Goal: Task Accomplishment & Management: Manage account settings

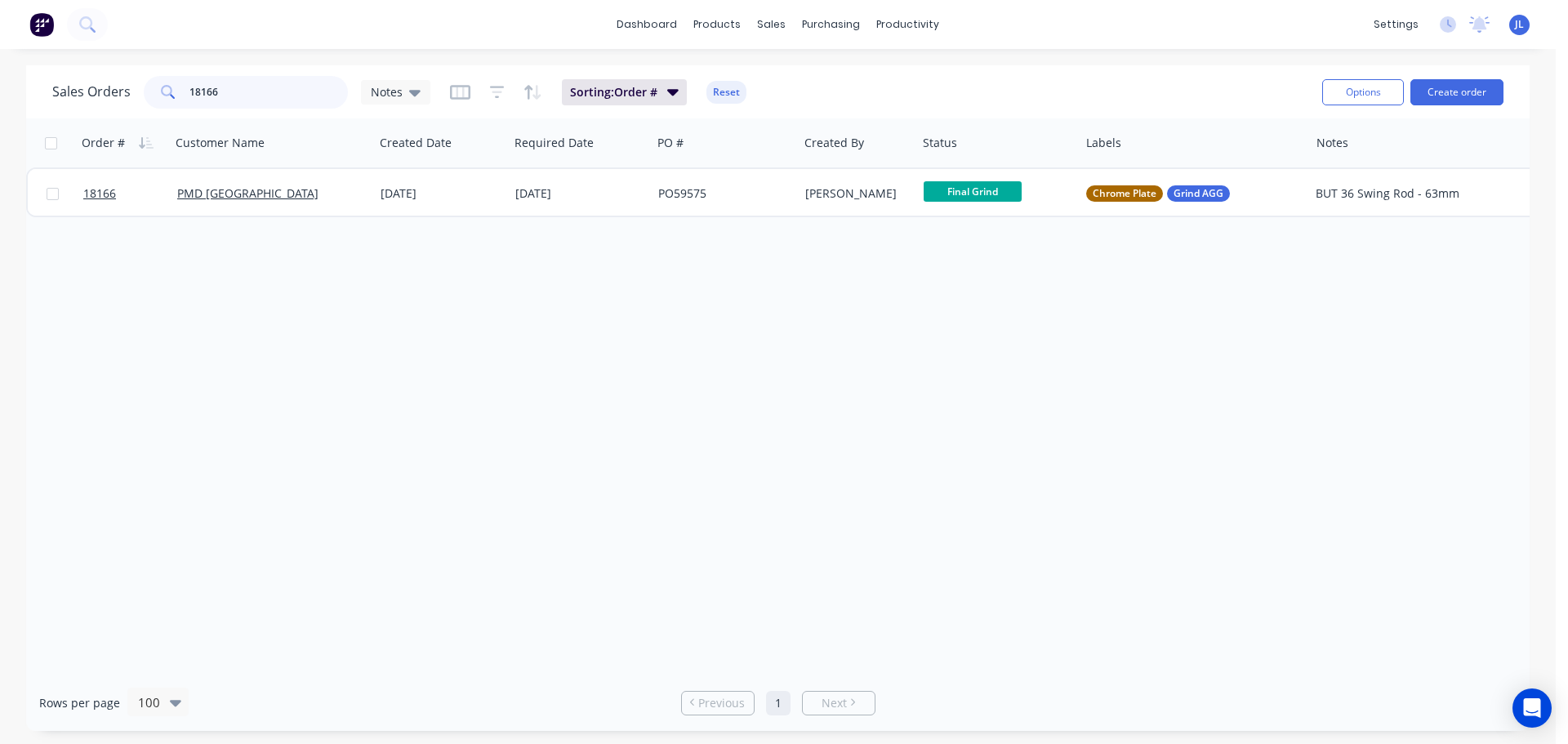
click at [280, 89] on input "18166" at bounding box center [269, 92] width 159 height 33
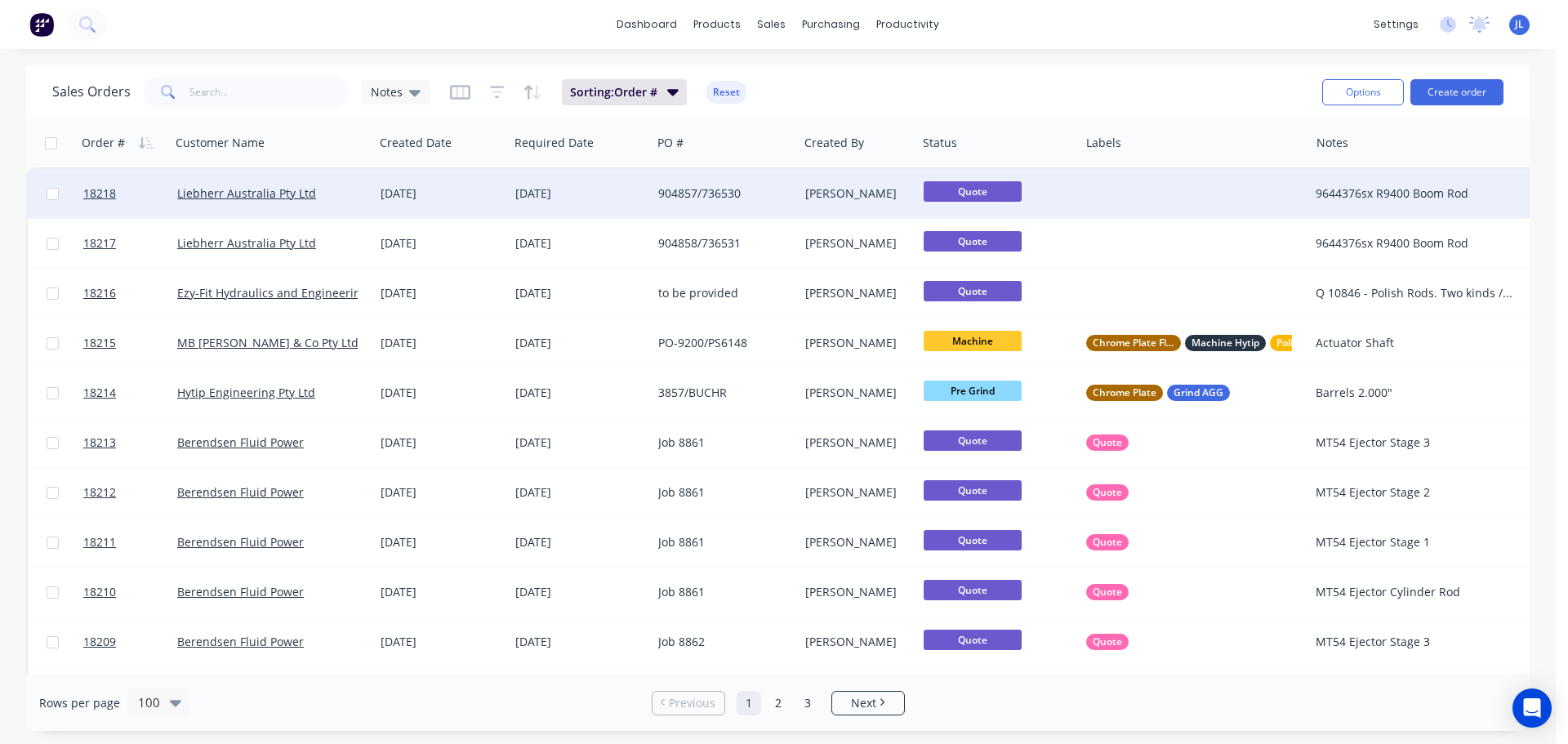
click at [756, 194] on div "904857/736530" at bounding box center [721, 193] width 126 height 16
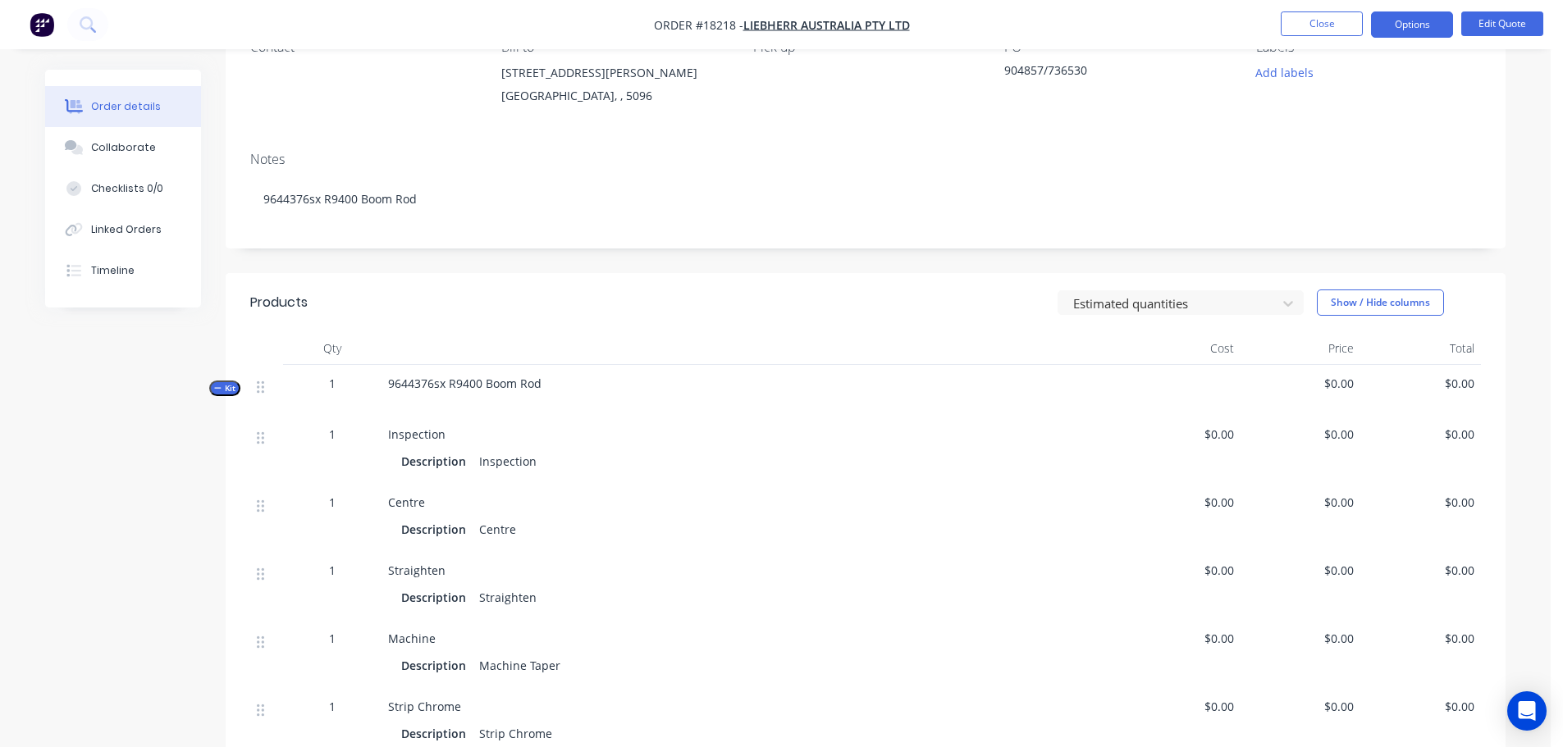
scroll to position [164, 0]
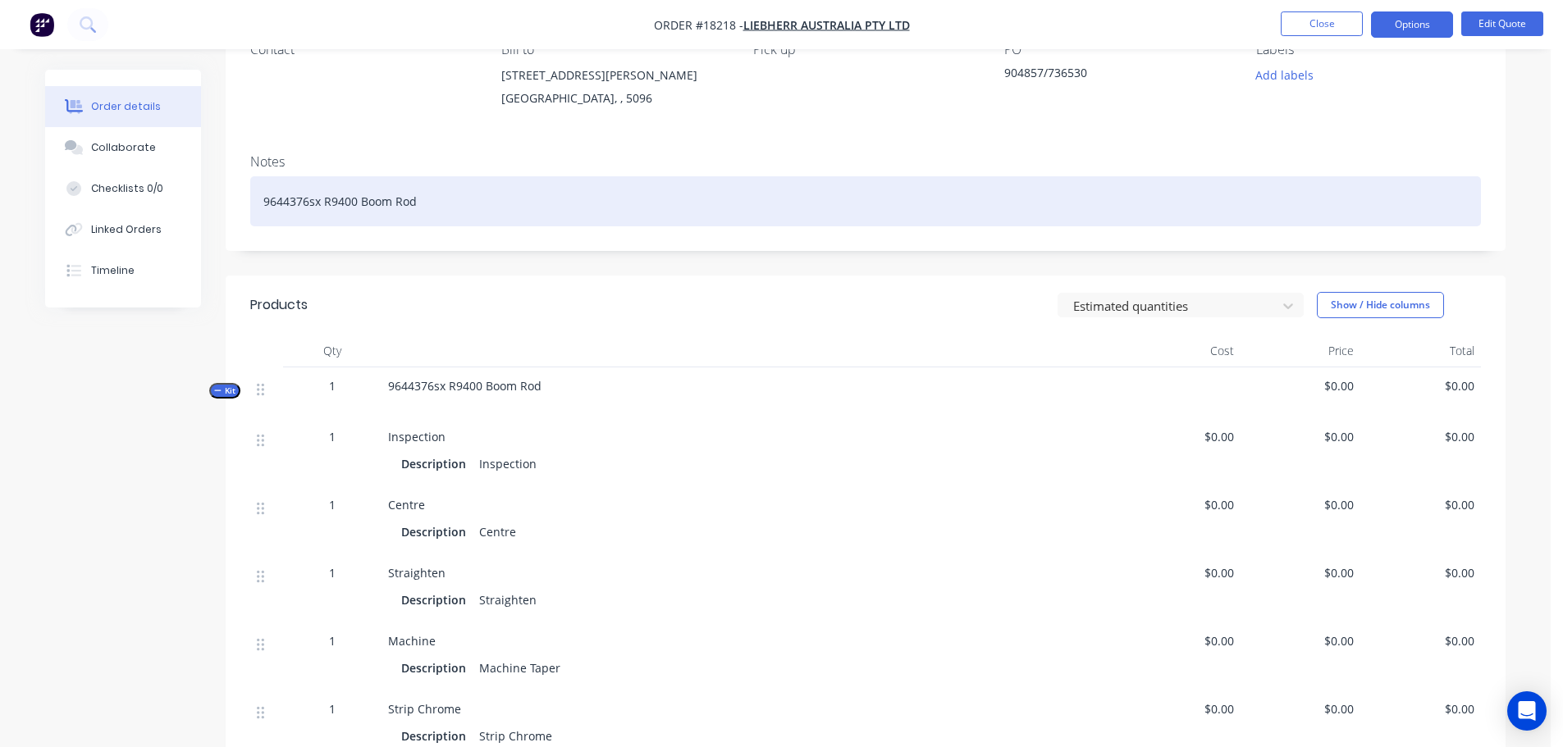
click at [346, 196] on div "9644376sx R9400 Boom Rod" at bounding box center [865, 201] width 1230 height 50
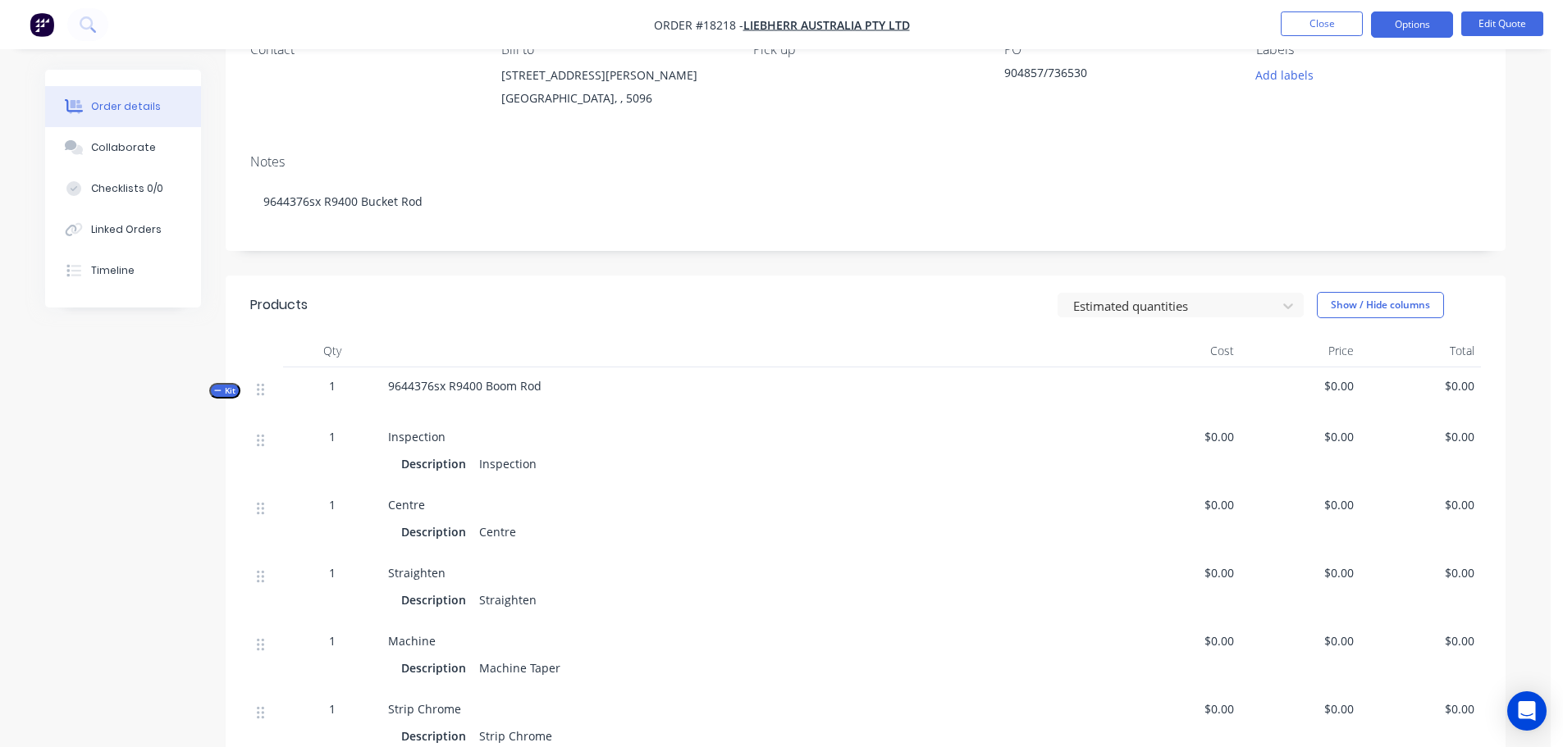
click at [517, 285] on header "Products Estimated quantities Show / Hide columns" at bounding box center [866, 305] width 1280 height 59
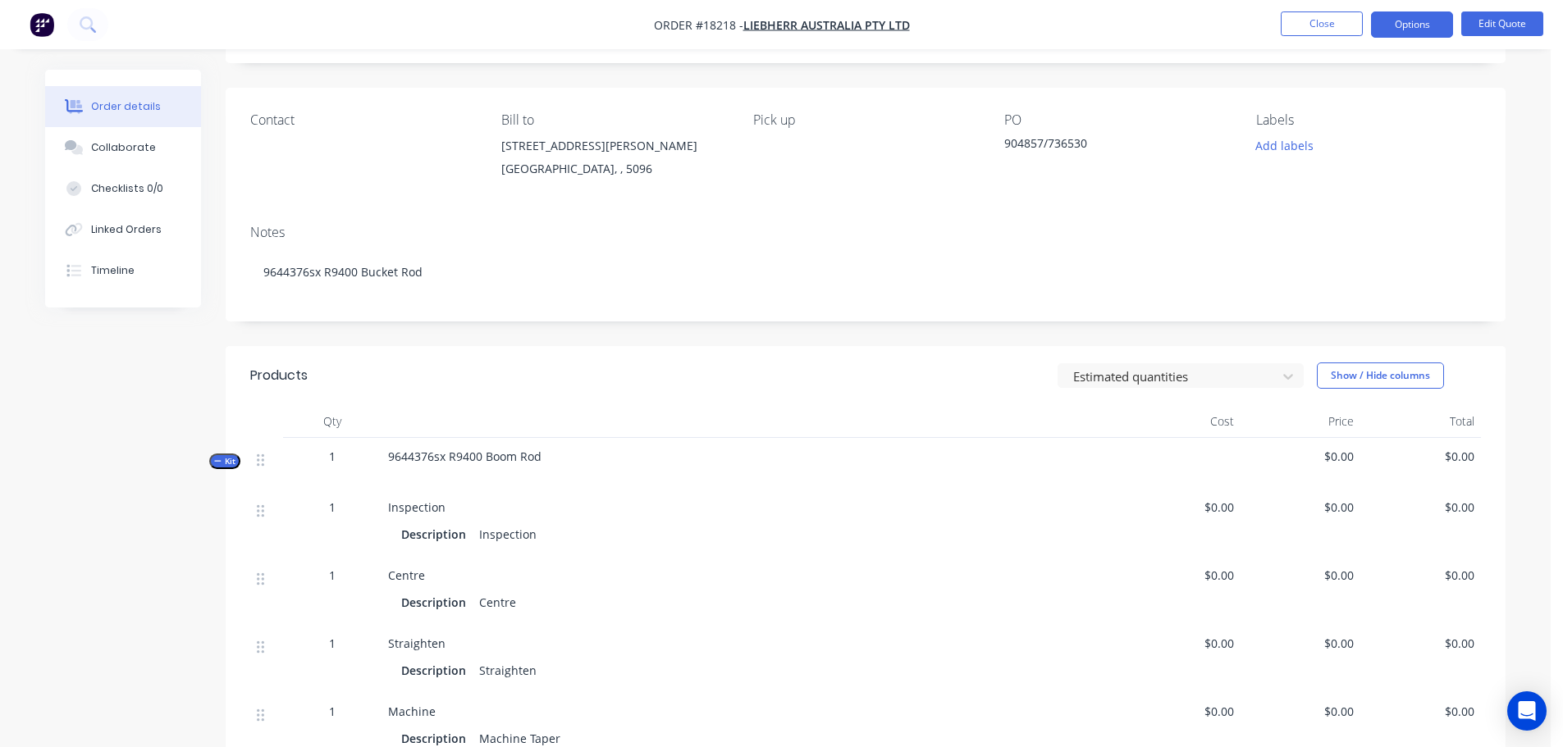
scroll to position [0, 0]
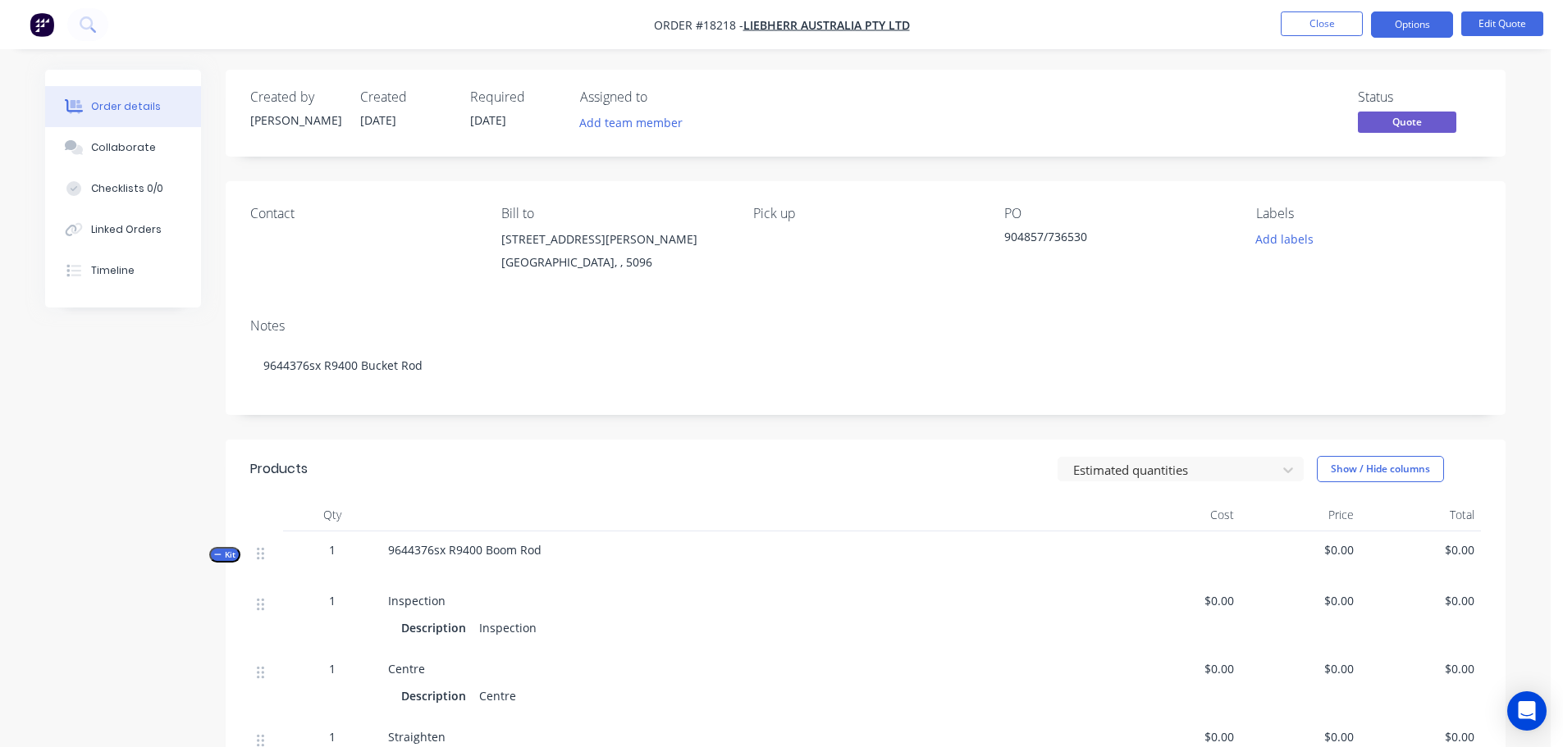
click at [792, 249] on div "Pick up" at bounding box center [865, 243] width 225 height 75
click at [775, 235] on div "Pick up" at bounding box center [865, 243] width 225 height 75
click at [778, 243] on div "Pick up" at bounding box center [865, 243] width 225 height 75
click at [1505, 28] on button "Edit Quote" at bounding box center [1502, 23] width 82 height 25
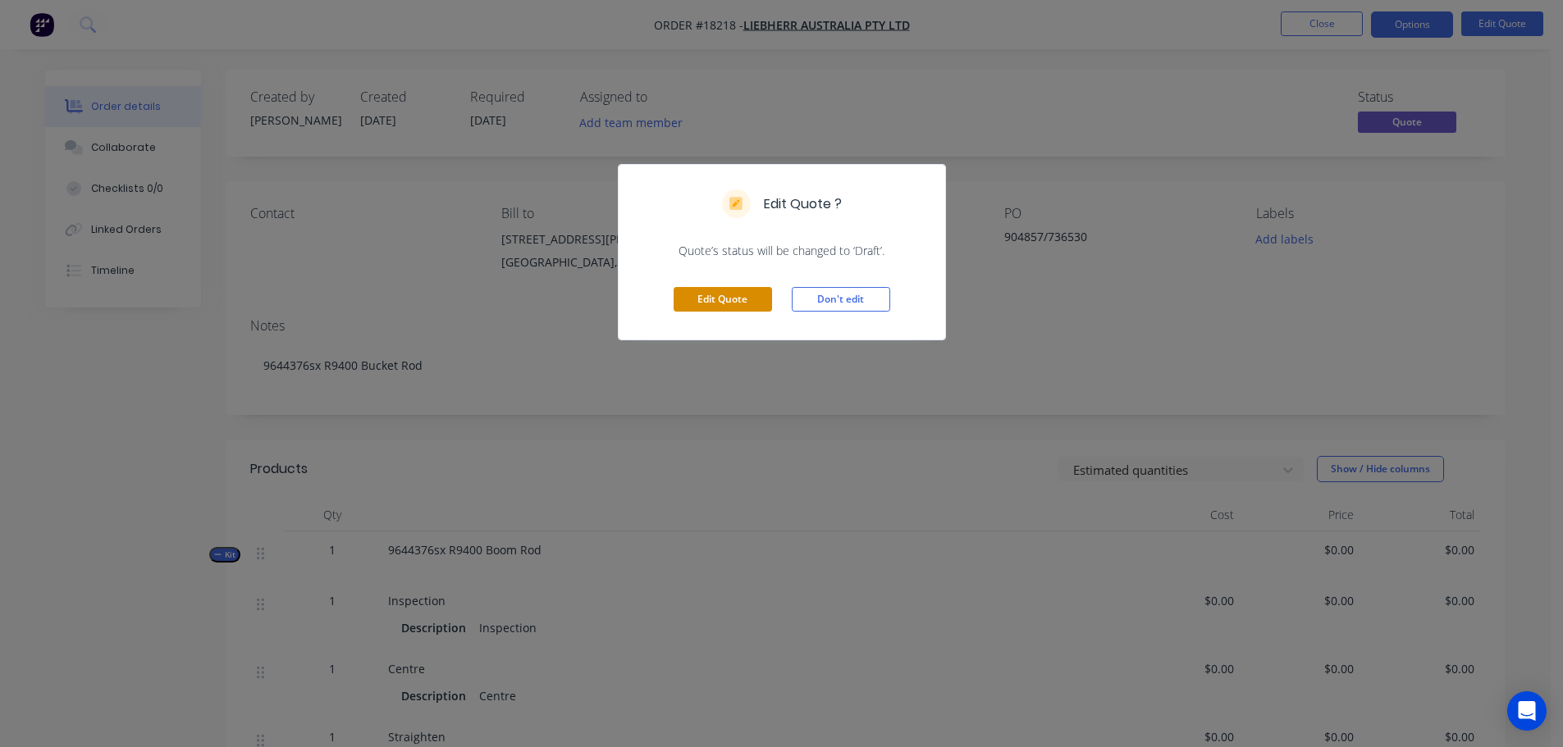
click at [764, 306] on button "Edit Quote" at bounding box center [722, 299] width 98 height 25
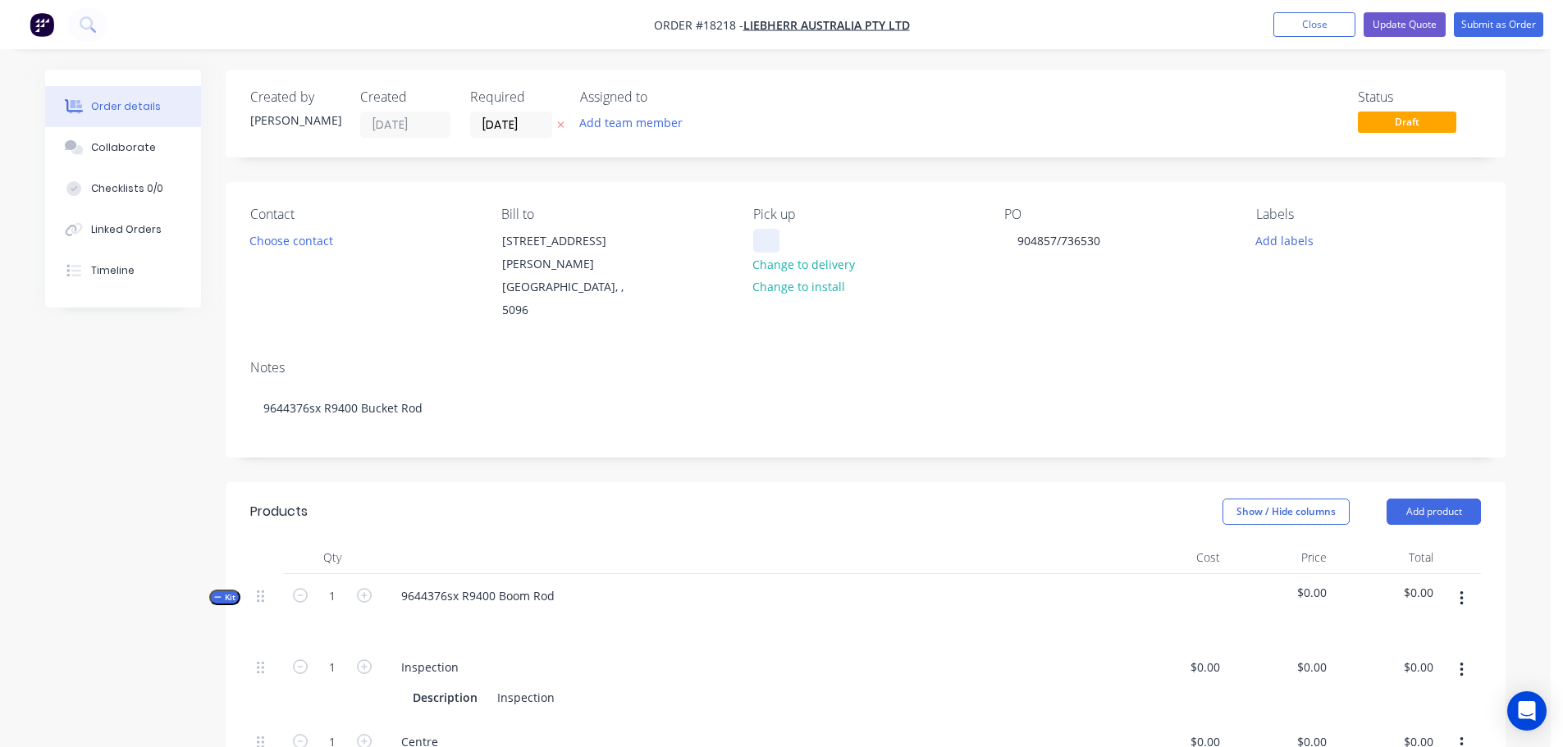
click at [775, 237] on div at bounding box center [766, 241] width 26 height 24
click at [1082, 360] on div "Notes" at bounding box center [865, 368] width 1230 height 16
click at [1270, 249] on button "Add labels" at bounding box center [1283, 240] width 75 height 22
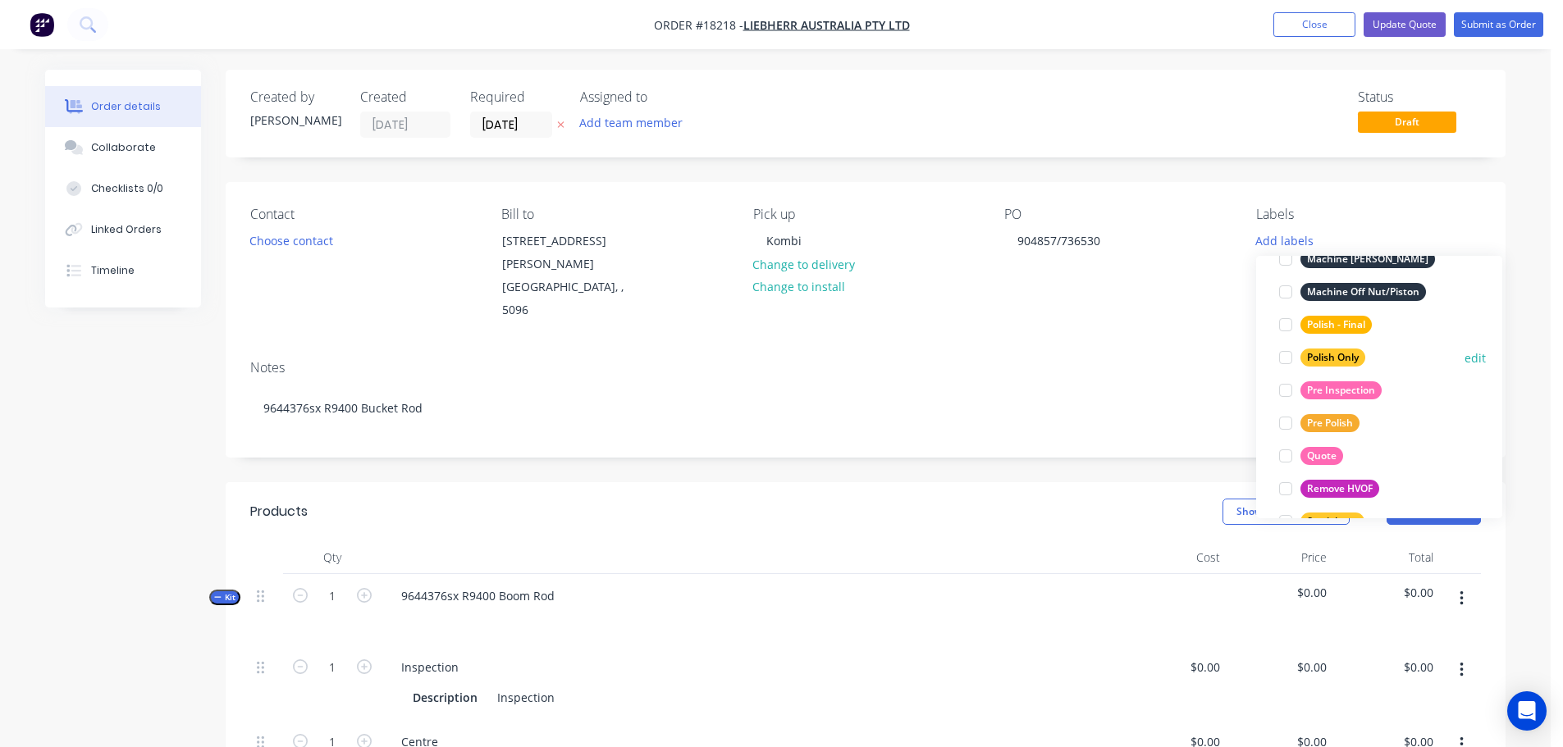
scroll to position [820, 0]
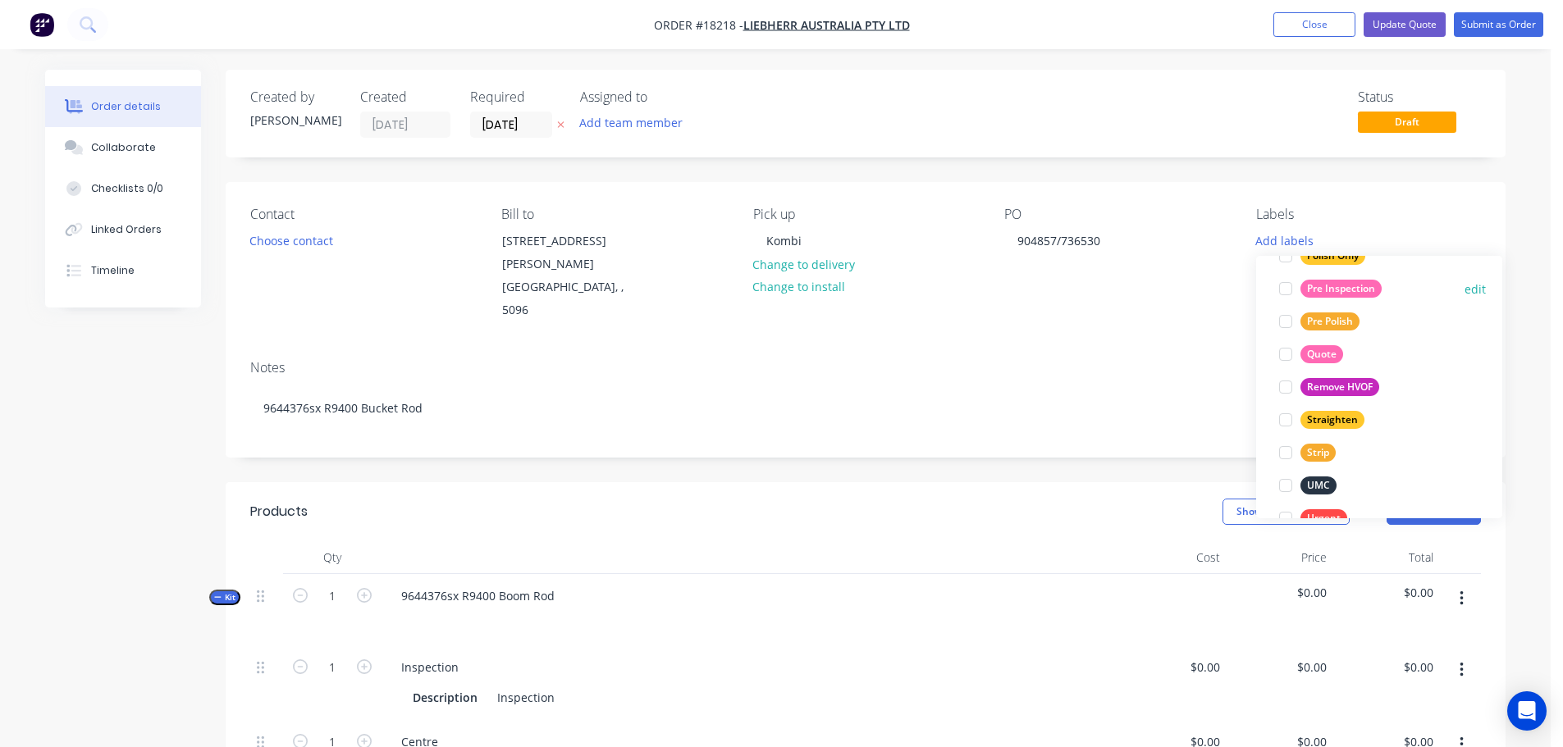
click at [1283, 285] on div at bounding box center [1285, 288] width 33 height 33
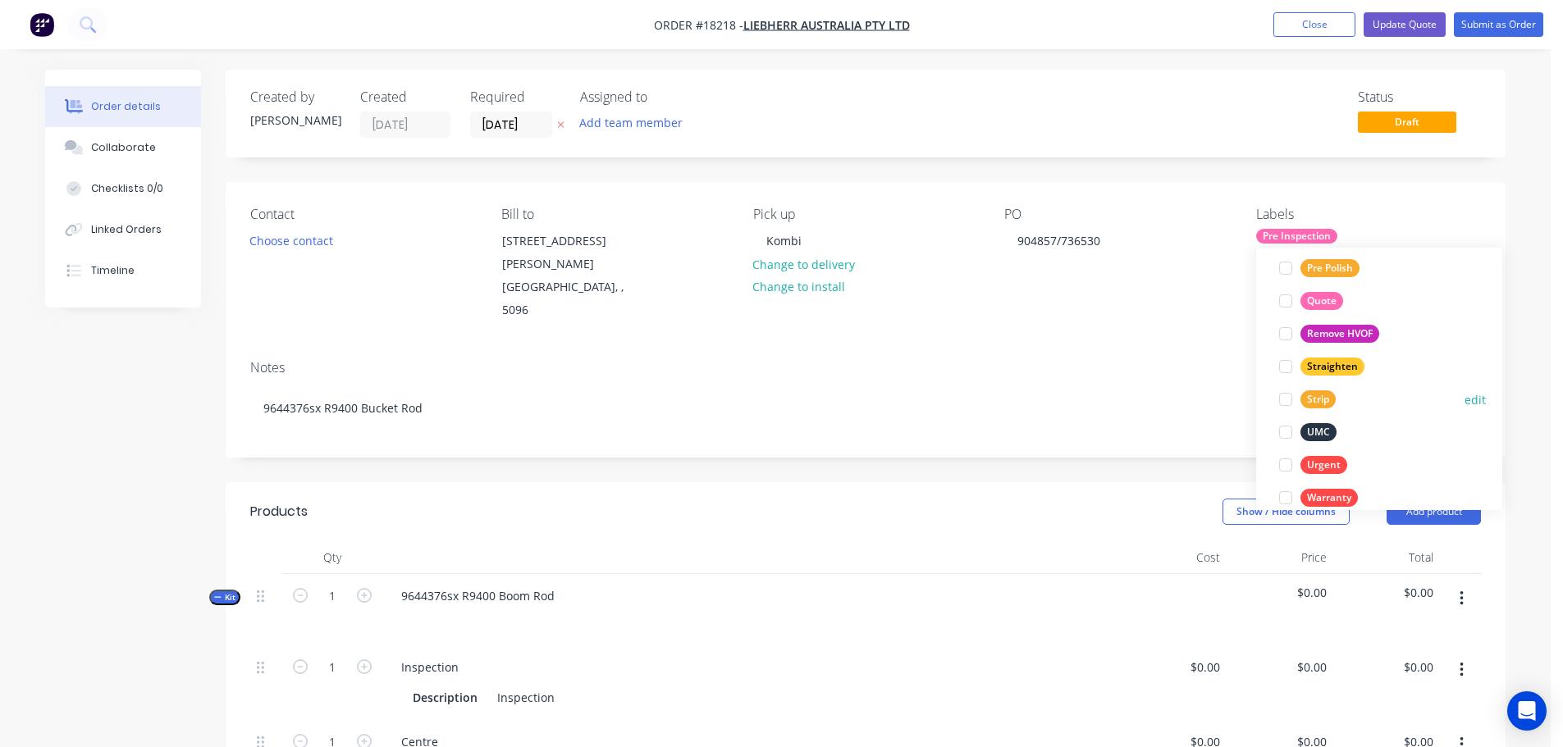
scroll to position [837, 0]
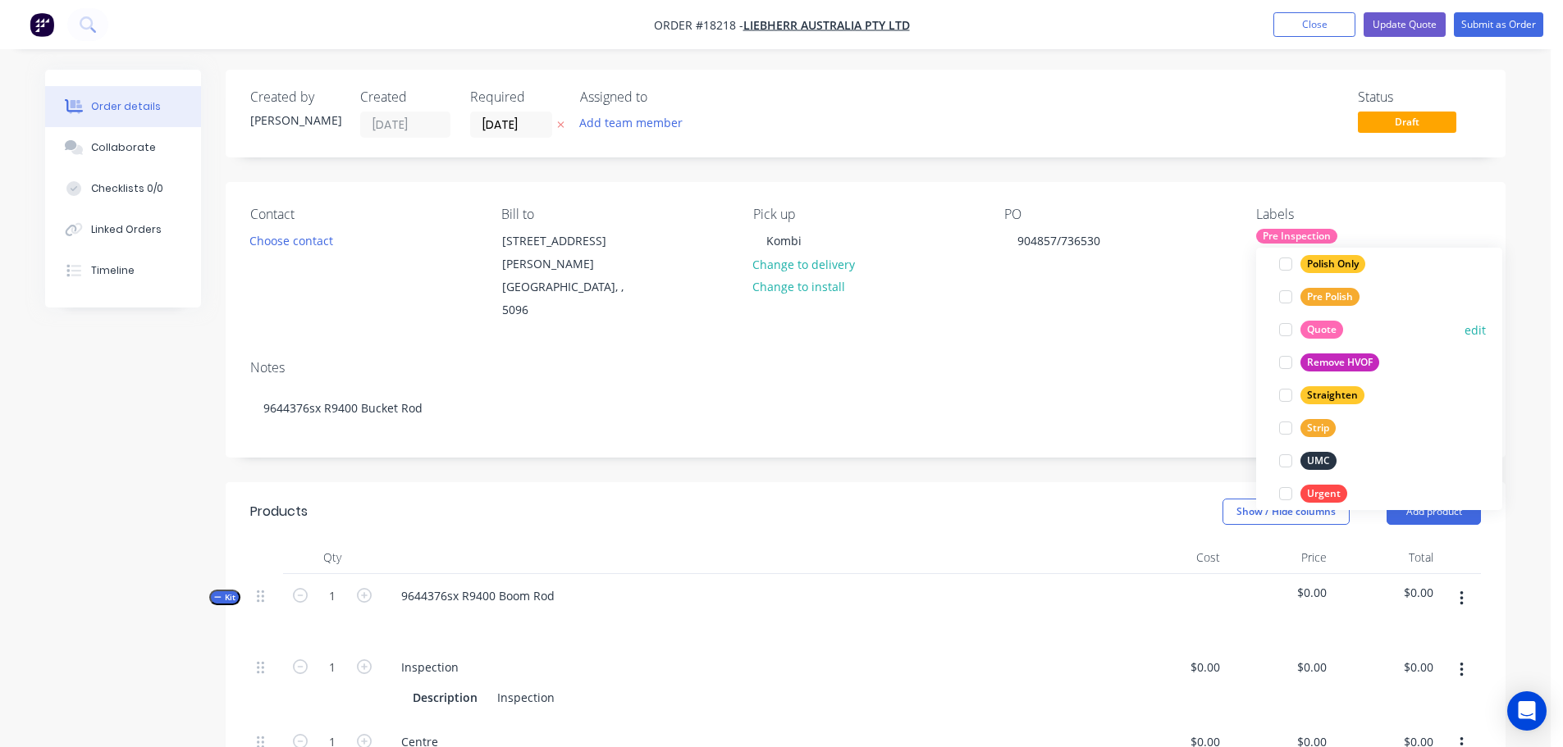
click at [1286, 331] on div at bounding box center [1285, 329] width 33 height 33
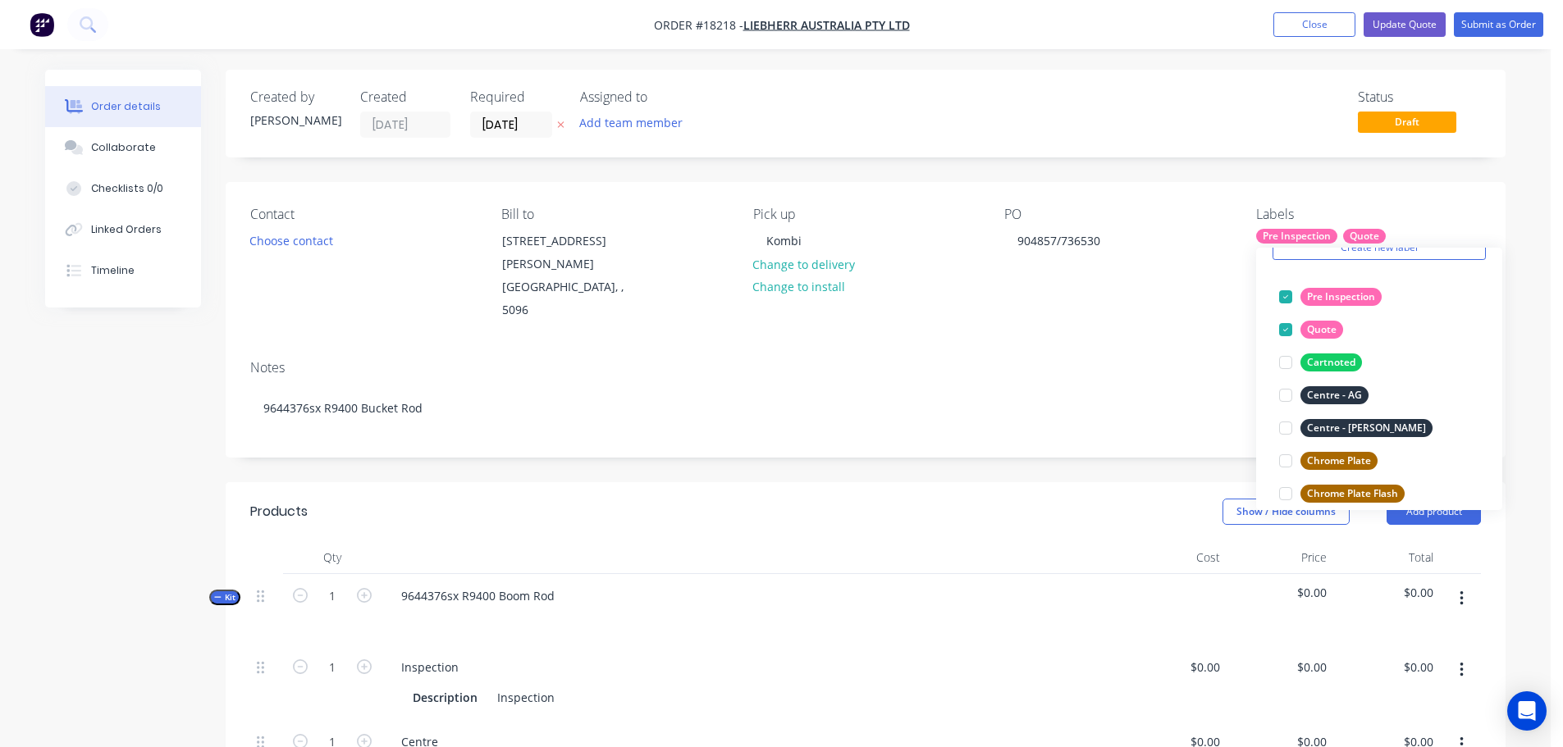
click at [1015, 482] on header "Products Show / Hide columns Add product" at bounding box center [866, 511] width 1280 height 59
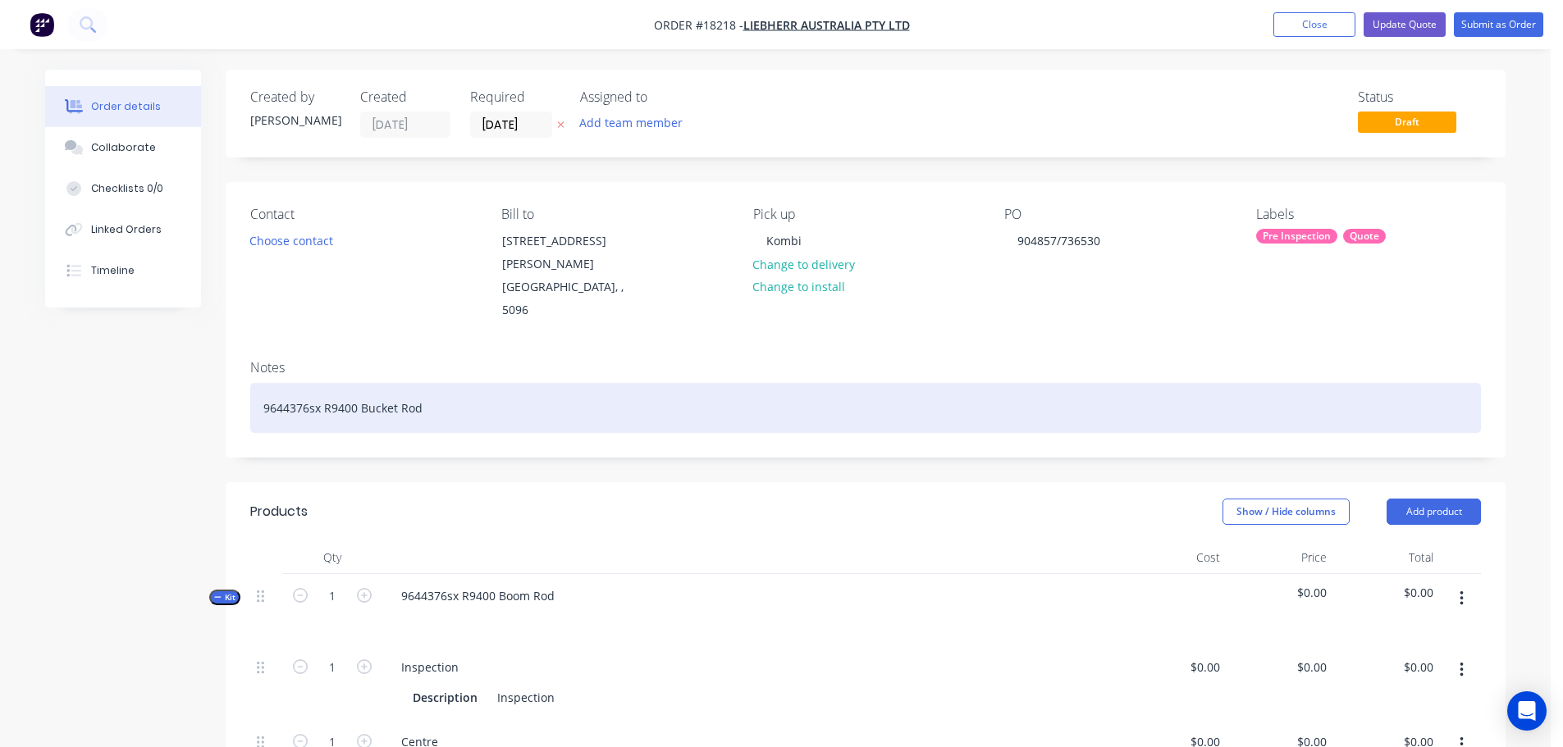
click at [447, 383] on div "9644376sx R9400 Bucket Rod" at bounding box center [865, 408] width 1230 height 50
click at [297, 383] on div "9644376sx R9400 Bucket Rod" at bounding box center [865, 408] width 1230 height 50
drag, startPoint x: 308, startPoint y: 363, endPoint x: 185, endPoint y: 362, distance: 123.9
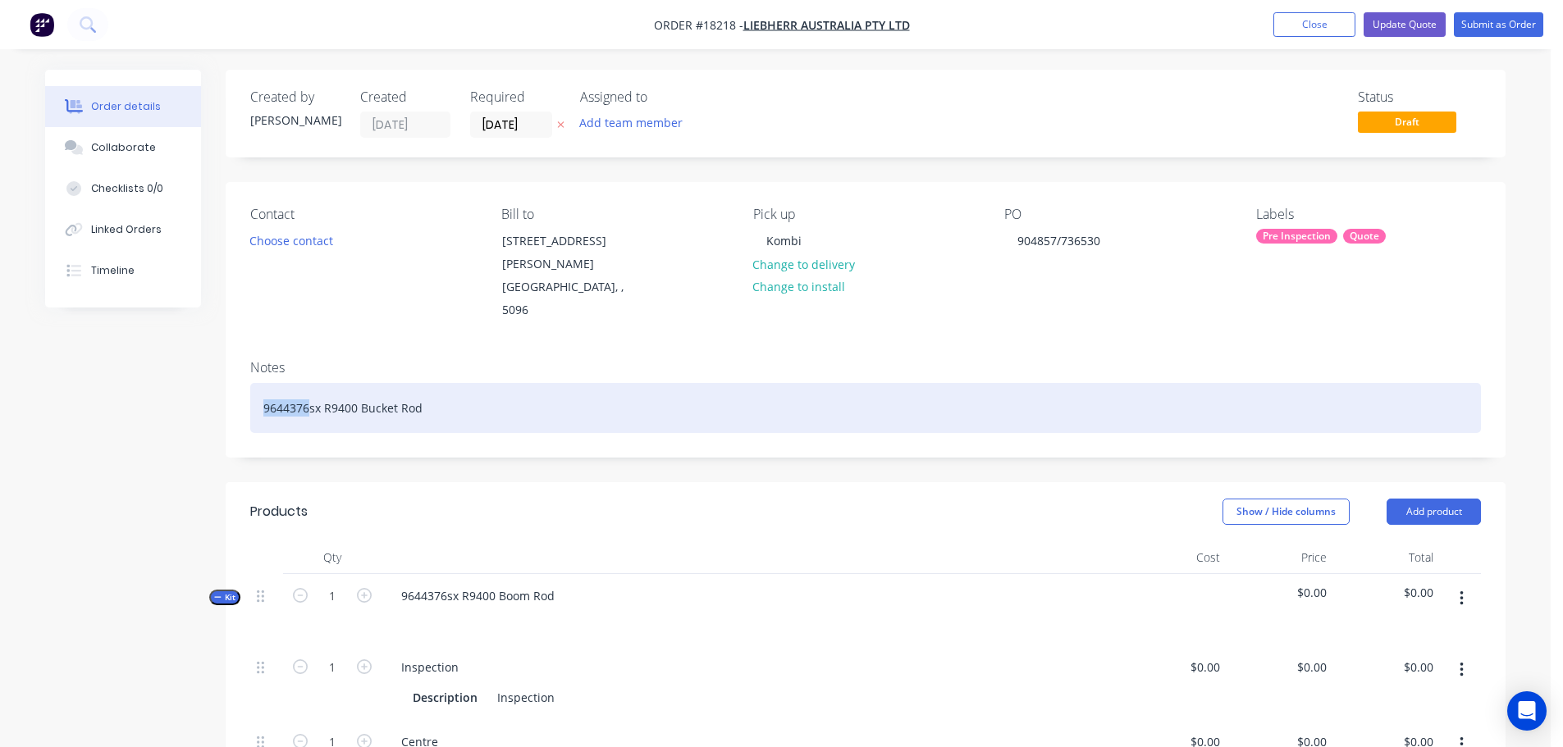
copy div "9644376"
paste div
click at [302, 383] on div "9644376sx R9400 Bucket Rod" at bounding box center [865, 408] width 1230 height 50
drag, startPoint x: 306, startPoint y: 364, endPoint x: 226, endPoint y: 364, distance: 79.6
click at [226, 364] on div "Notes 9644376sx R9400 Bucket Rod" at bounding box center [866, 402] width 1280 height 110
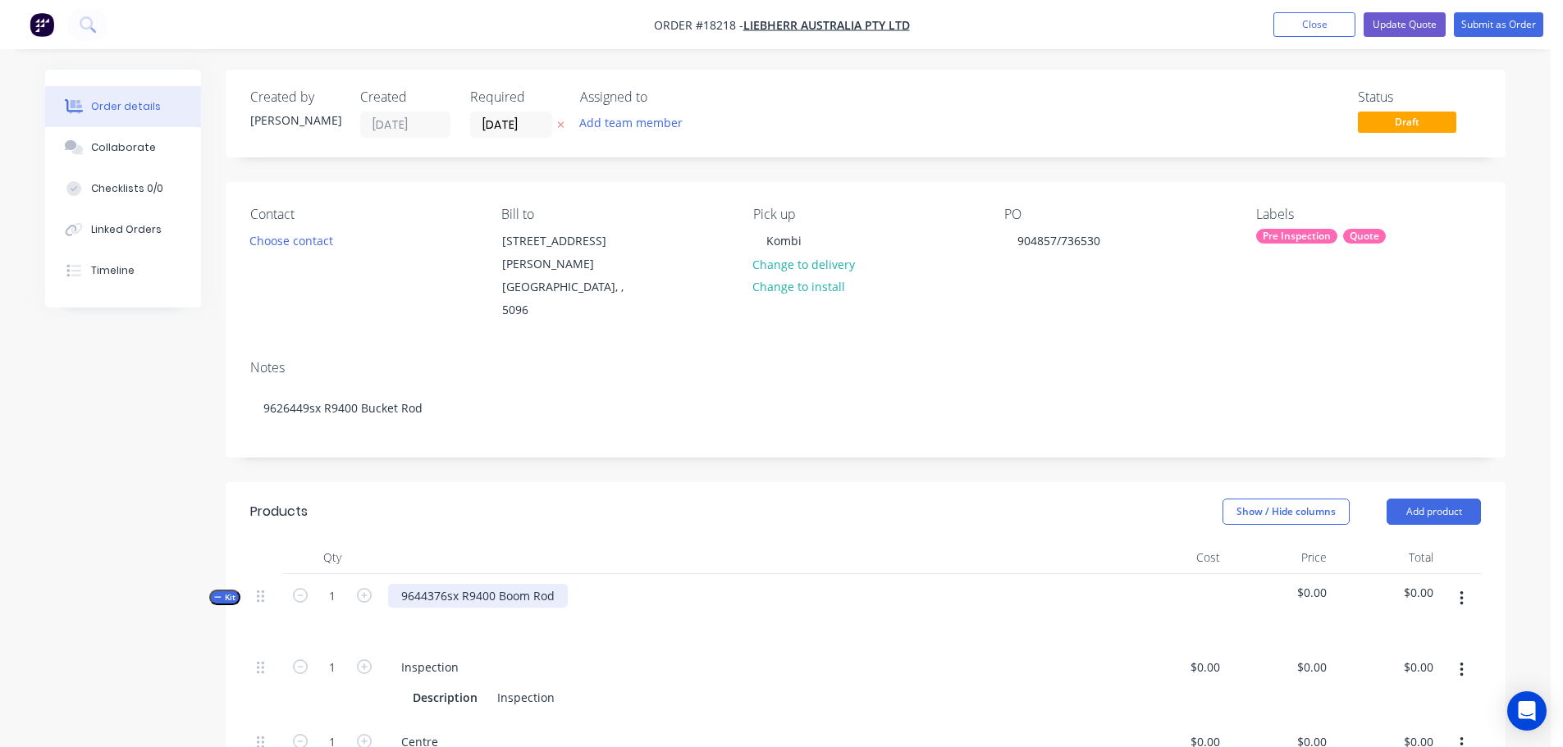
click at [442, 584] on div "9644376sx R9400 Boom Rod" at bounding box center [478, 596] width 180 height 24
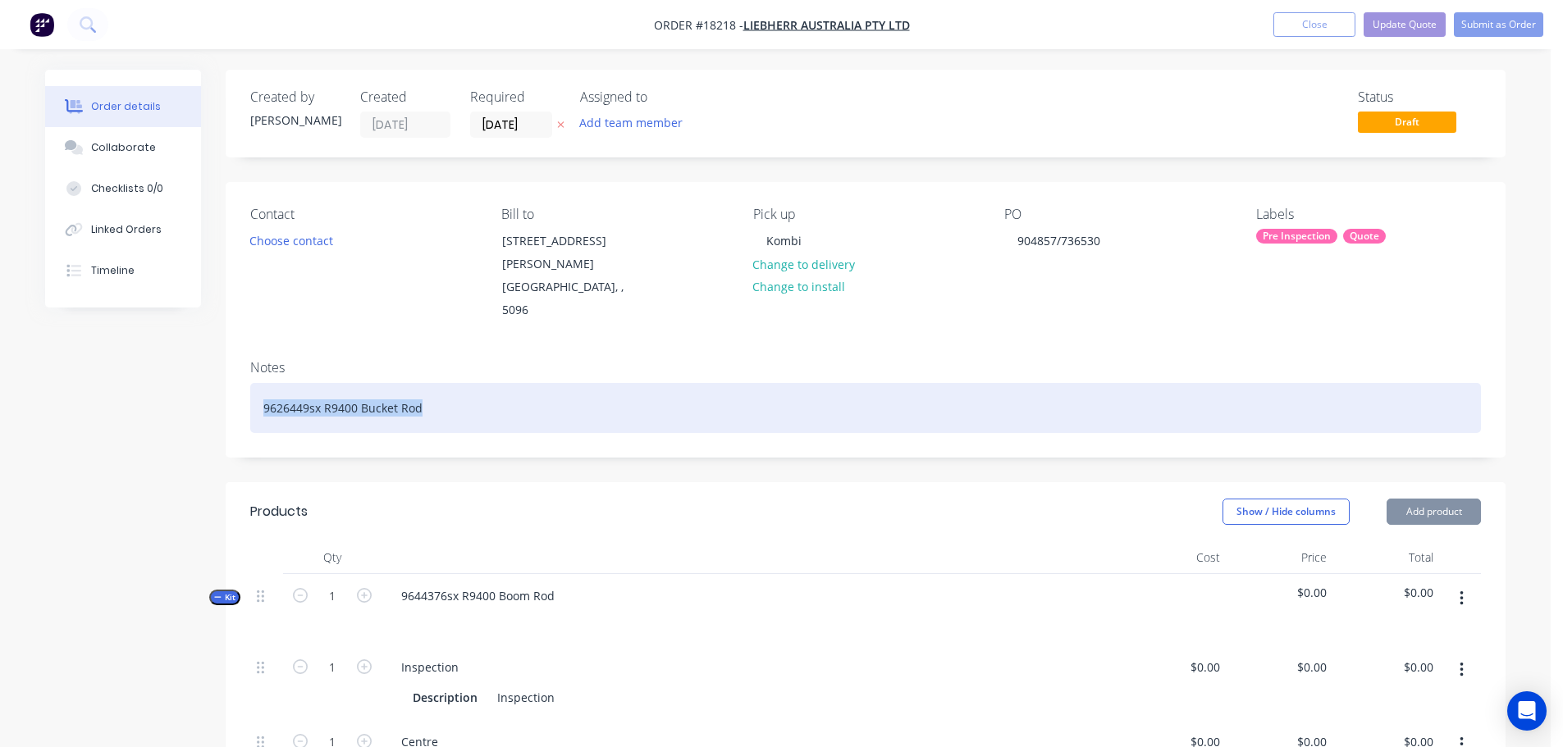
drag, startPoint x: 431, startPoint y: 369, endPoint x: 234, endPoint y: 369, distance: 196.9
click at [234, 369] on div "Notes 9626449sx R9400 Bucket Rod" at bounding box center [866, 402] width 1280 height 110
copy div "9626449sx R9400 Bucket Rod"
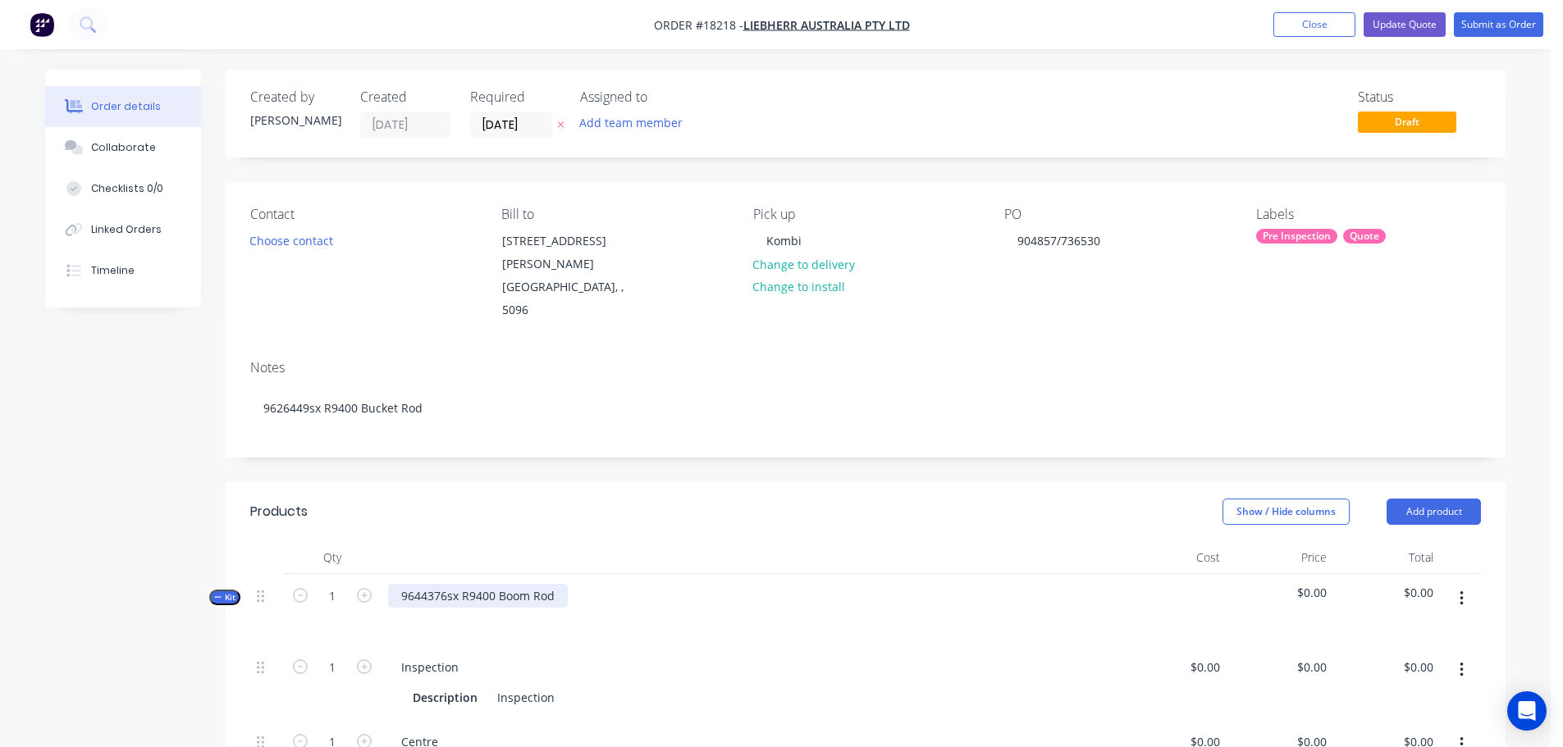
click at [564, 584] on div "9644376sx R9400 Boom Rod" at bounding box center [478, 596] width 180 height 24
drag, startPoint x: 564, startPoint y: 555, endPoint x: 343, endPoint y: 549, distance: 220.7
click at [343, 574] on div "Kit 1 9644376sx R9400 Boom Rod $0.00 $0.00" at bounding box center [865, 609] width 1230 height 71
paste div
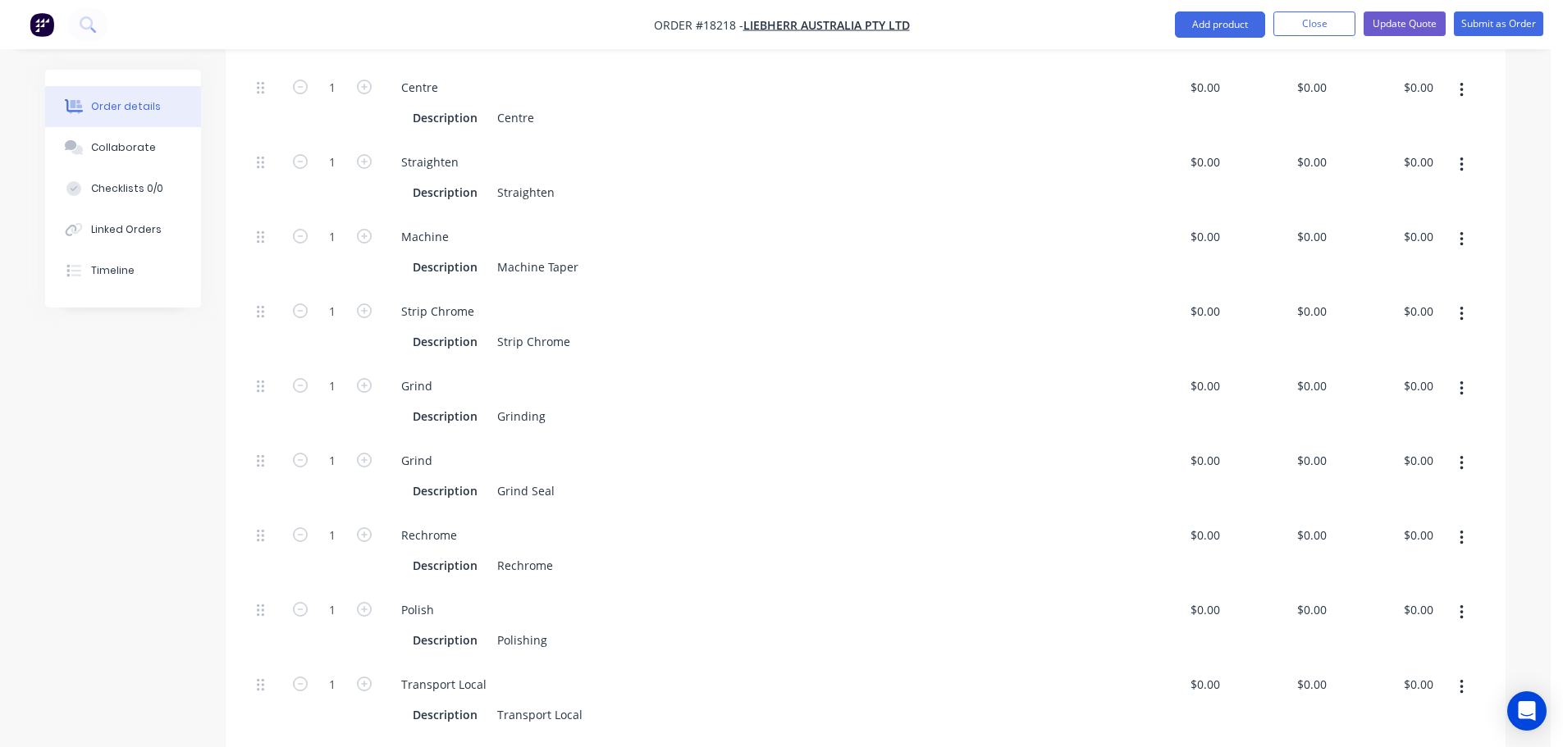
scroll to position [574, 0]
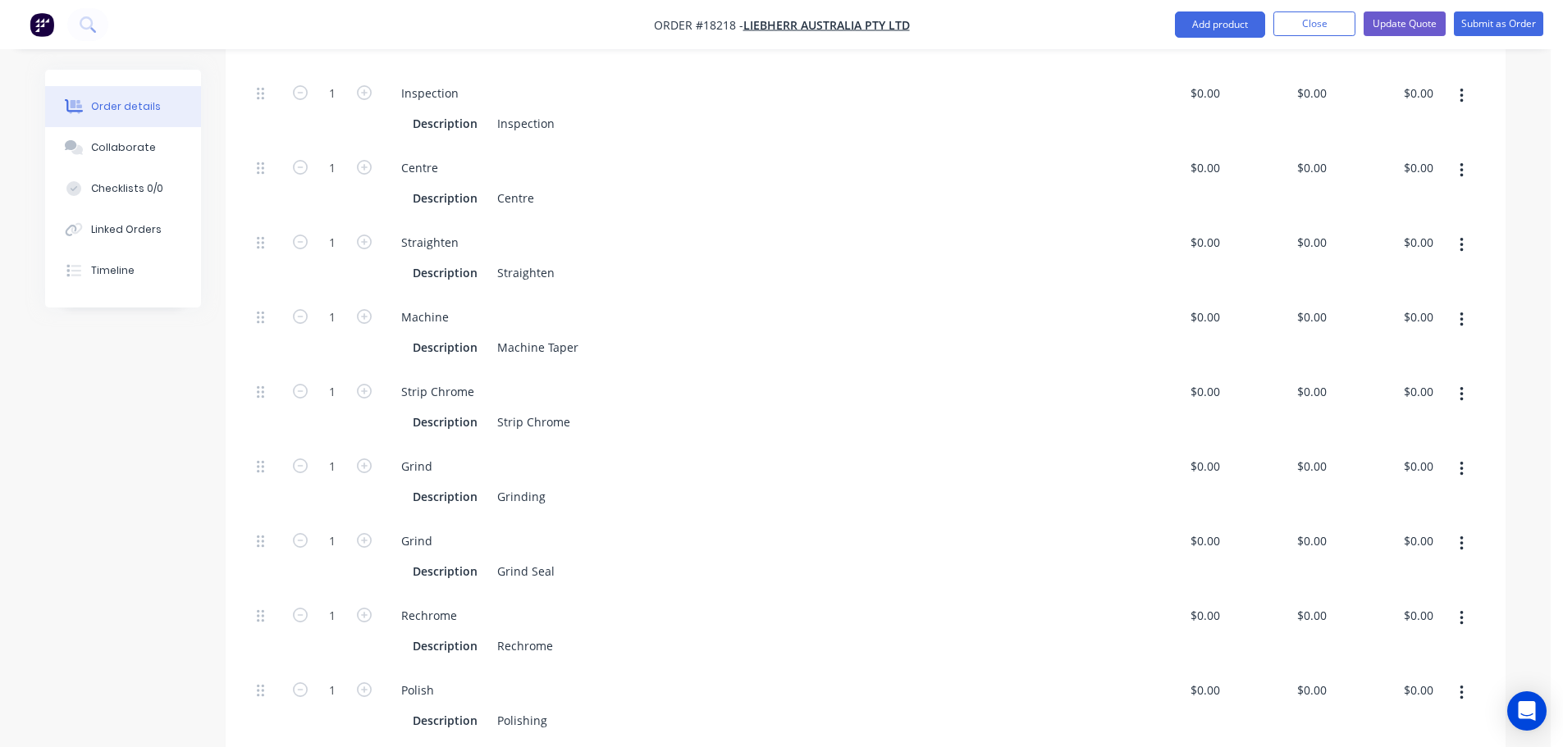
click at [1467, 529] on button "button" at bounding box center [1461, 544] width 39 height 30
click at [1421, 641] on div "Delete" at bounding box center [1402, 653] width 126 height 24
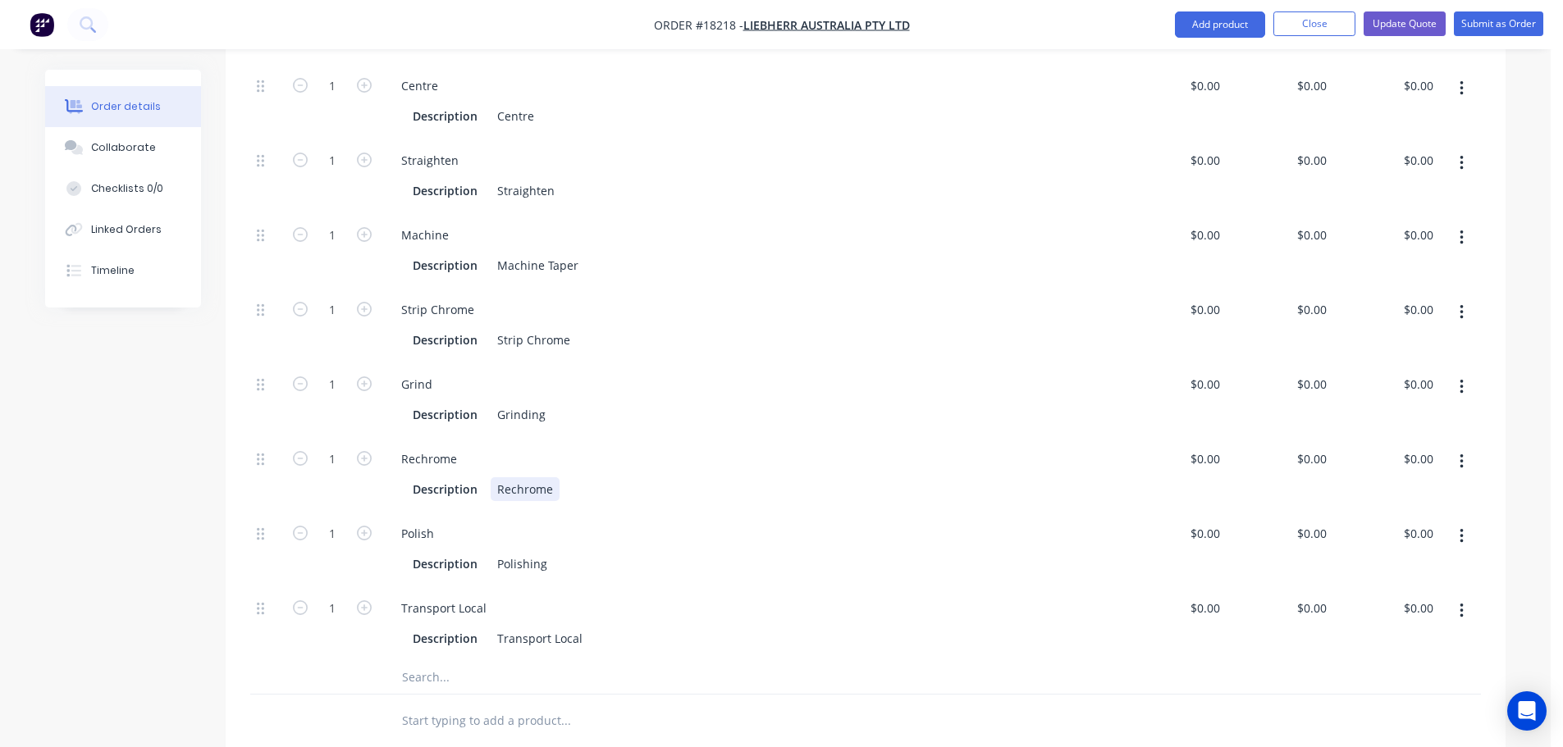
drag, startPoint x: 497, startPoint y: 445, endPoint x: 571, endPoint y: 443, distance: 73.9
click at [571, 477] on div "Description Rechrome" at bounding box center [747, 489] width 682 height 24
drag, startPoint x: 445, startPoint y: 416, endPoint x: 395, endPoint y: 416, distance: 50.9
click at [395, 447] on div "Rechrome" at bounding box center [429, 459] width 82 height 24
click at [477, 477] on div "Description" at bounding box center [445, 489] width 78 height 24
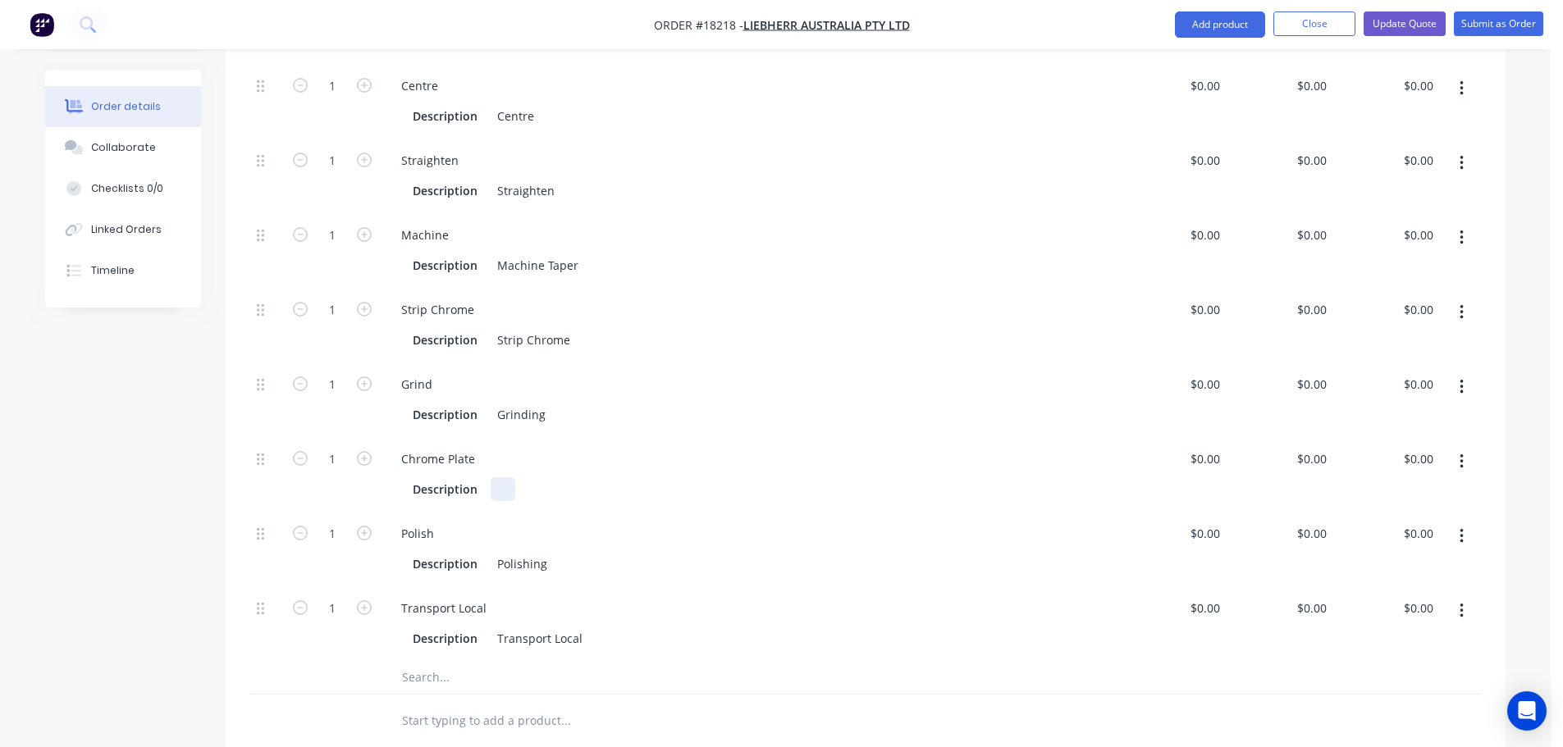
click at [509, 477] on div at bounding box center [503, 489] width 25 height 24
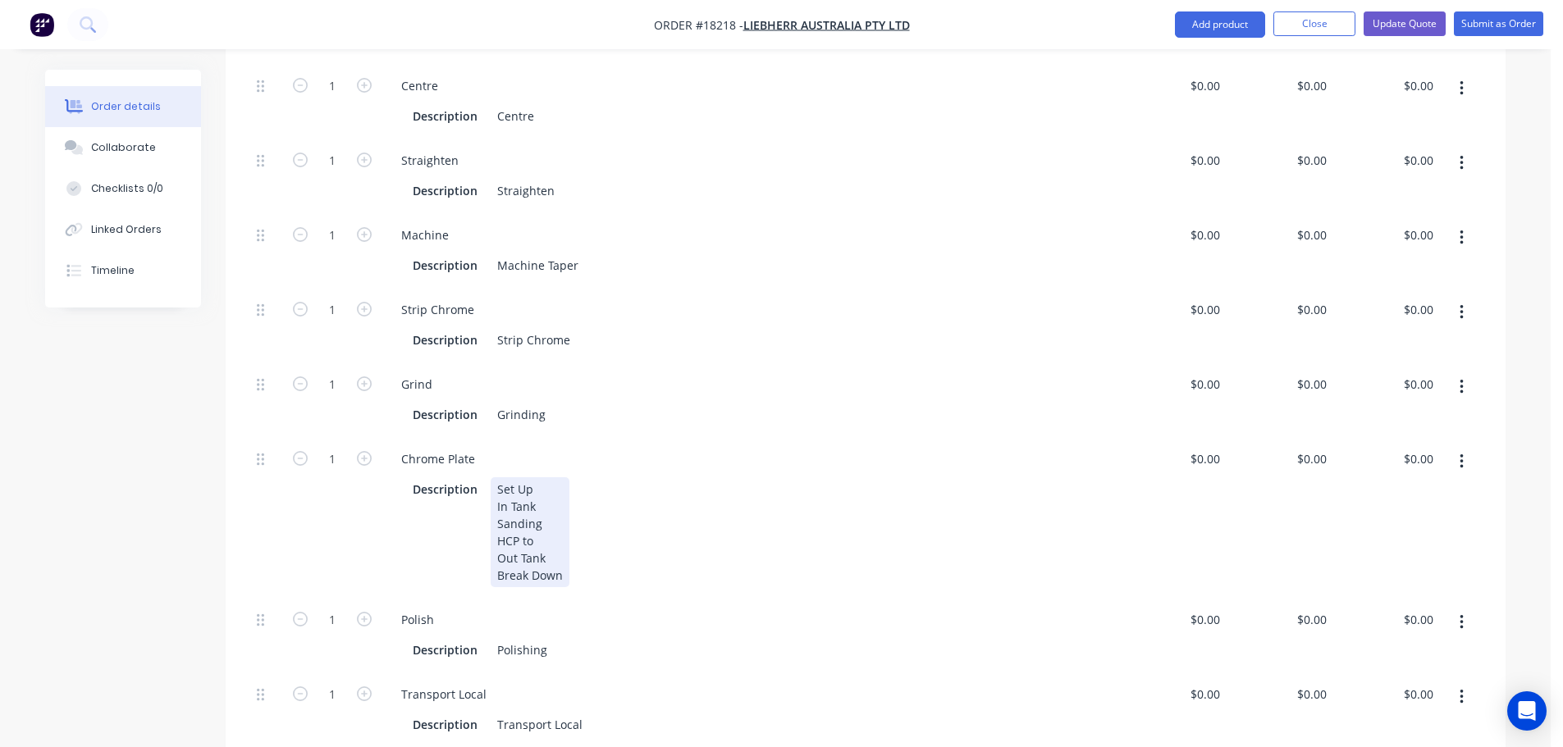
click at [436, 518] on div "Description Set Up In Tank Sanding HCP to Out Tank Break Down" at bounding box center [747, 532] width 682 height 110
click at [480, 608] on div "Polish" at bounding box center [750, 620] width 725 height 24
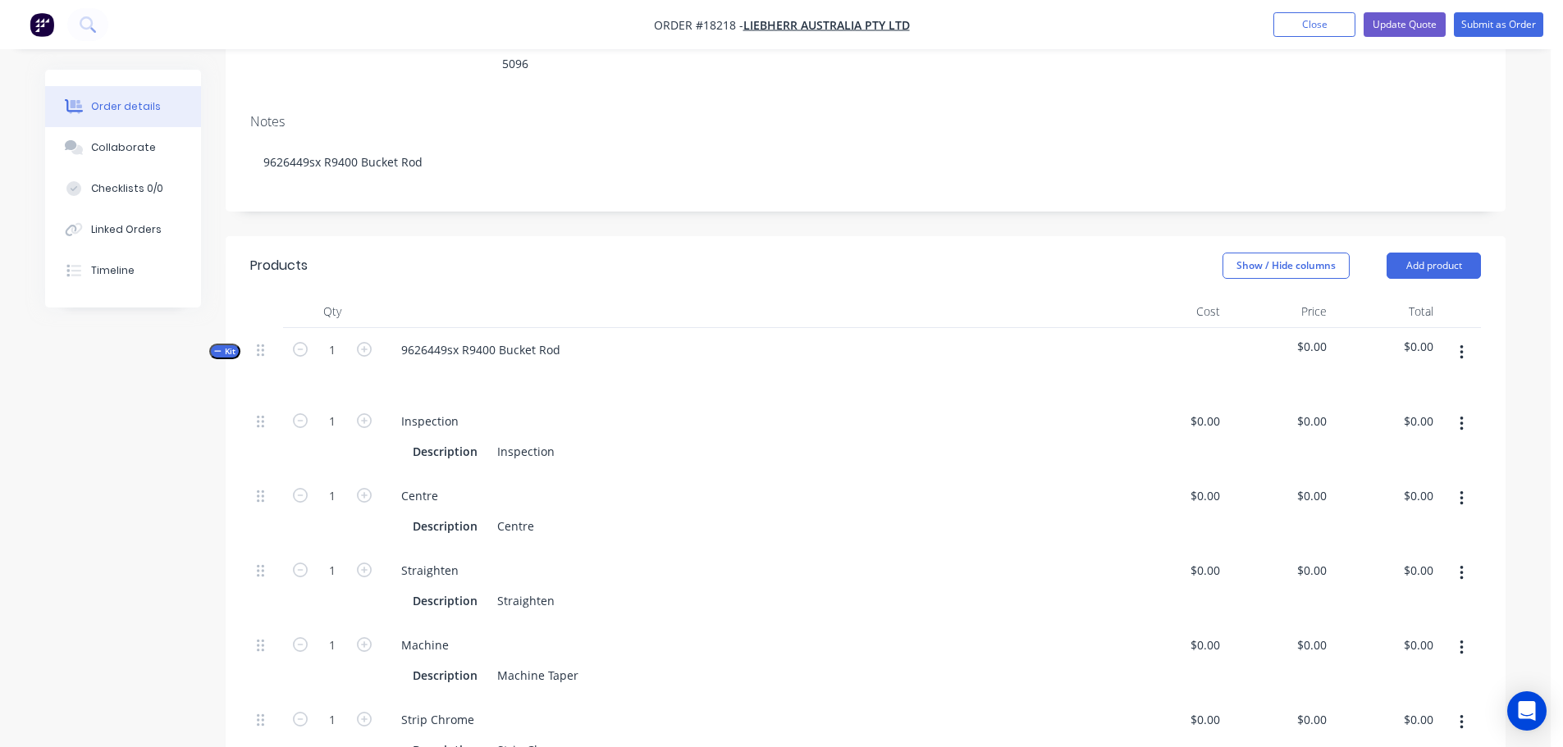
scroll to position [0, 0]
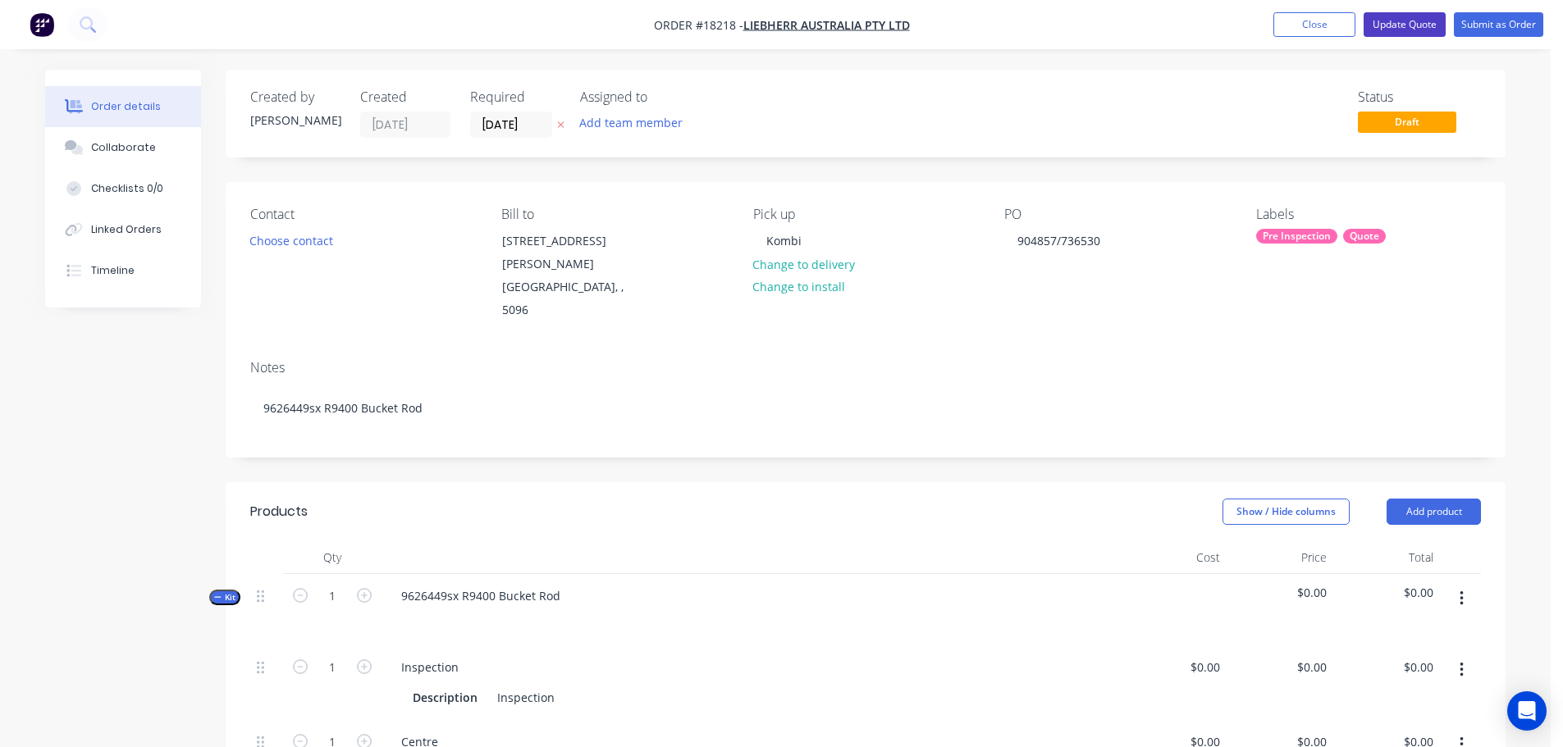
click at [1393, 35] on button "Update Quote" at bounding box center [1404, 24] width 82 height 25
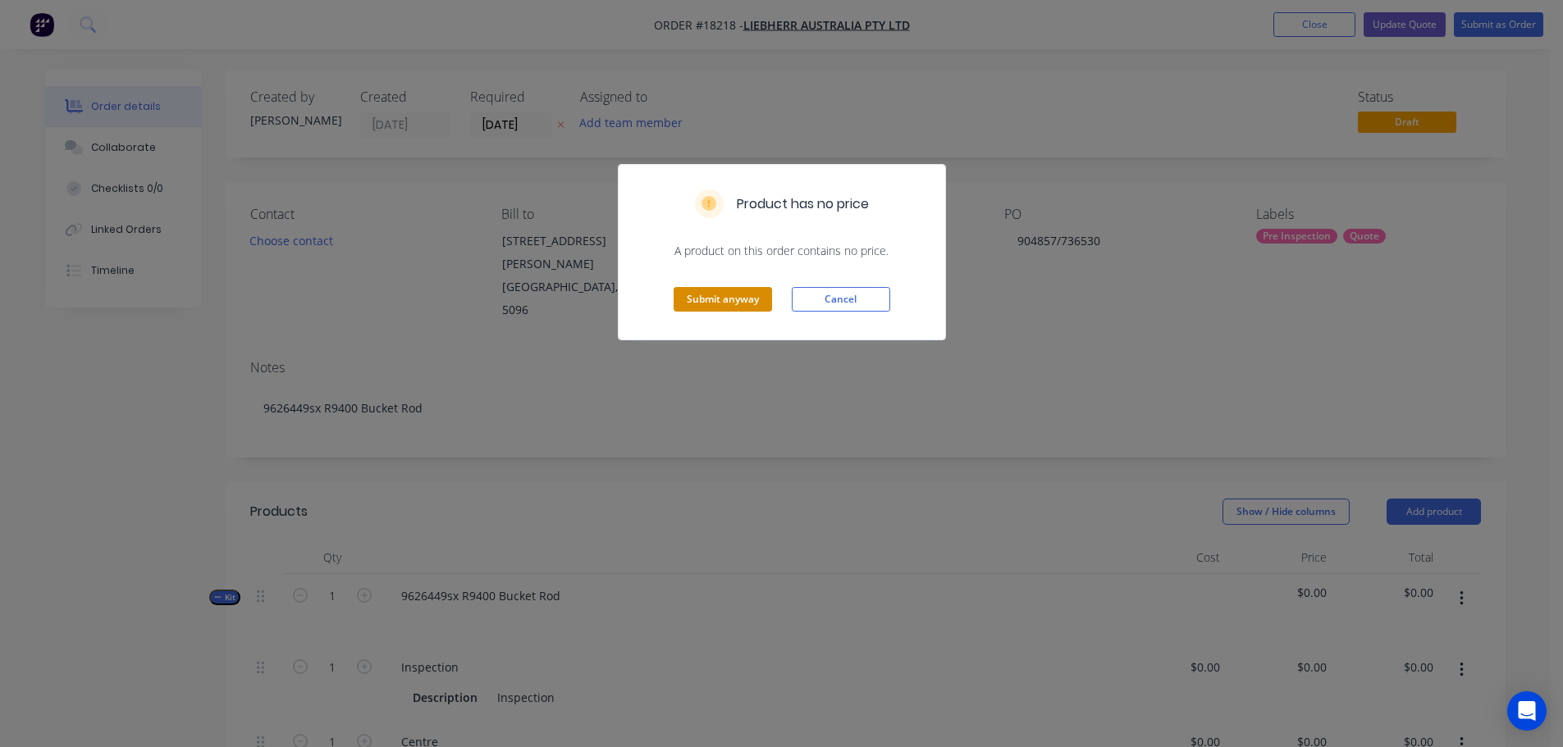
click at [681, 308] on button "Submit anyway" at bounding box center [722, 299] width 98 height 25
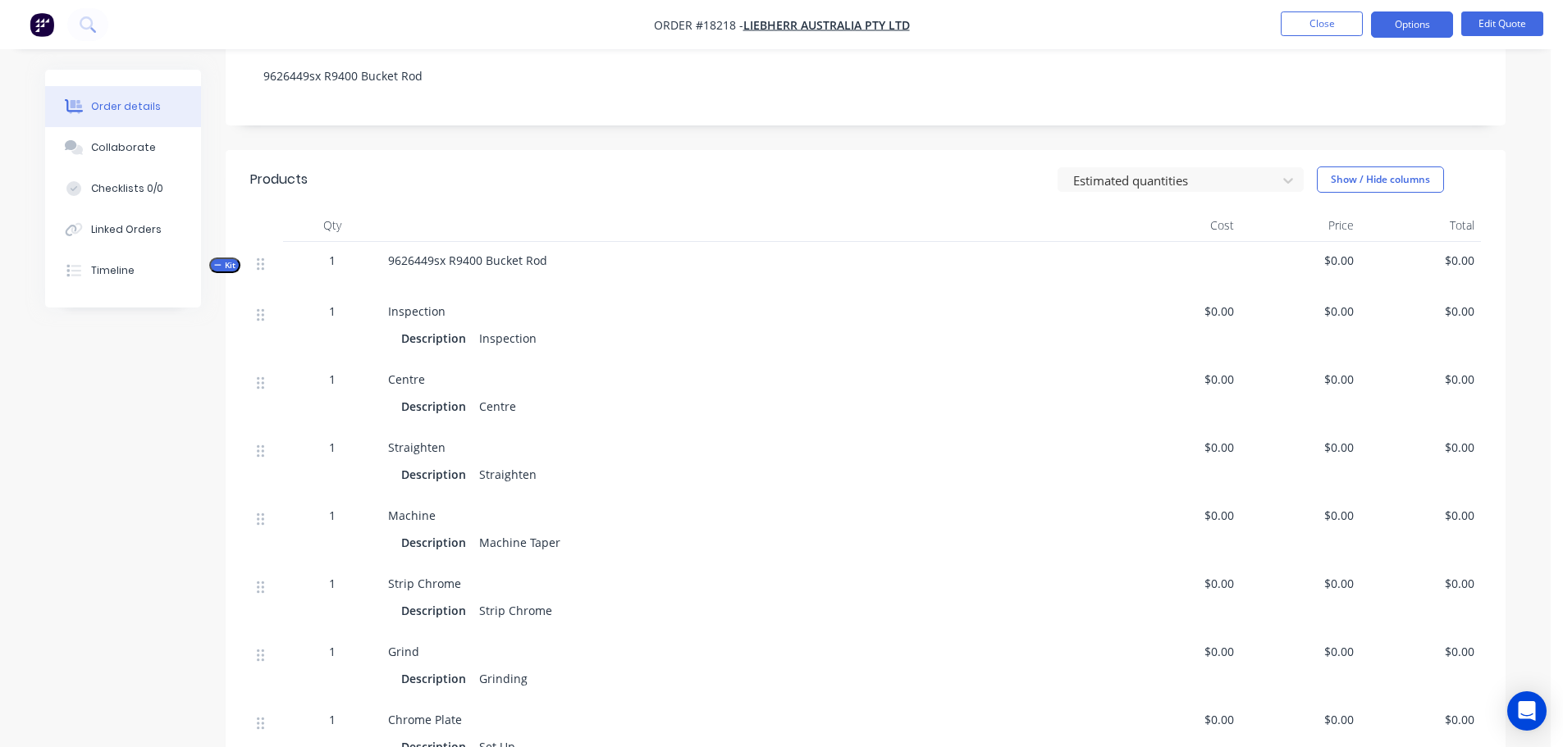
scroll to position [164, 0]
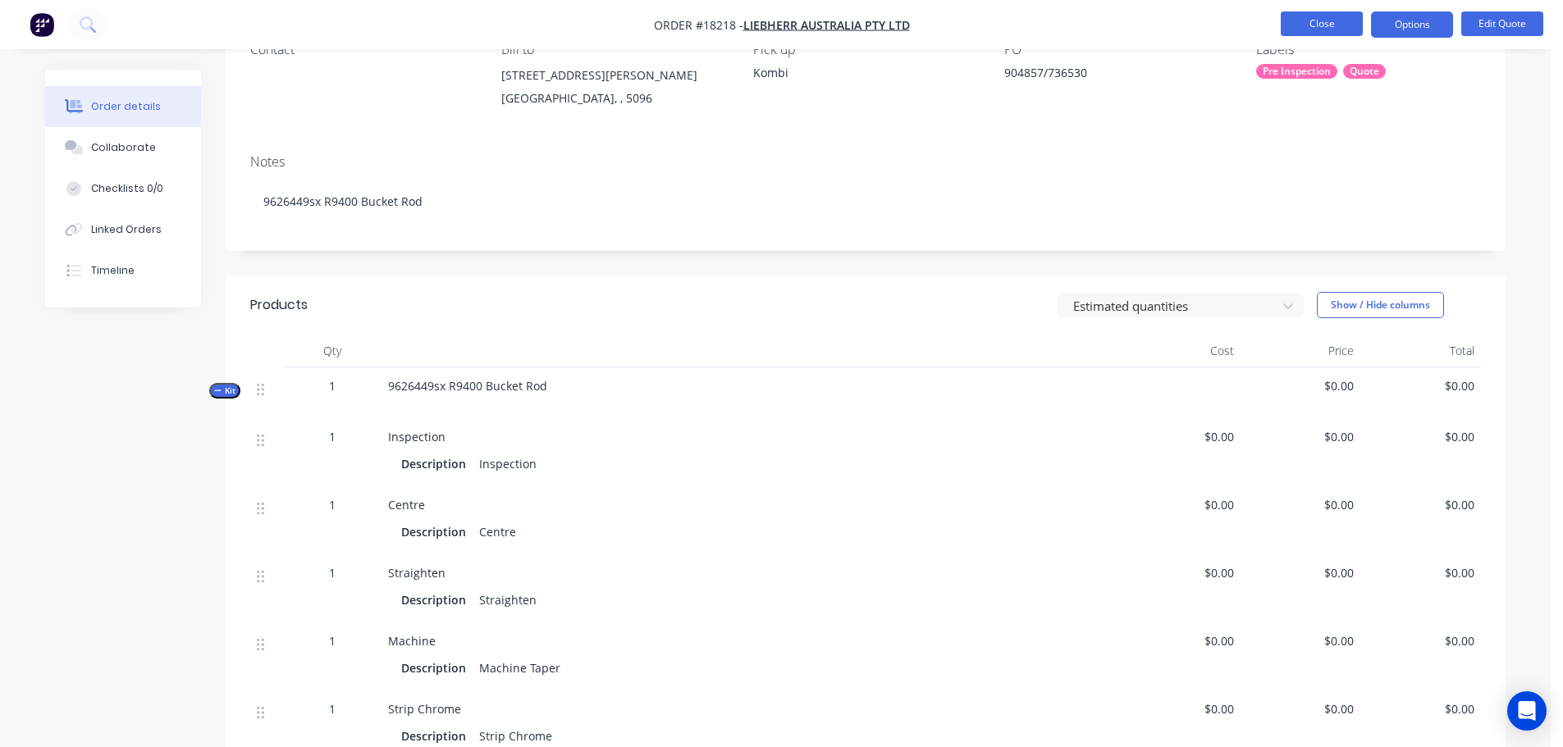
click at [1306, 30] on button "Close" at bounding box center [1321, 23] width 82 height 25
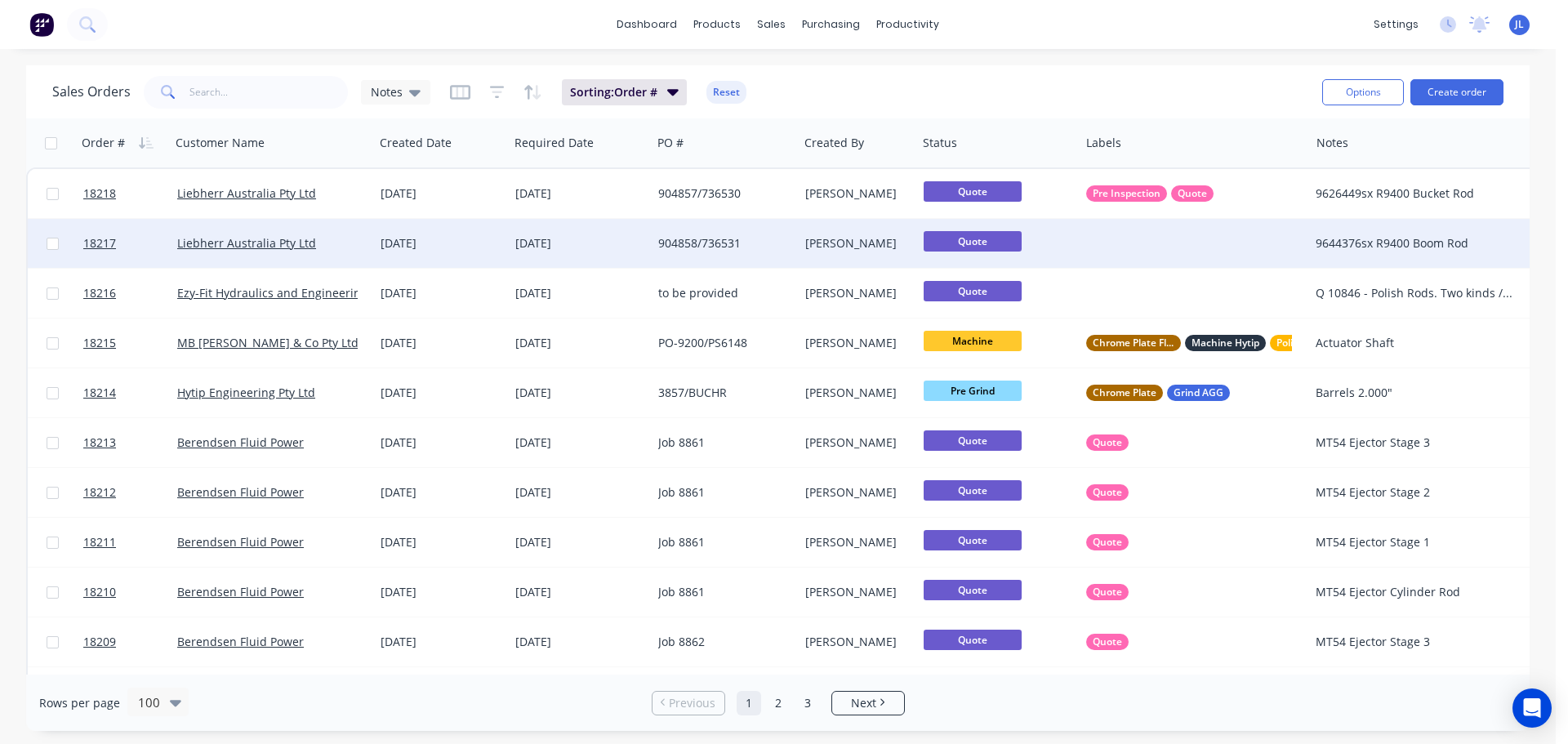
click at [1159, 243] on div at bounding box center [1194, 243] width 229 height 49
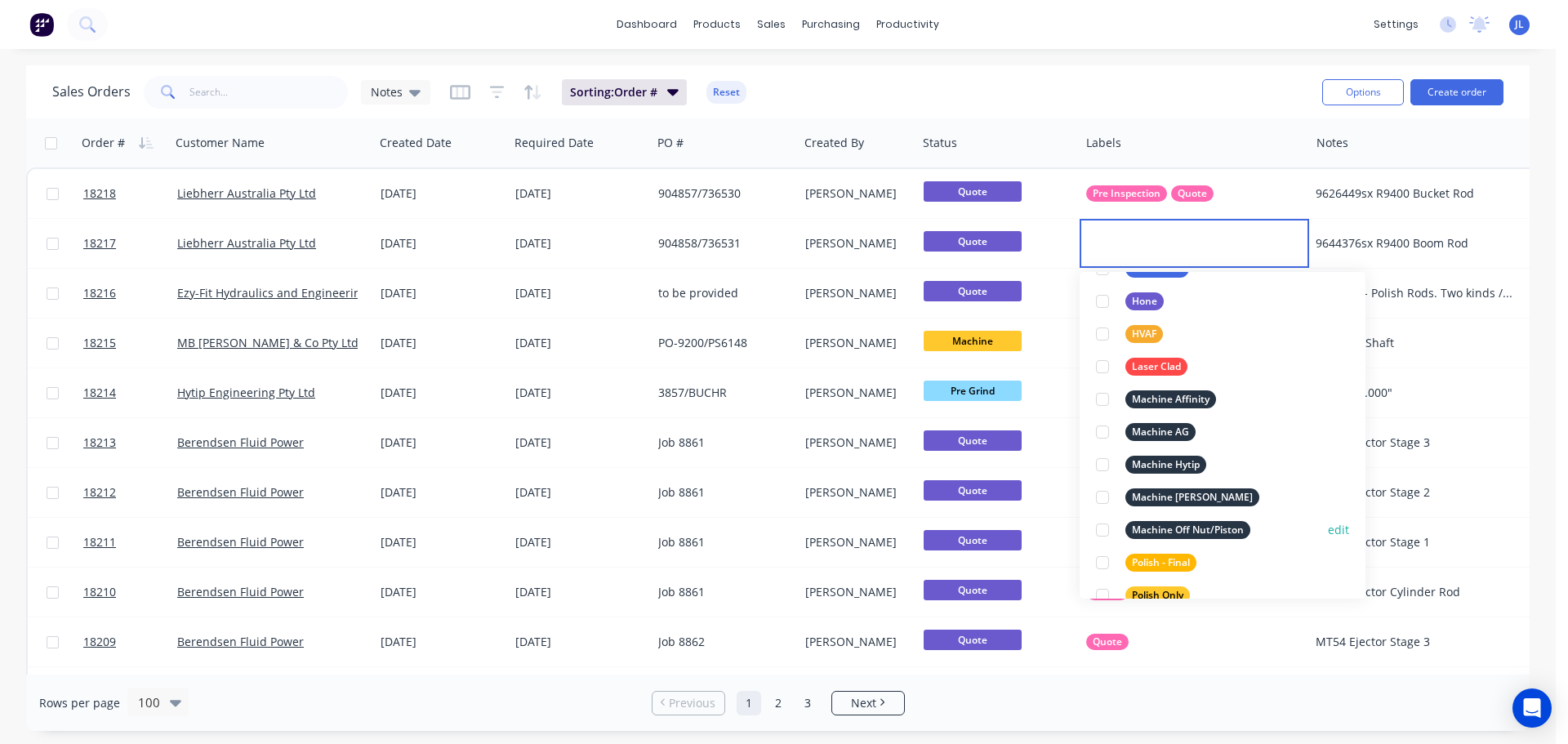
scroll to position [850, 0]
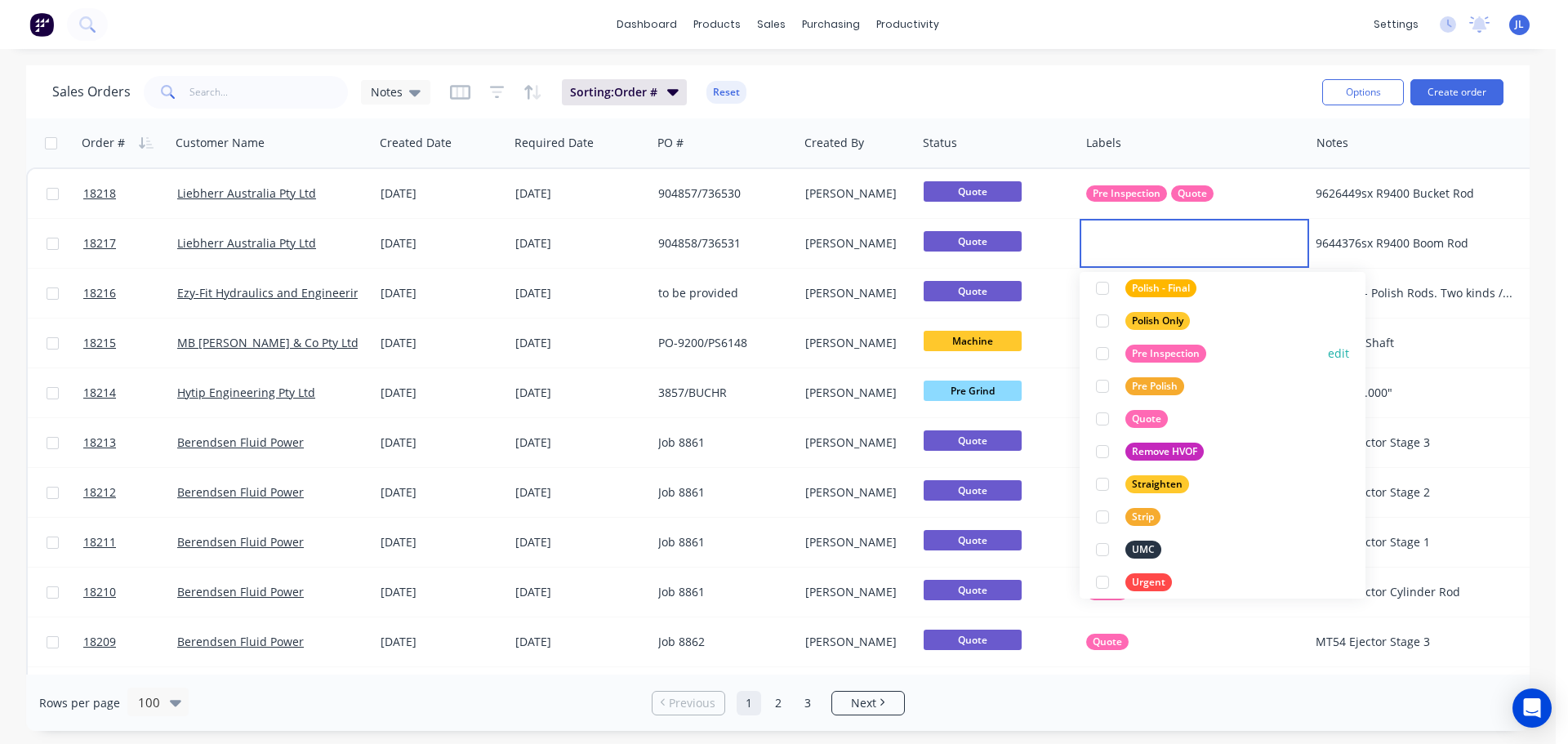
click at [1102, 355] on div at bounding box center [1102, 354] width 33 height 33
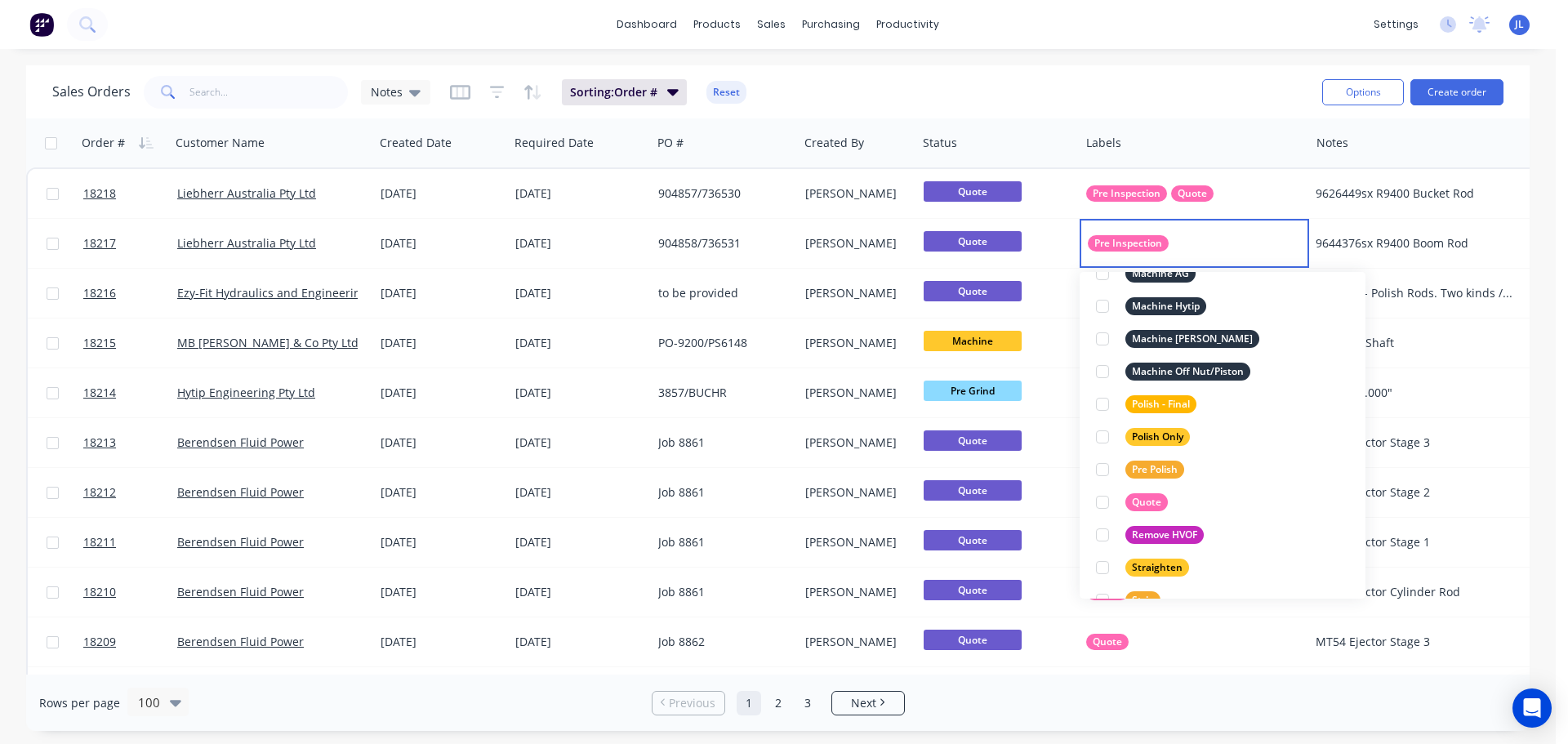
scroll to position [702, 0]
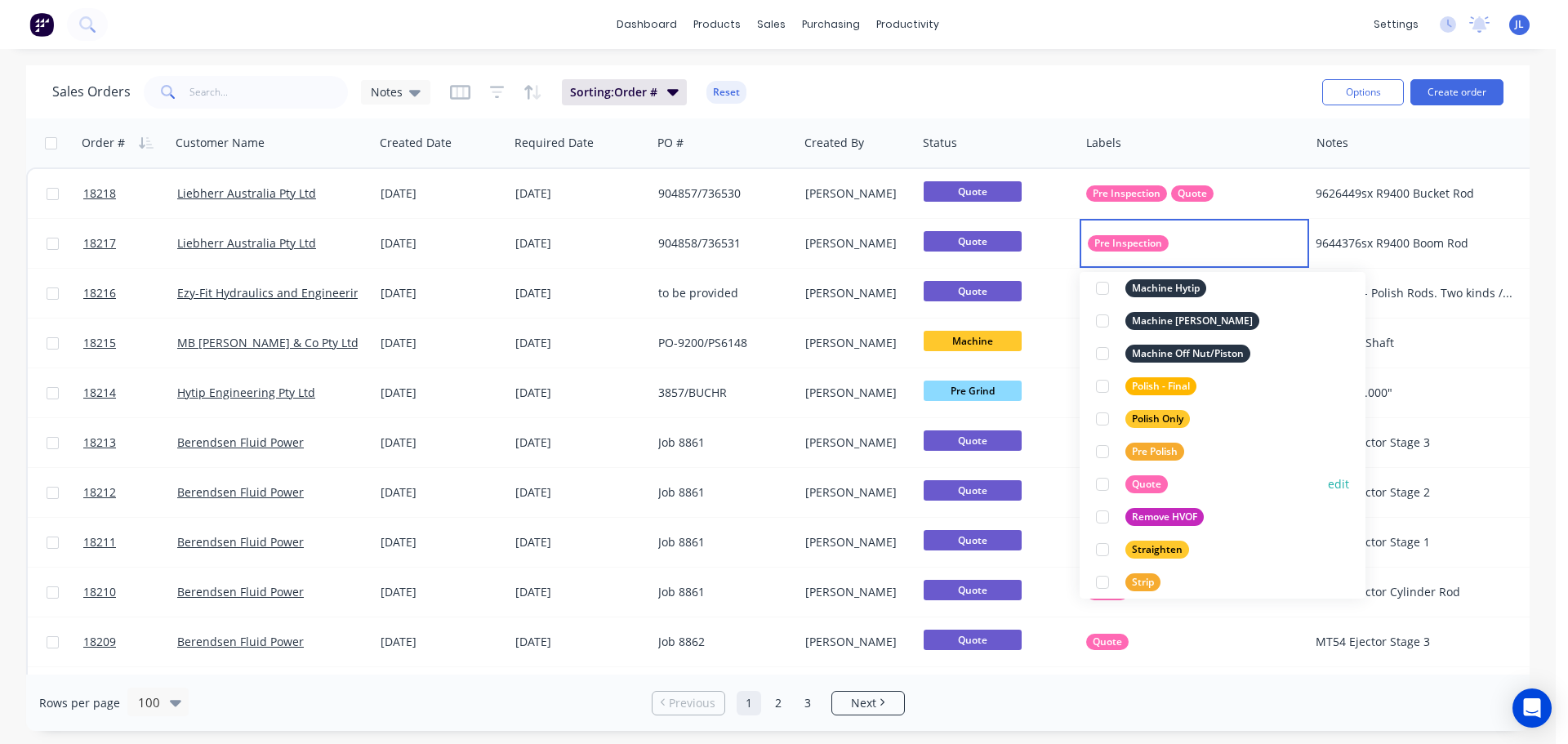
click at [1105, 485] on div at bounding box center [1102, 484] width 33 height 33
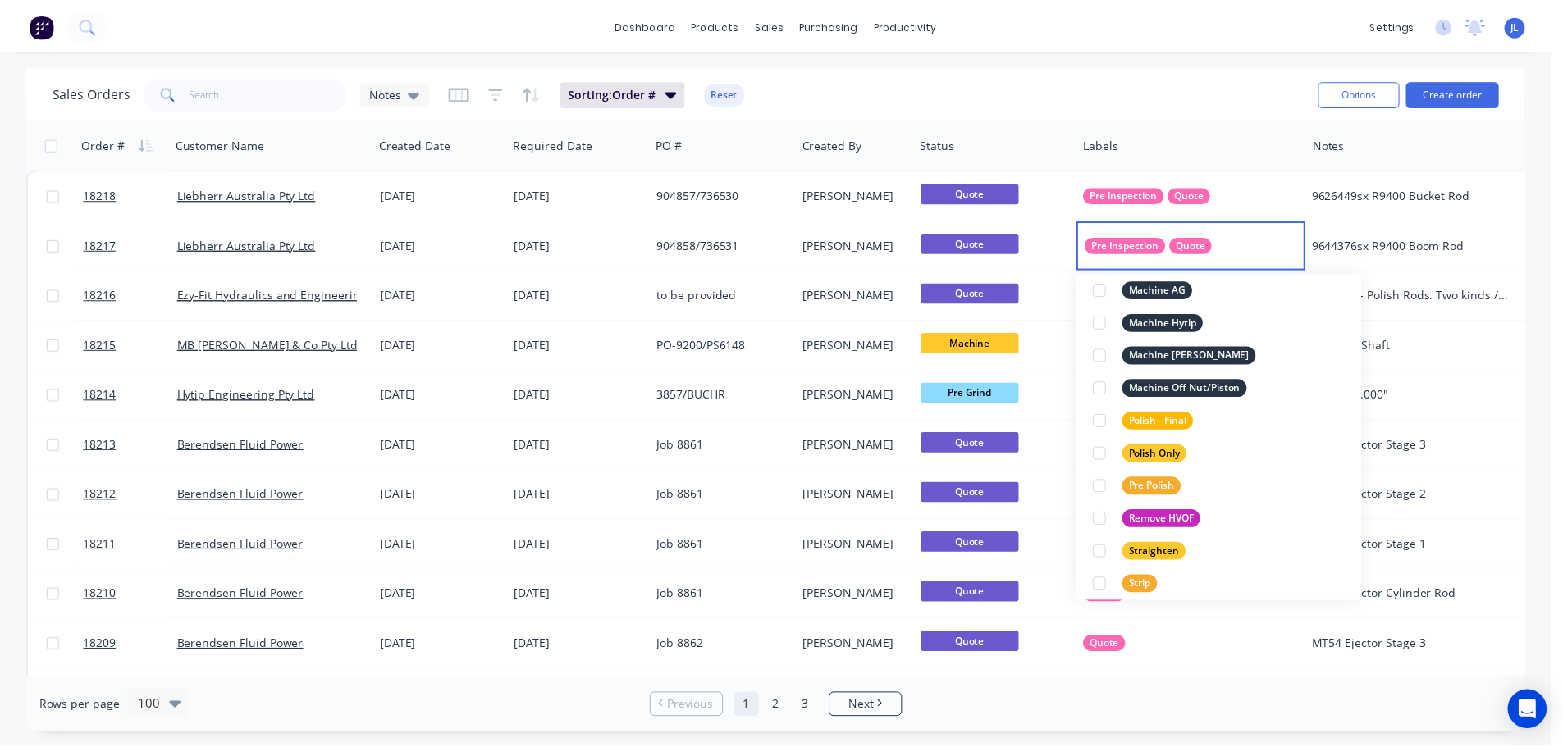
scroll to position [0, 0]
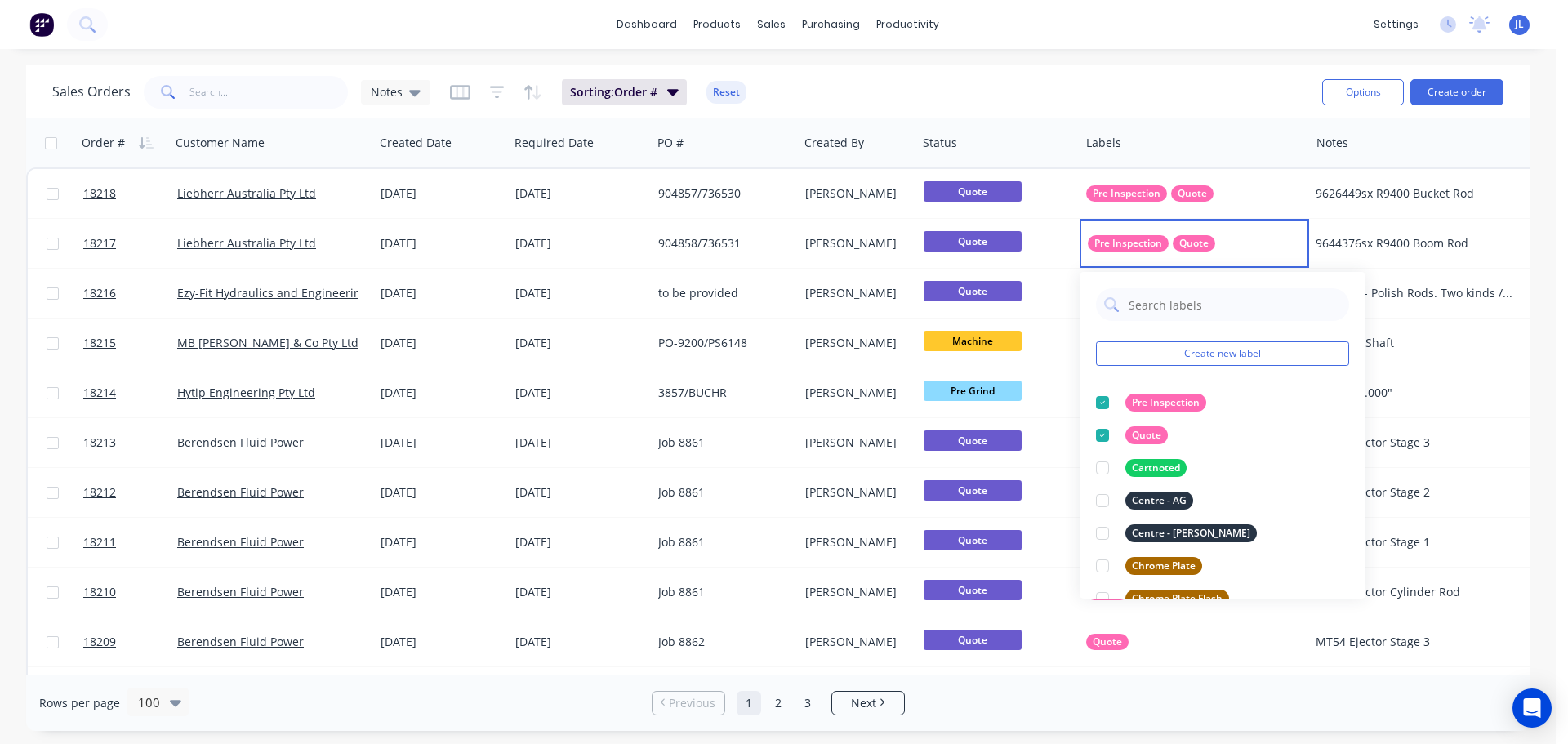
click at [1097, 707] on div "Rows per page 100 Previous 1 2 3 Next" at bounding box center [778, 703] width 1503 height 57
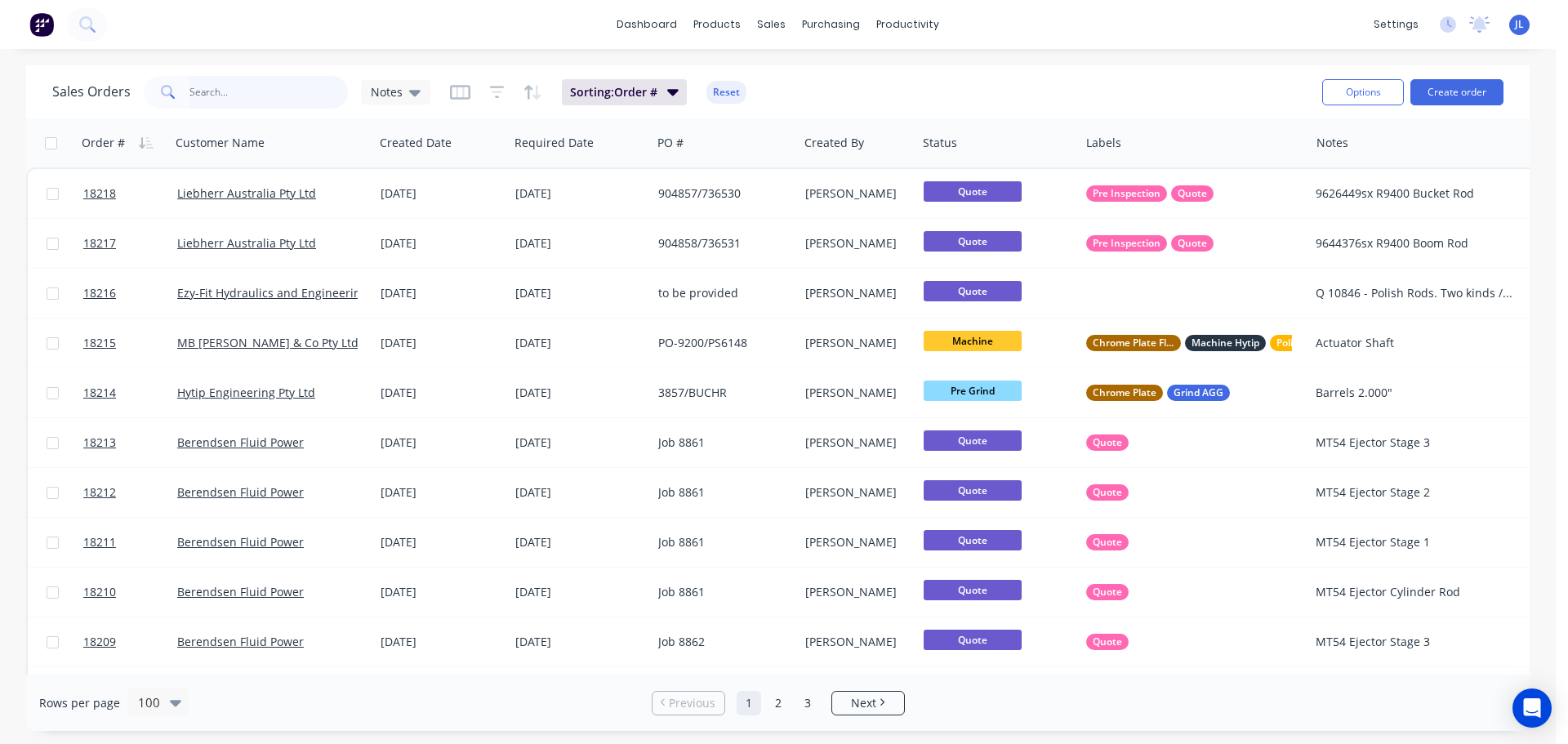
click at [236, 98] on input "text" at bounding box center [269, 92] width 159 height 33
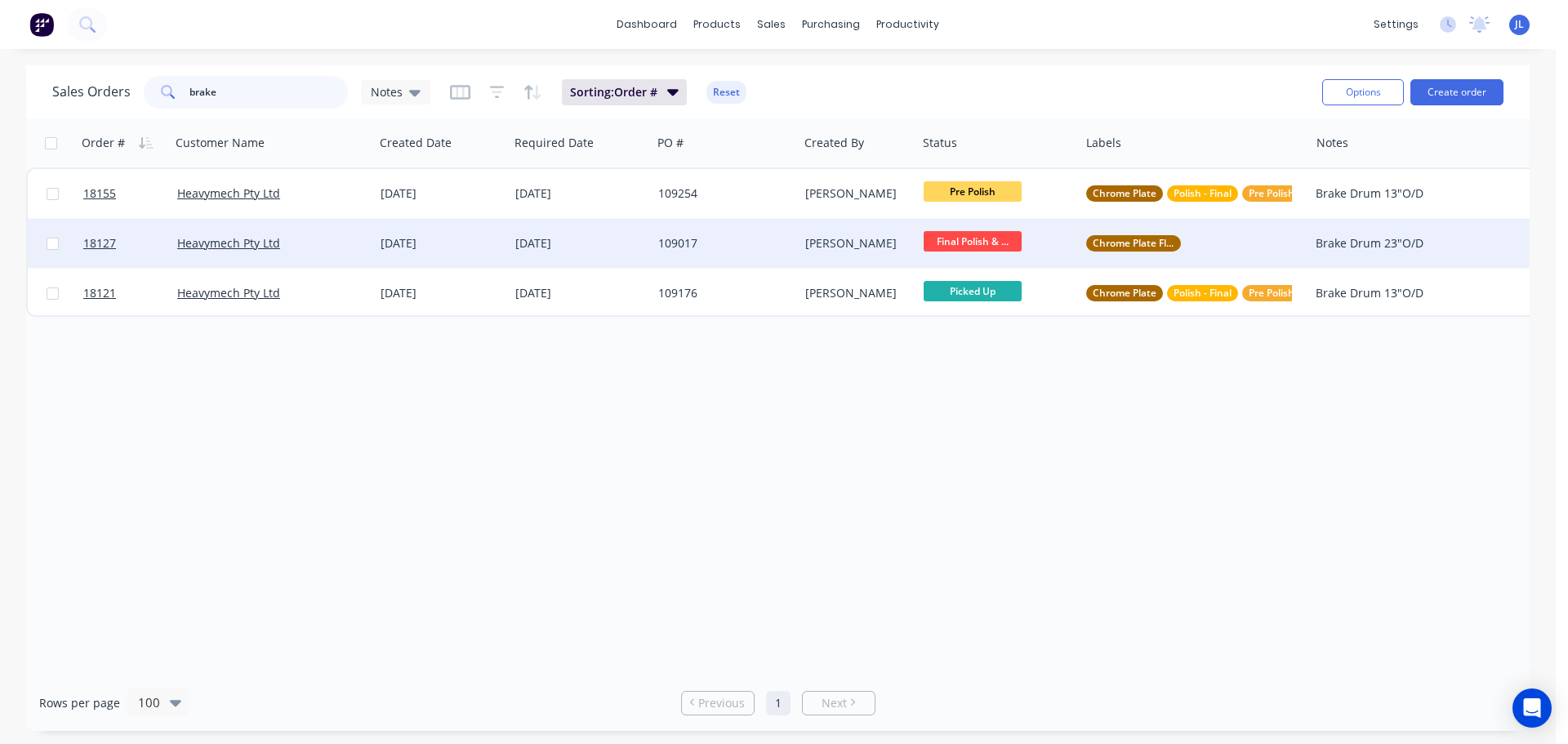
type input "brake"
click at [881, 239] on div "[PERSON_NAME]" at bounding box center [855, 243] width 101 height 16
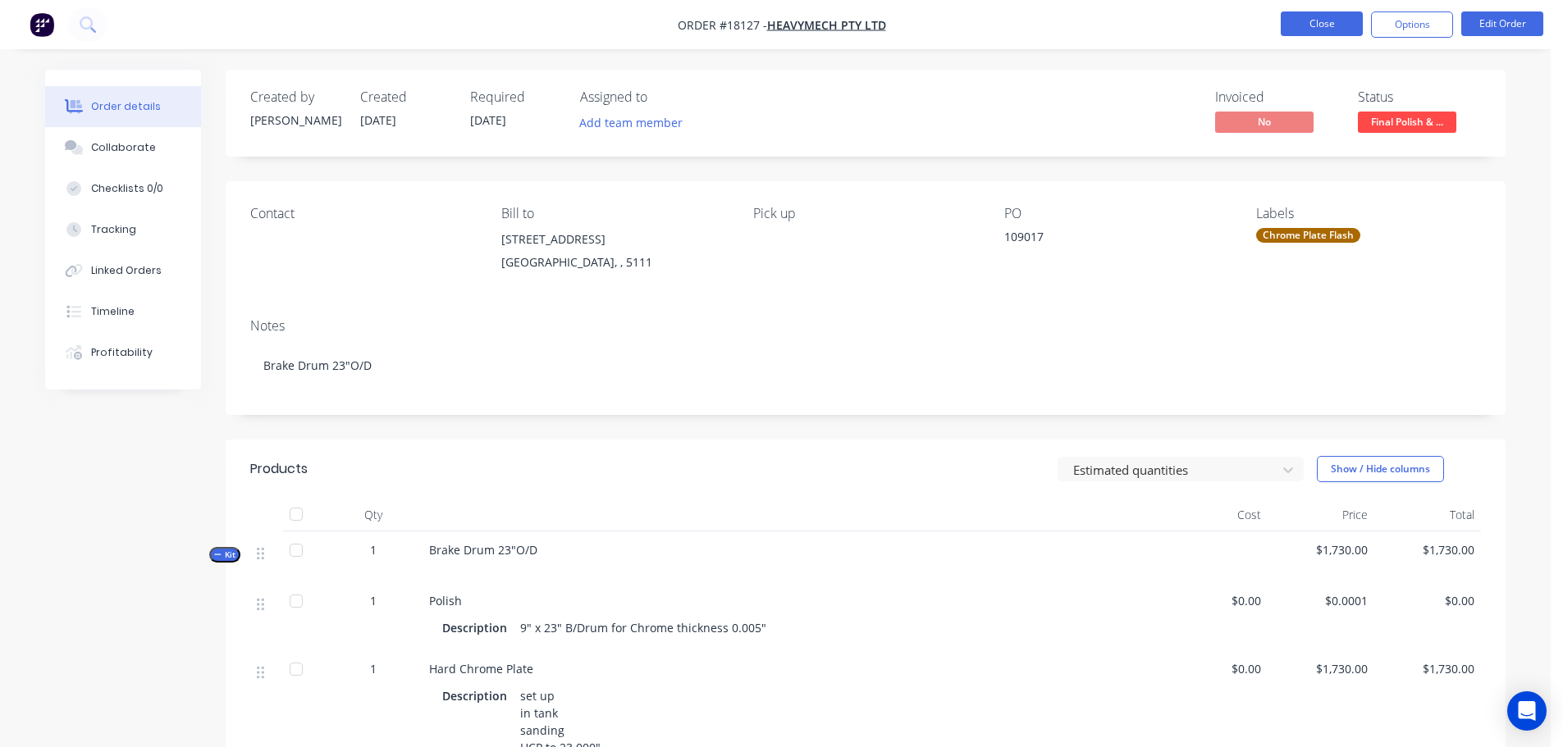
click at [1324, 31] on button "Close" at bounding box center [1321, 23] width 82 height 25
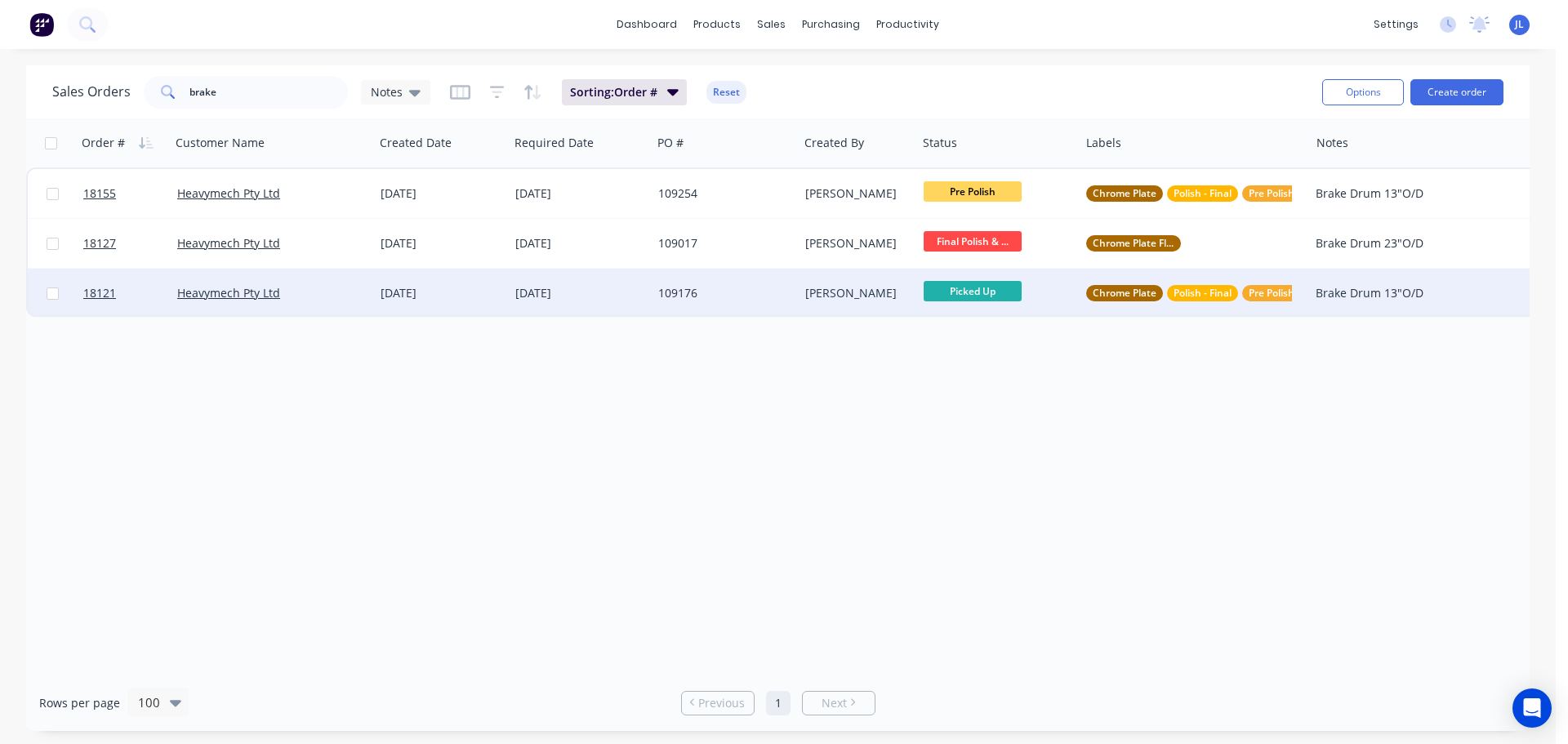
click at [787, 301] on div "109176" at bounding box center [725, 293] width 133 height 16
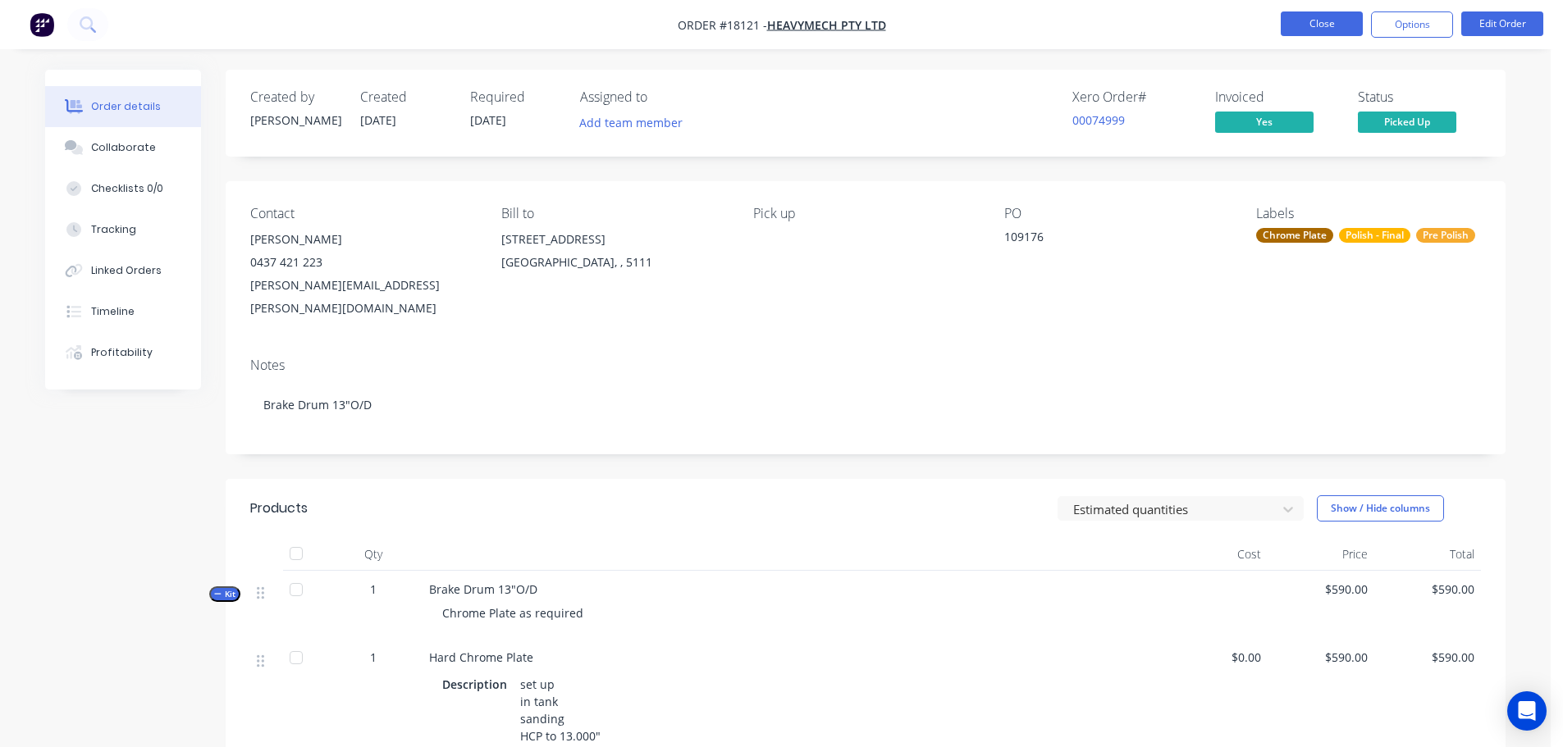
click at [1323, 25] on button "Close" at bounding box center [1321, 23] width 82 height 25
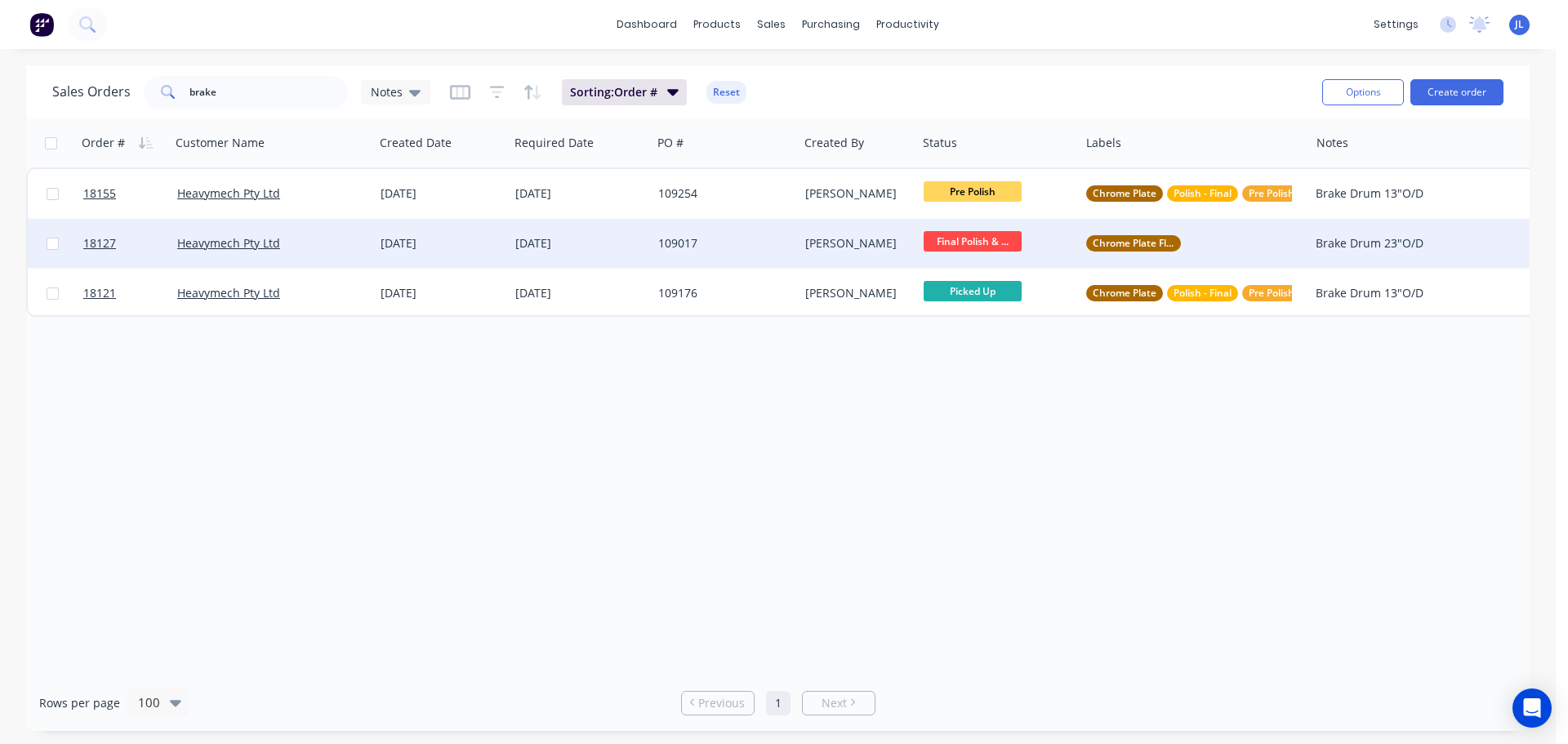
click at [761, 232] on div "109017" at bounding box center [725, 243] width 146 height 49
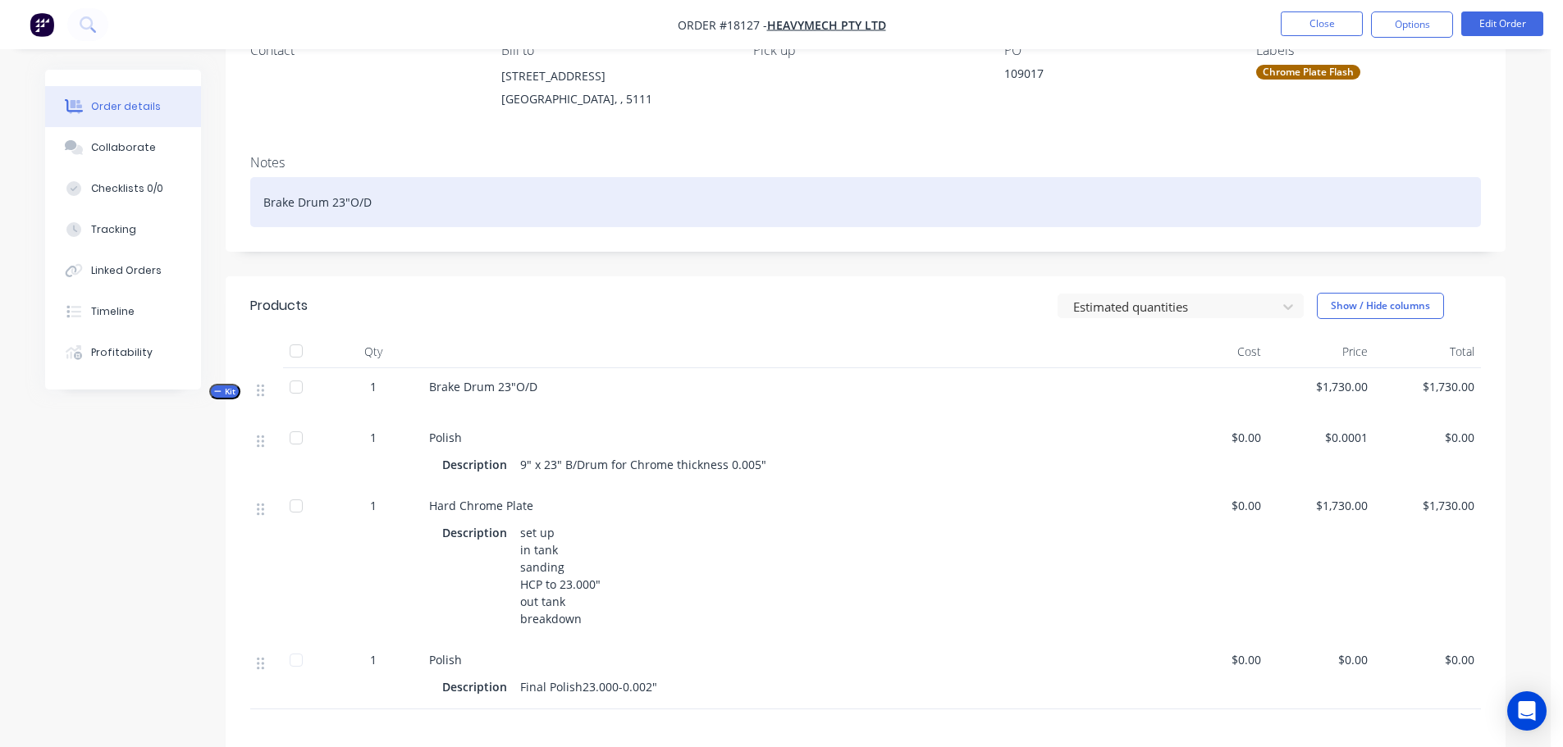
scroll to position [164, 0]
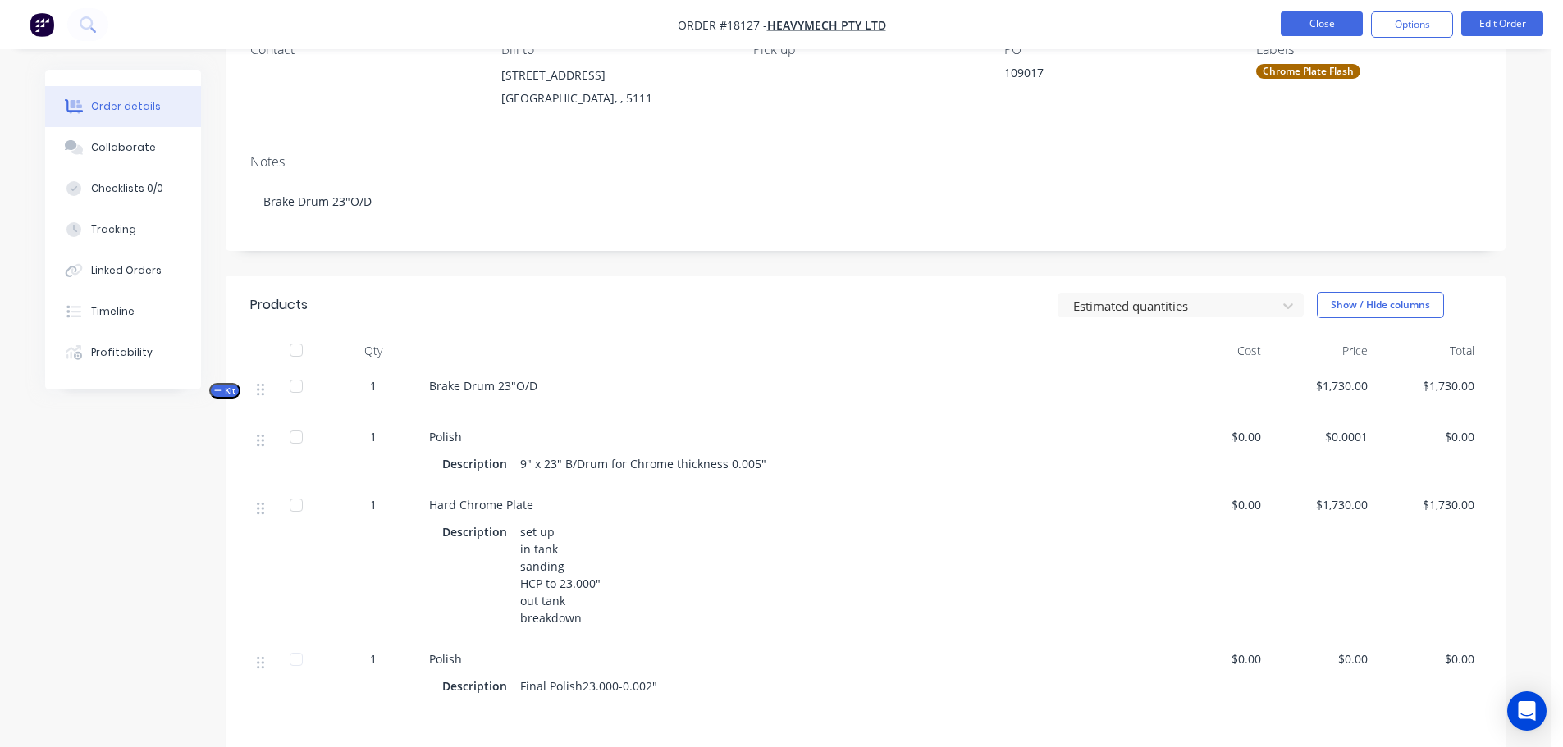
click at [1287, 29] on button "Close" at bounding box center [1321, 23] width 82 height 25
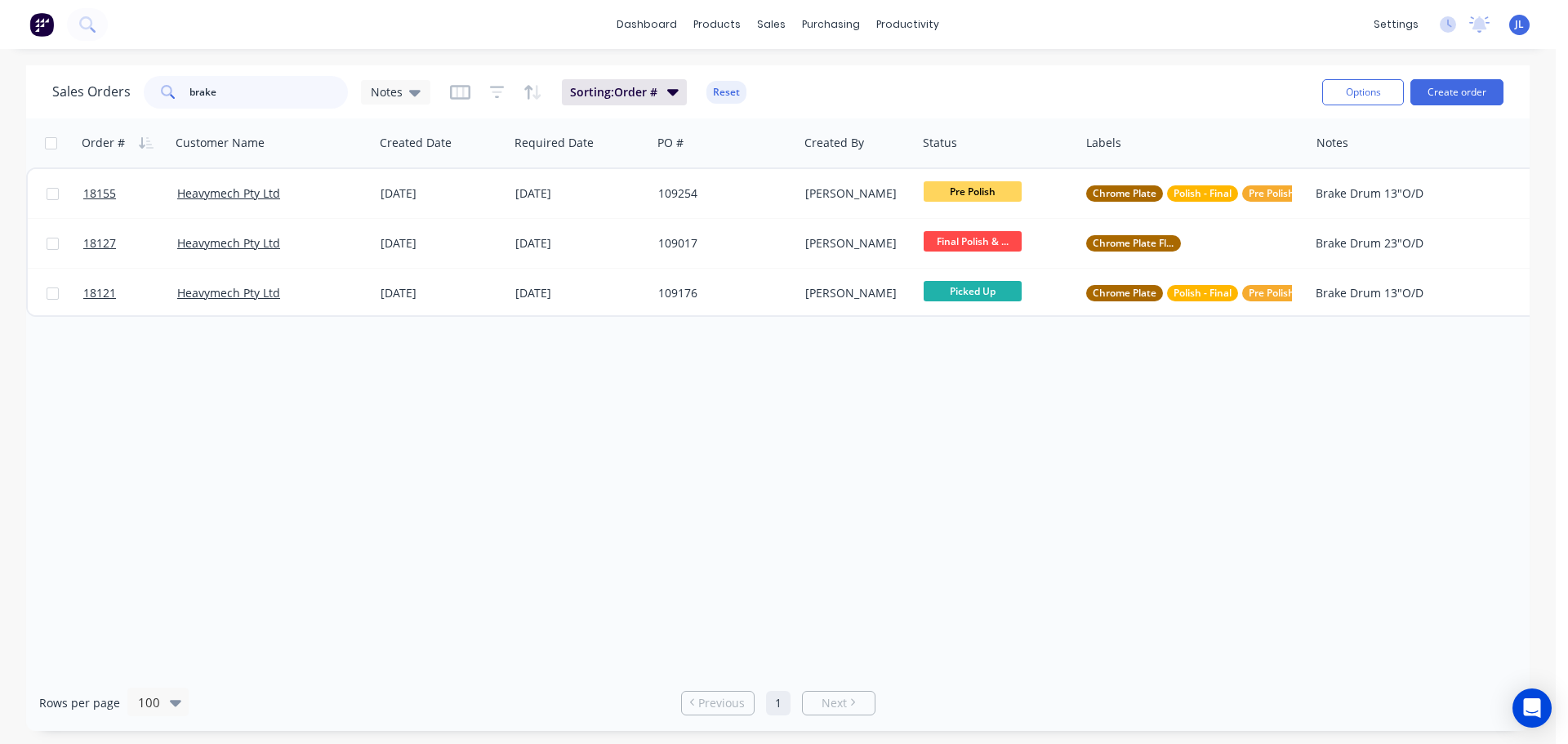
drag, startPoint x: 263, startPoint y: 101, endPoint x: 175, endPoint y: 107, distance: 88.2
click at [175, 107] on div "brake" at bounding box center [245, 92] width 204 height 33
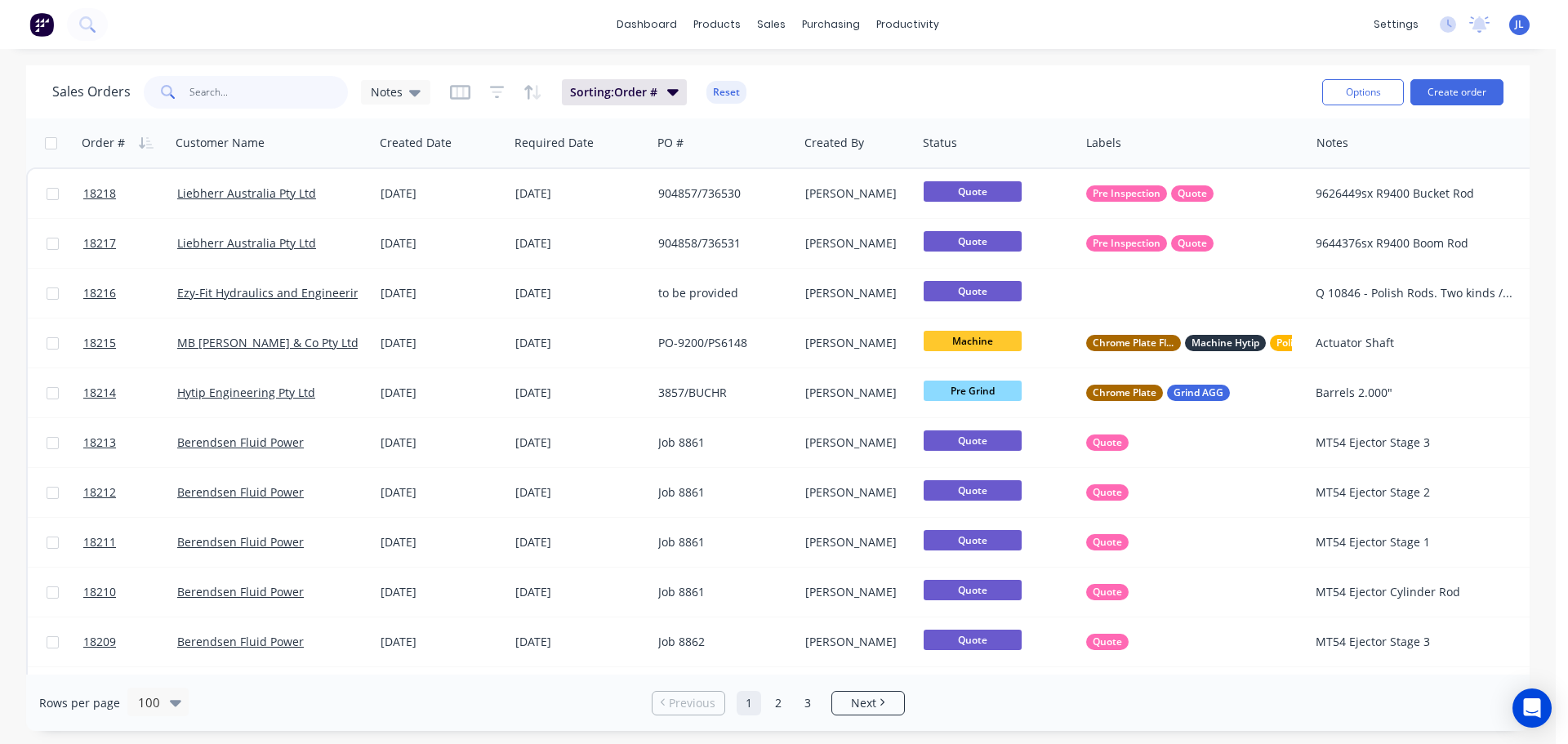
click at [202, 87] on input "text" at bounding box center [269, 92] width 159 height 33
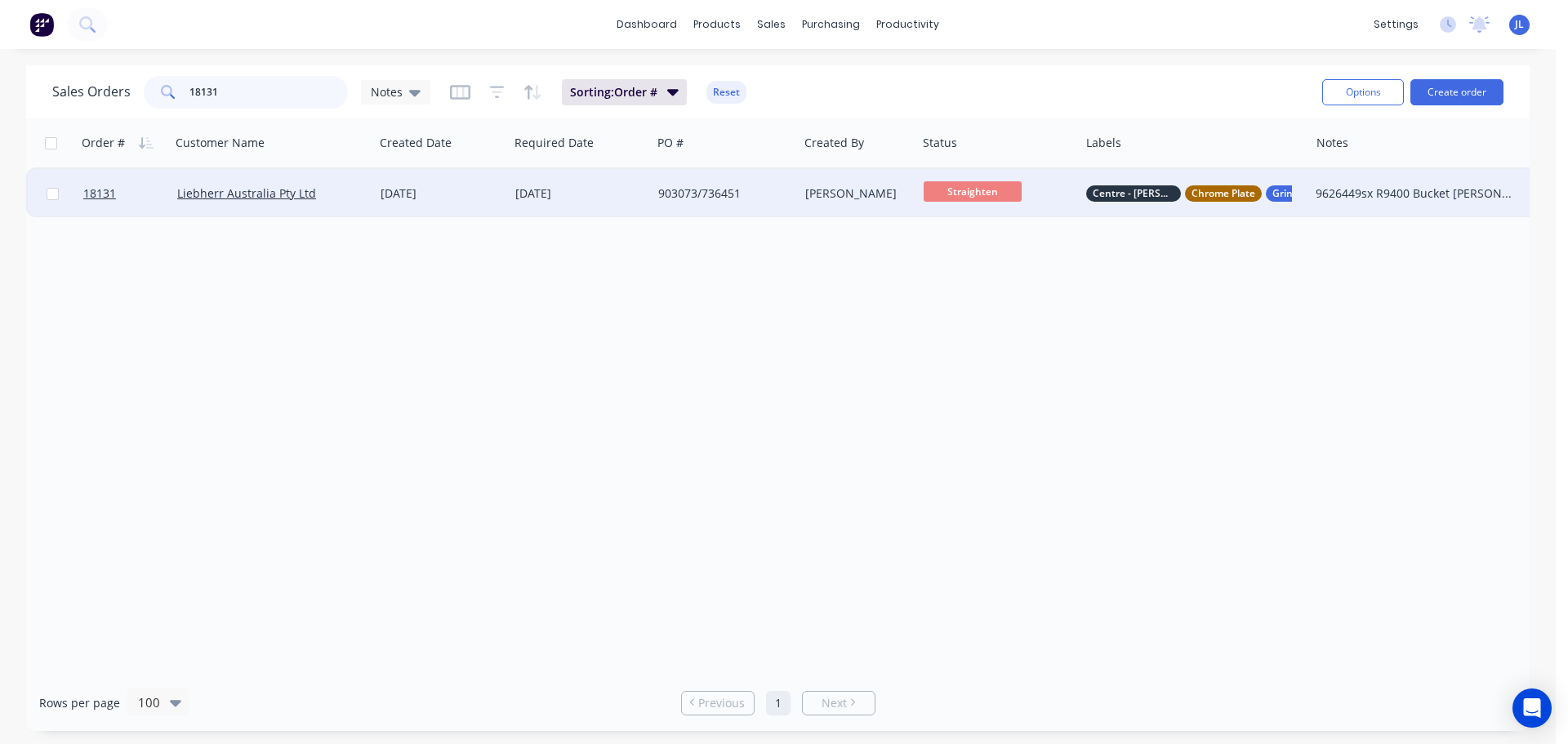
type input "18131"
click at [321, 193] on div "Liebherr Australia Pty Ltd" at bounding box center [267, 193] width 180 height 16
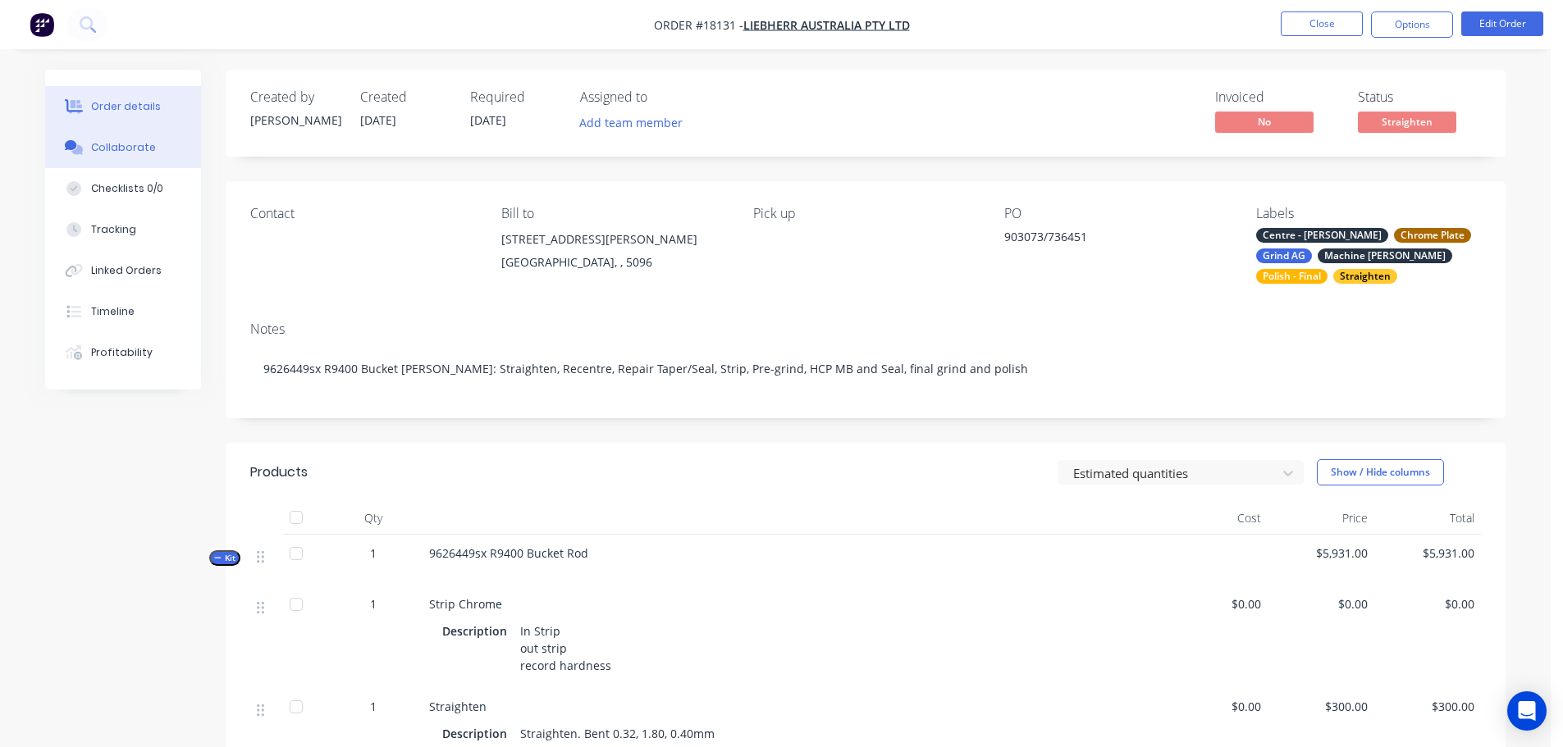
click at [154, 144] on button "Collaborate" at bounding box center [123, 147] width 156 height 41
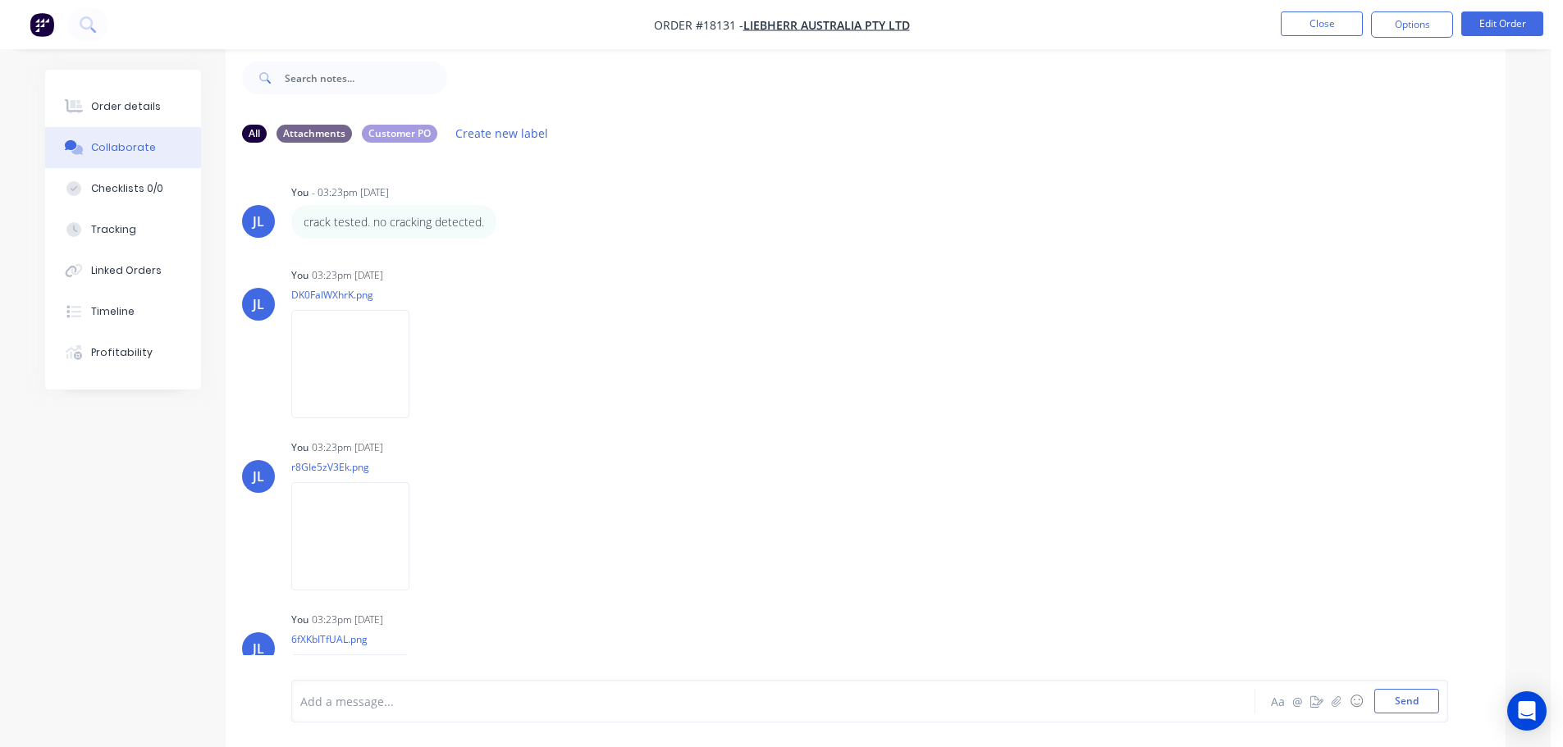
click at [26, 22] on button "button" at bounding box center [42, 24] width 34 height 26
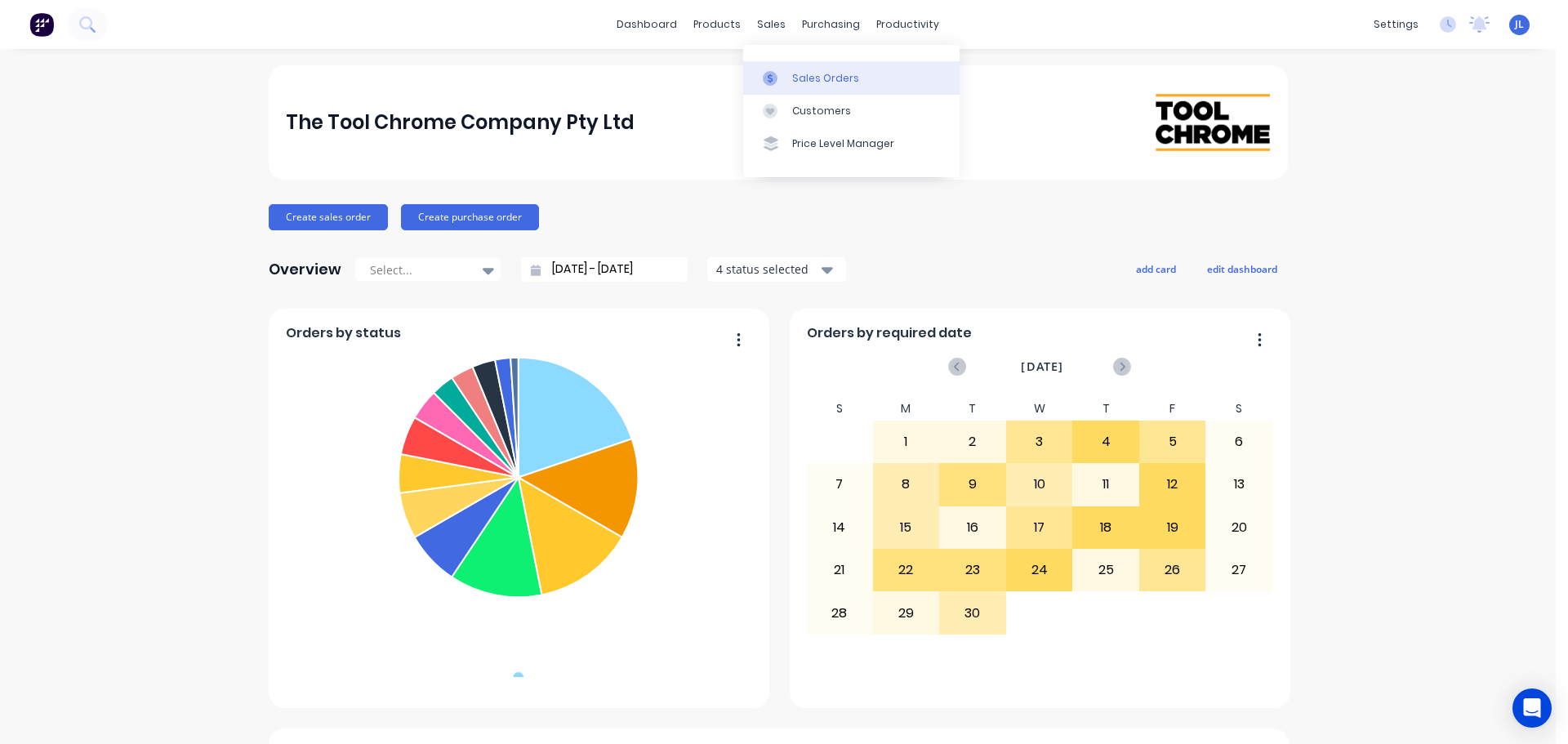
click at [783, 72] on div at bounding box center [775, 78] width 25 height 15
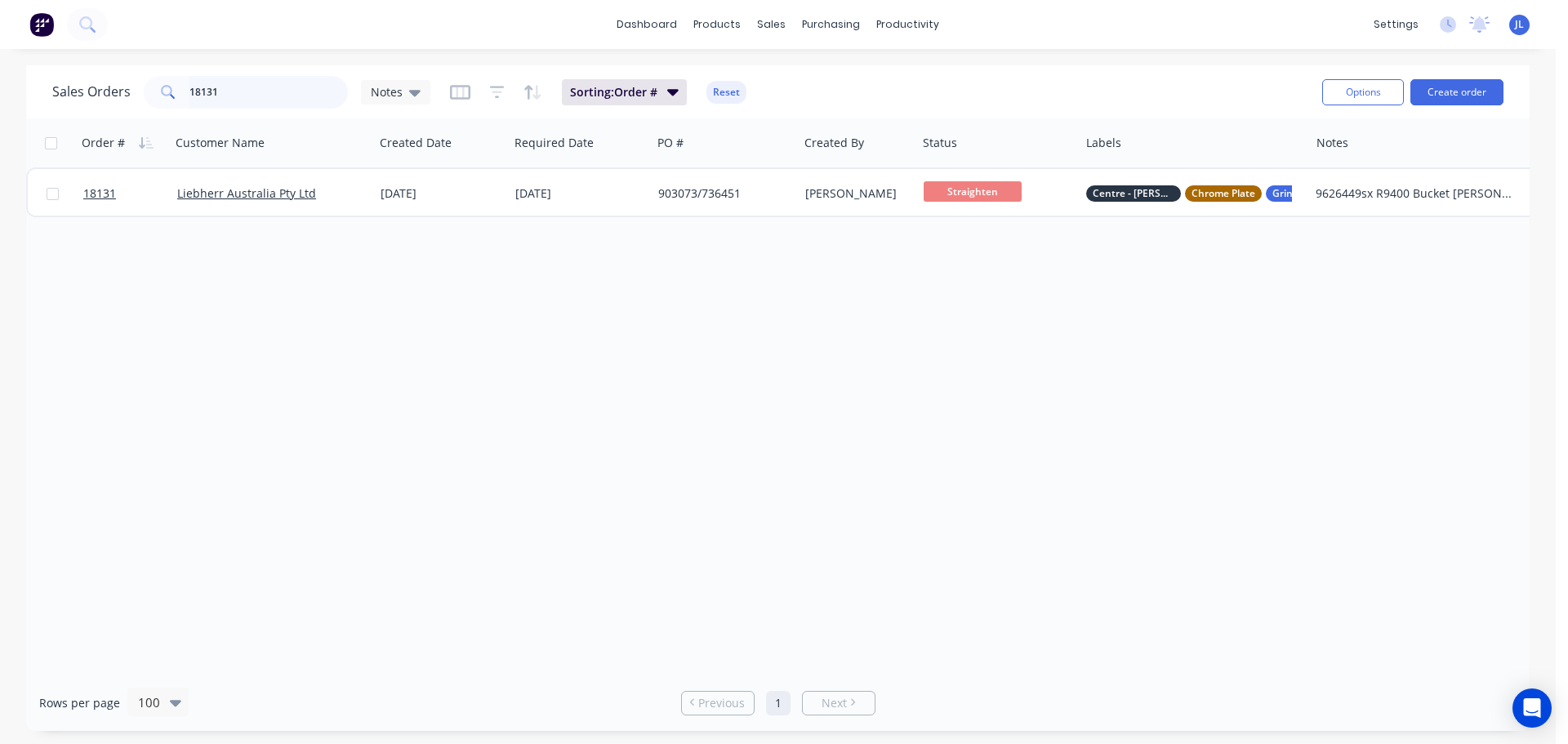
click at [271, 89] on input "18131" at bounding box center [269, 92] width 159 height 33
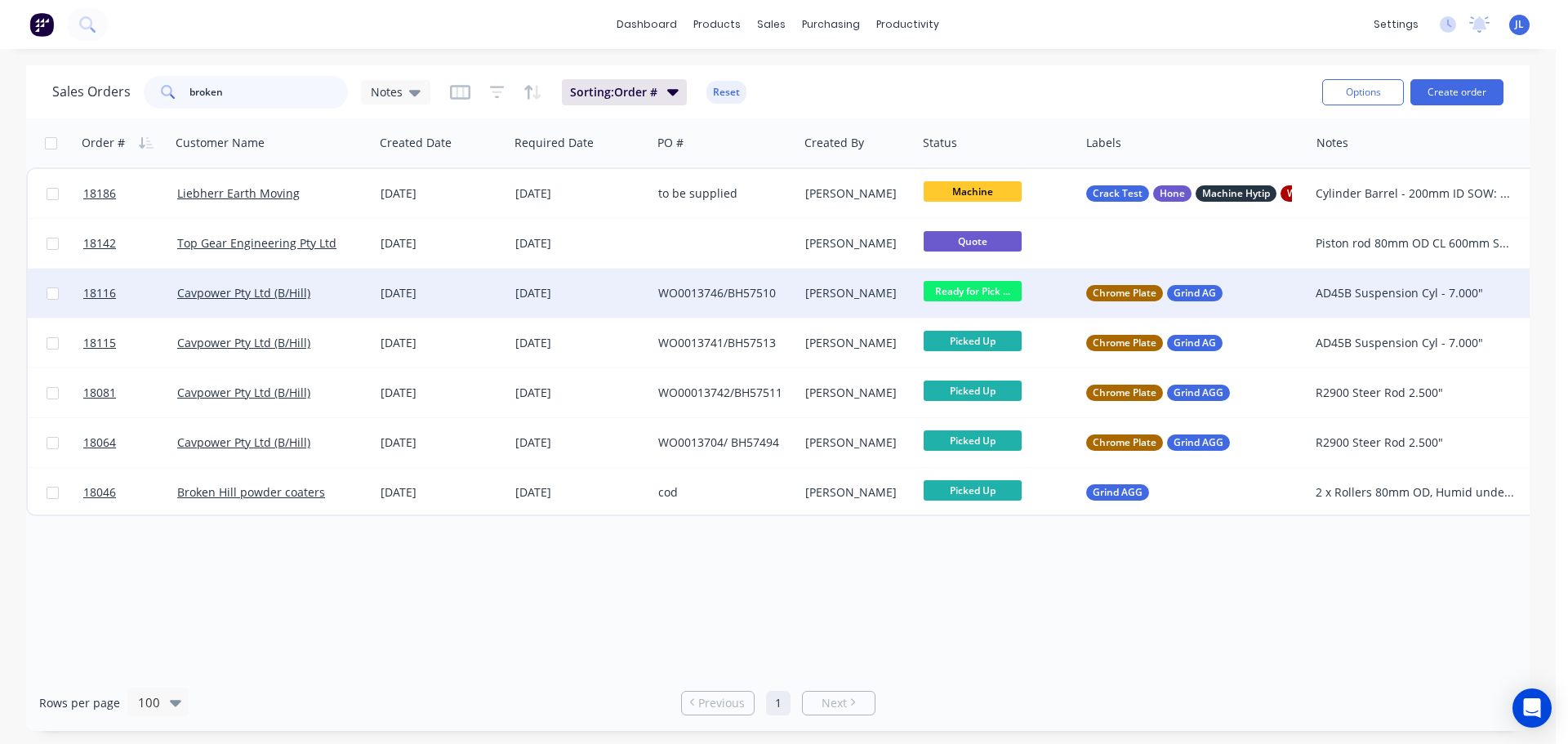
type input "broken"
click at [879, 294] on div "[PERSON_NAME]" at bounding box center [855, 293] width 101 height 16
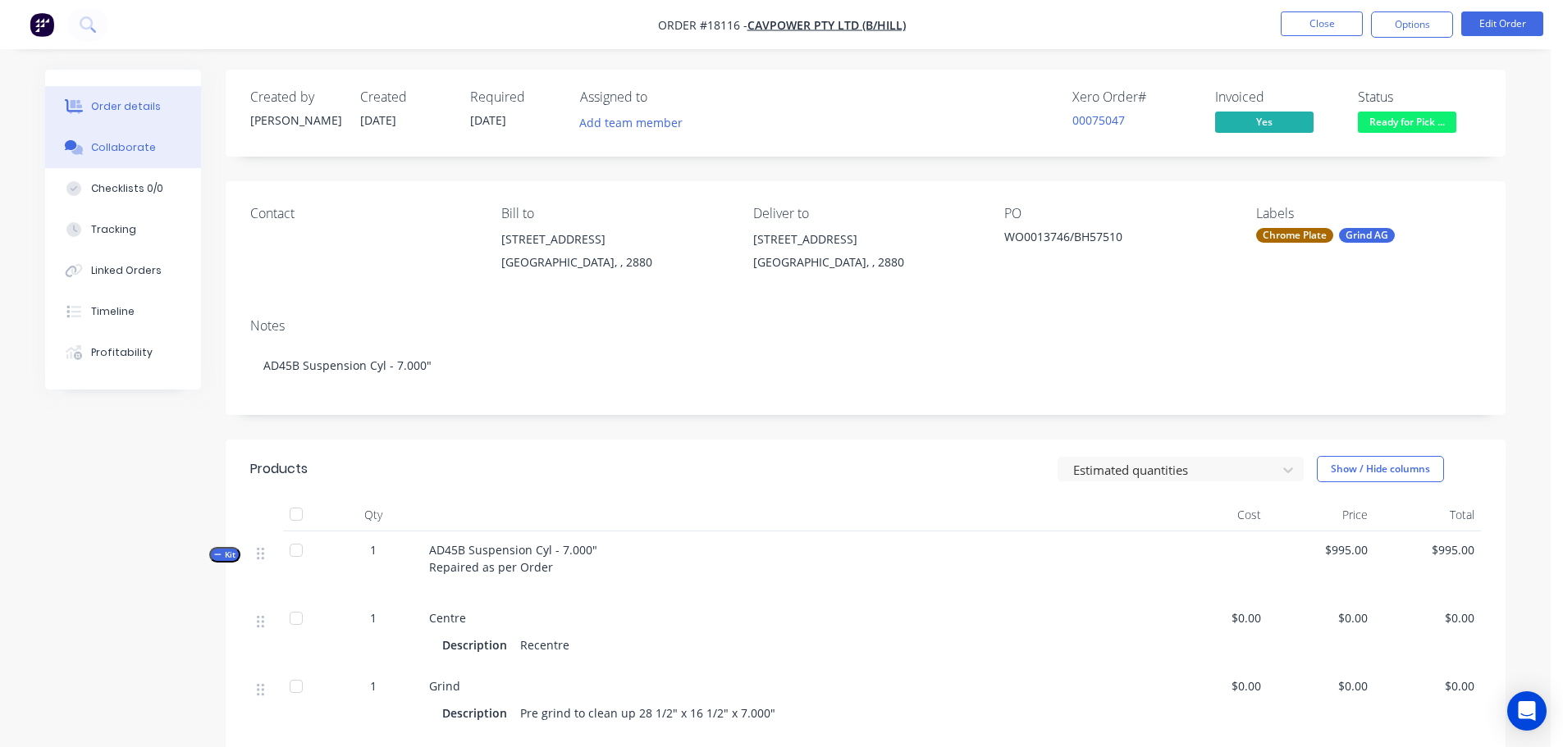
click at [138, 155] on button "Collaborate" at bounding box center [123, 147] width 156 height 41
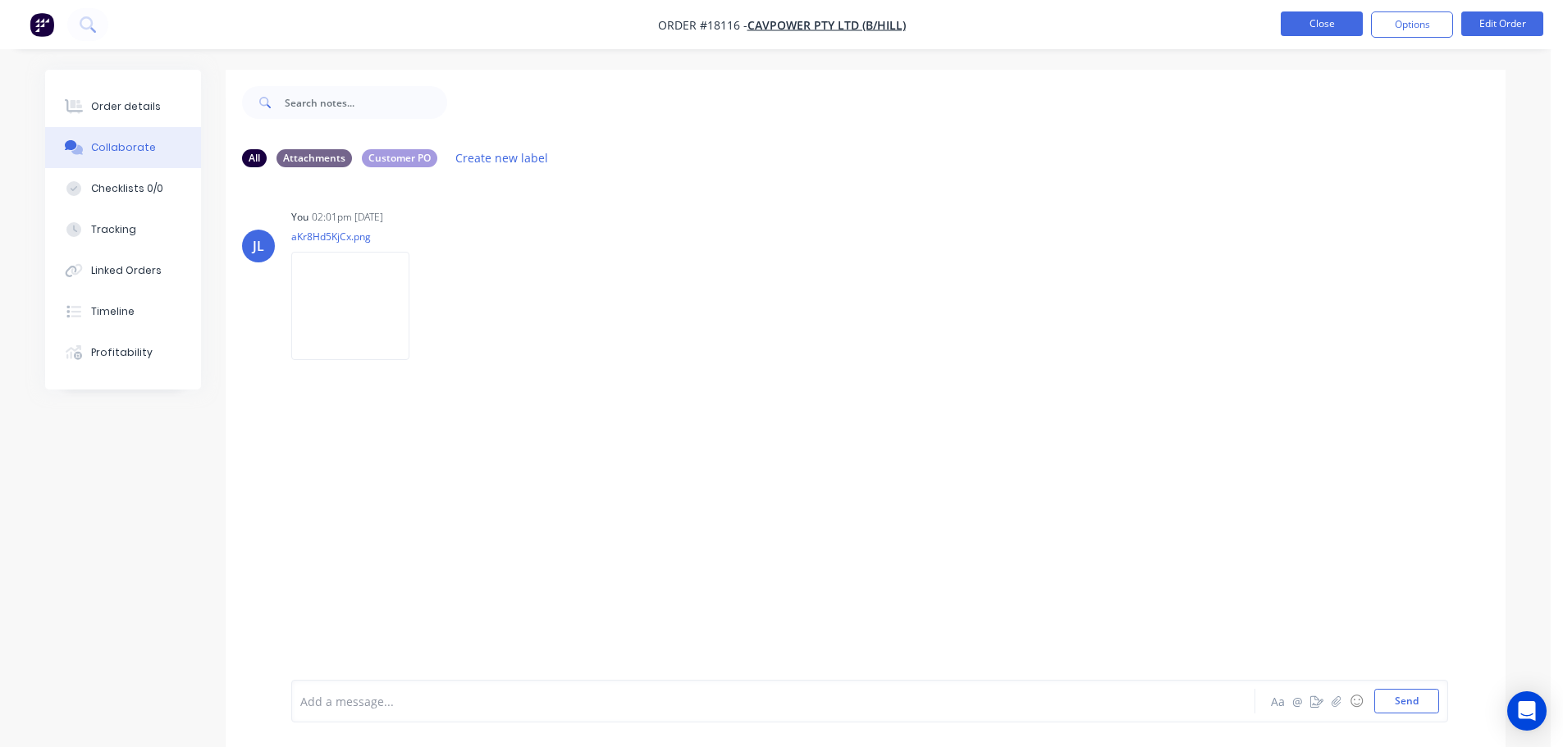
click at [1330, 25] on button "Close" at bounding box center [1321, 23] width 82 height 25
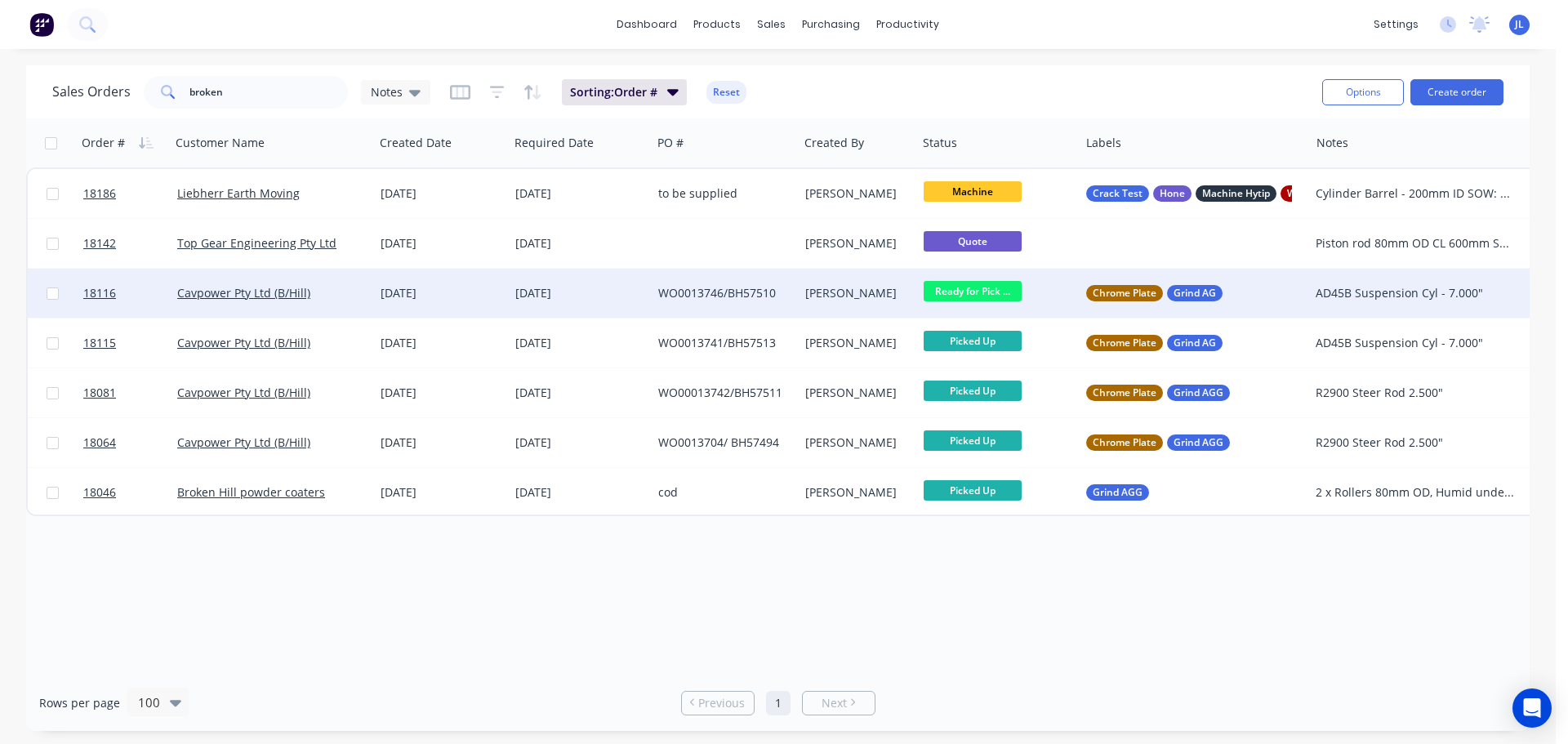
click at [991, 296] on span "Ready for Pick ..." at bounding box center [973, 291] width 98 height 21
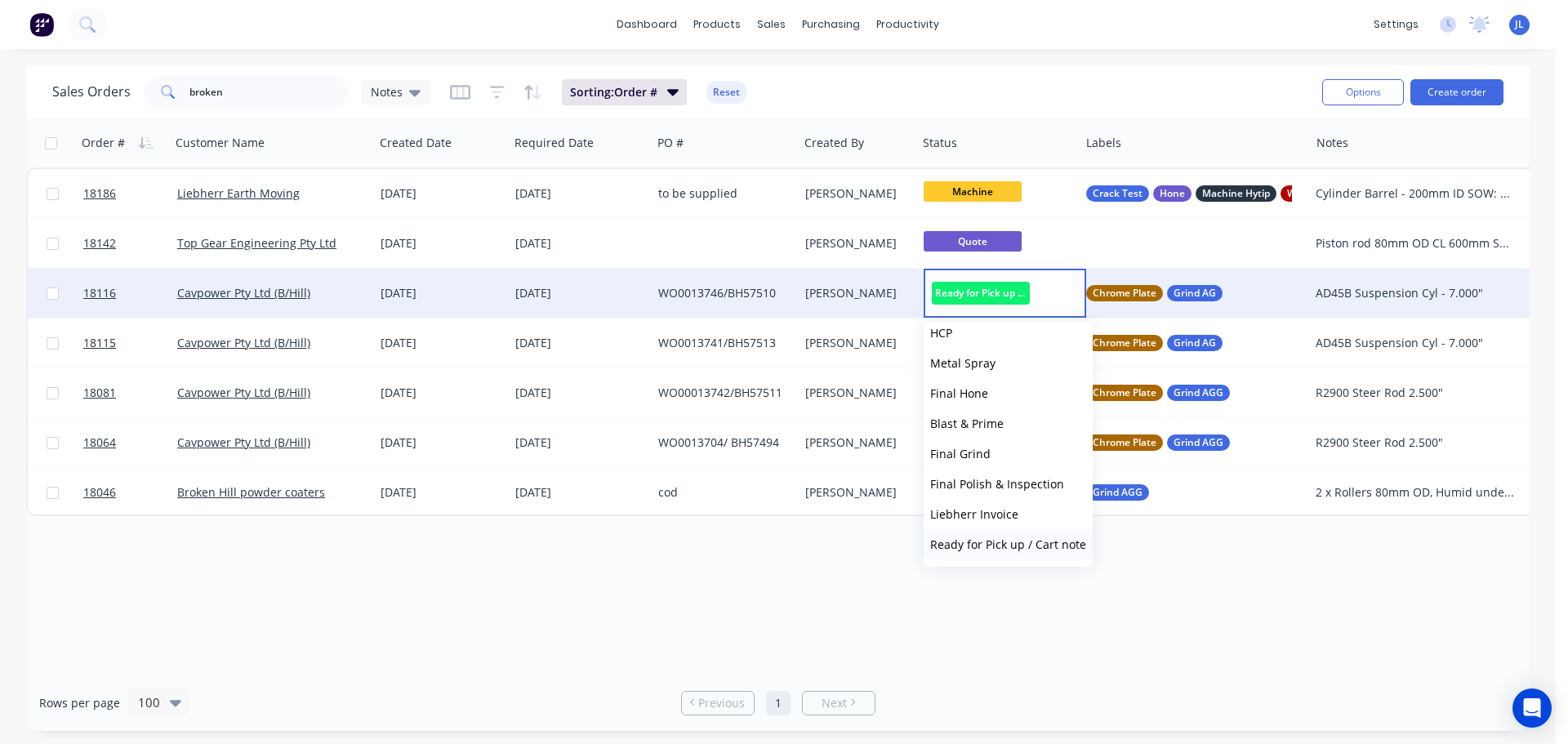
scroll to position [402, 0]
click at [711, 583] on div "Order # Customer Name Created Date Required Date PO # Created By Status Labels …" at bounding box center [778, 396] width 1503 height 557
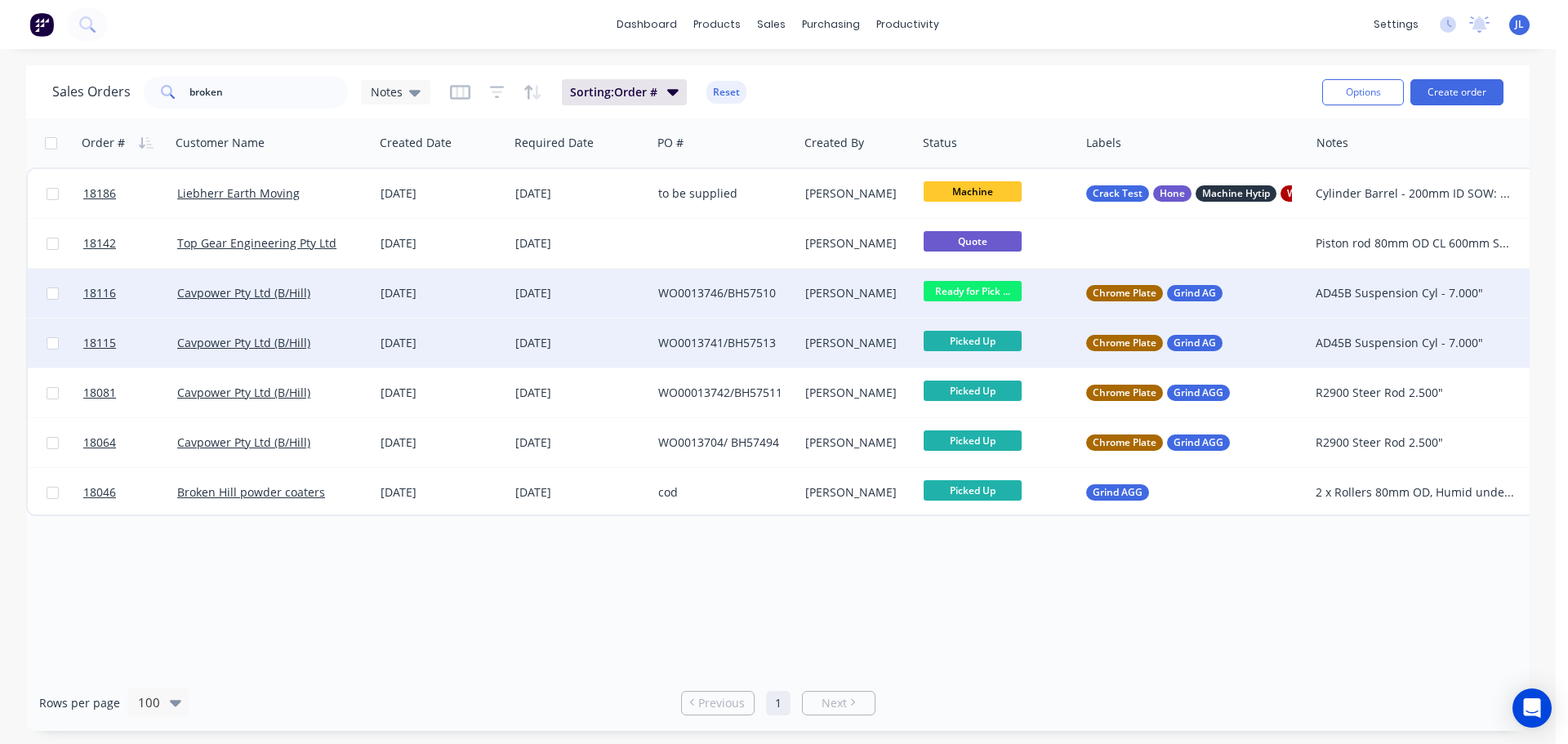
click at [829, 332] on div "[PERSON_NAME]" at bounding box center [857, 343] width 118 height 49
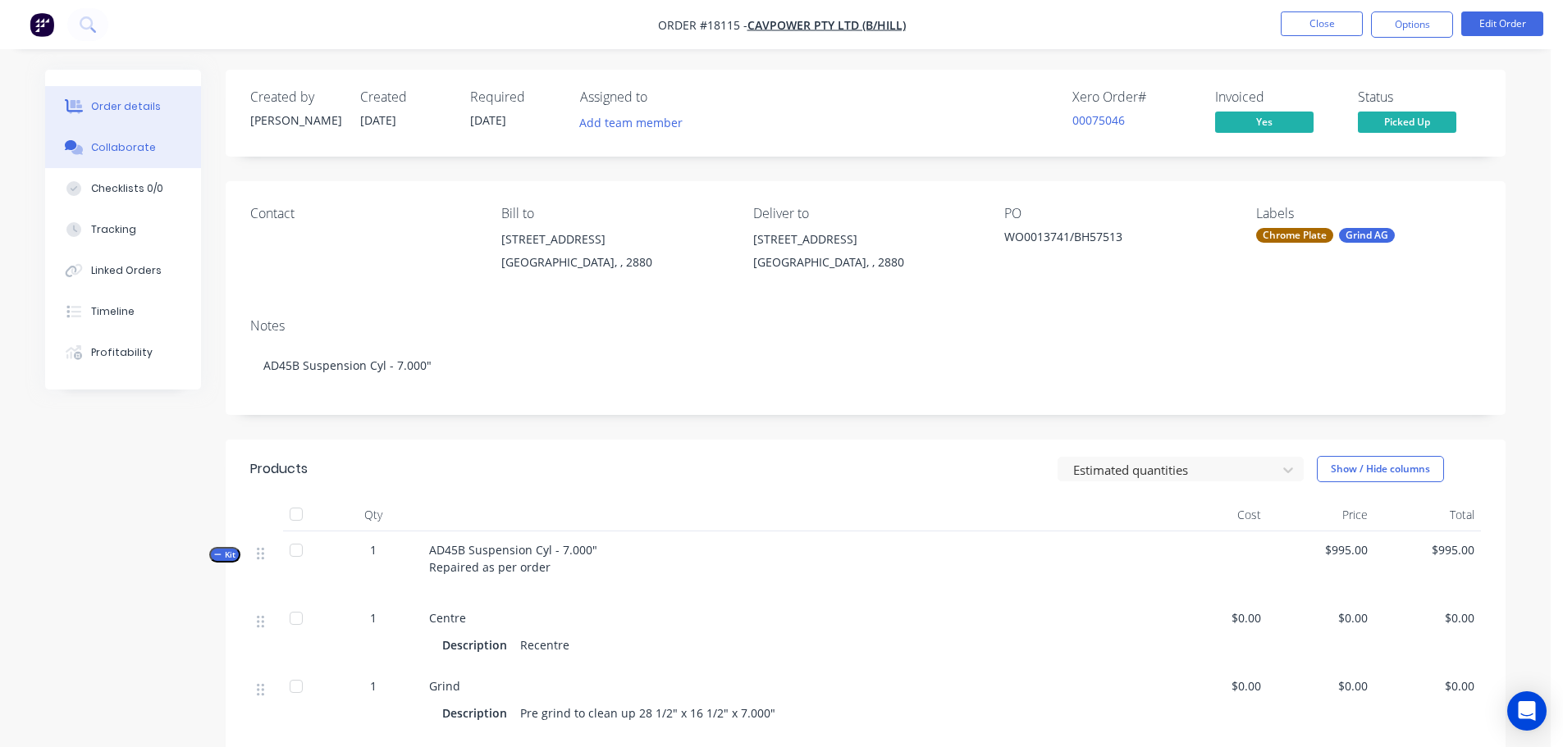
click at [137, 152] on div "Collaborate" at bounding box center [123, 147] width 65 height 15
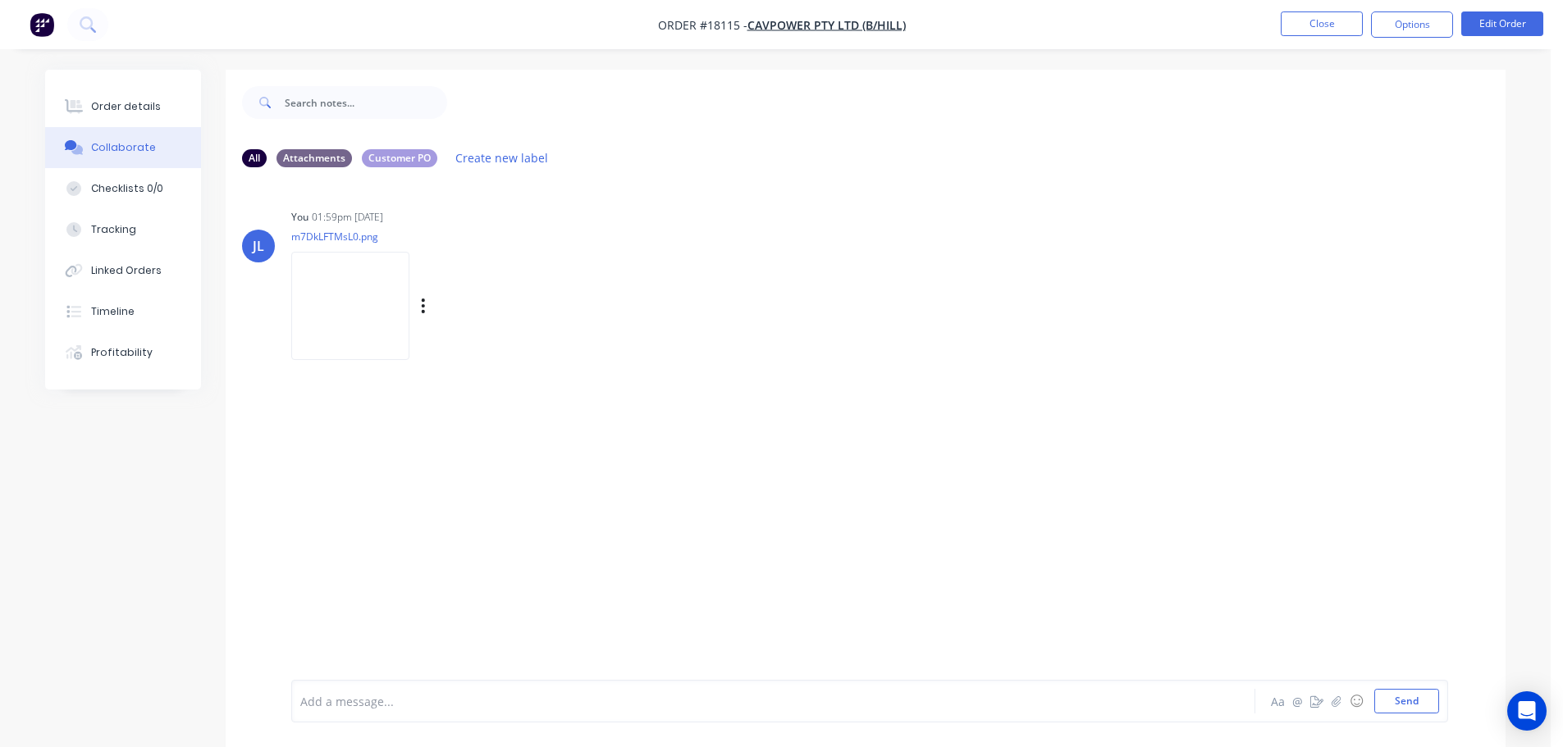
click at [346, 289] on img at bounding box center [350, 305] width 118 height 107
click at [1305, 27] on button "Close" at bounding box center [1321, 23] width 82 height 25
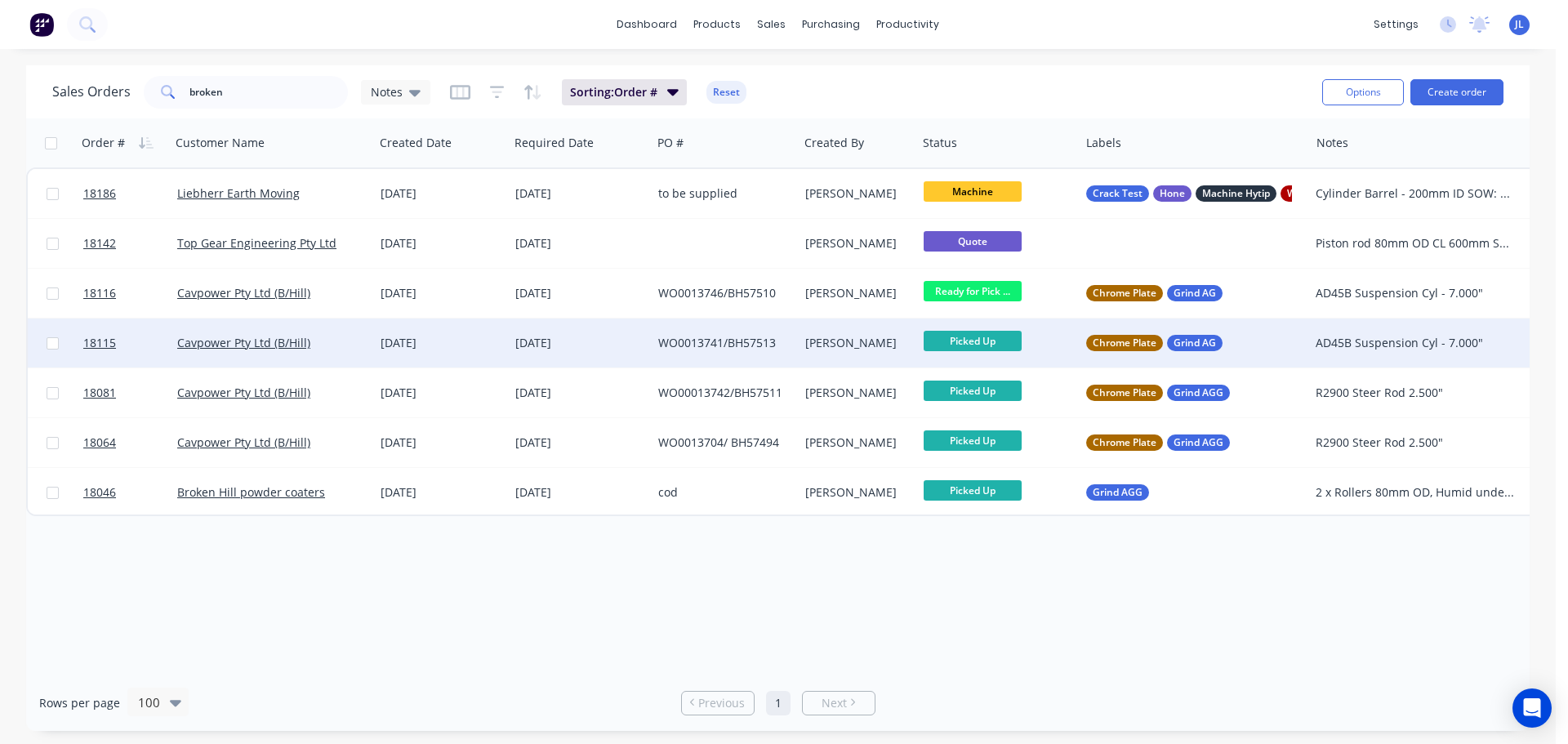
click at [361, 339] on div "Cavpower Pty Ltd (B/Hill)" at bounding box center [272, 343] width 190 height 16
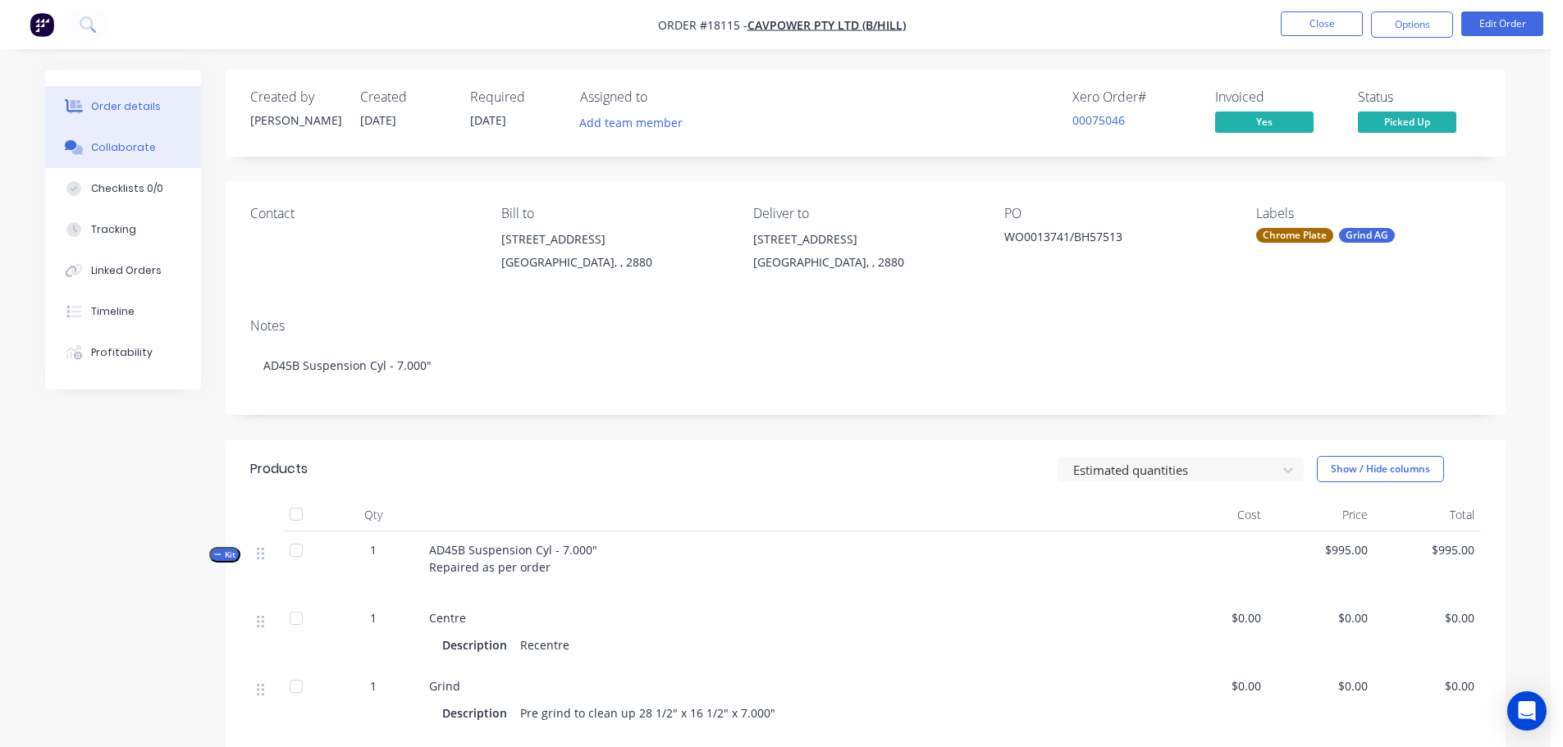
click at [153, 152] on button "Collaborate" at bounding box center [123, 147] width 156 height 41
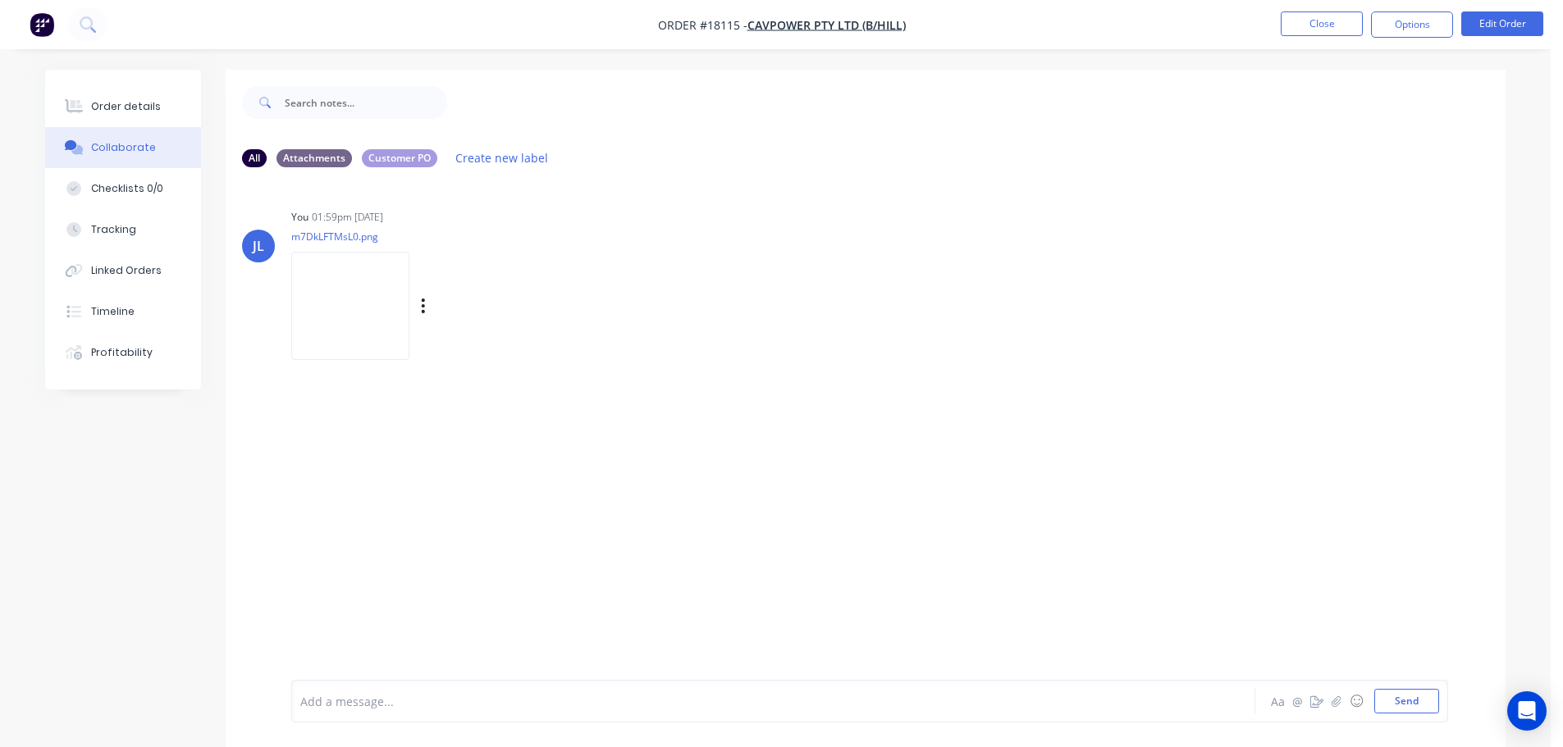
click at [349, 308] on img at bounding box center [350, 305] width 118 height 107
click at [40, 21] on img "button" at bounding box center [42, 24] width 25 height 25
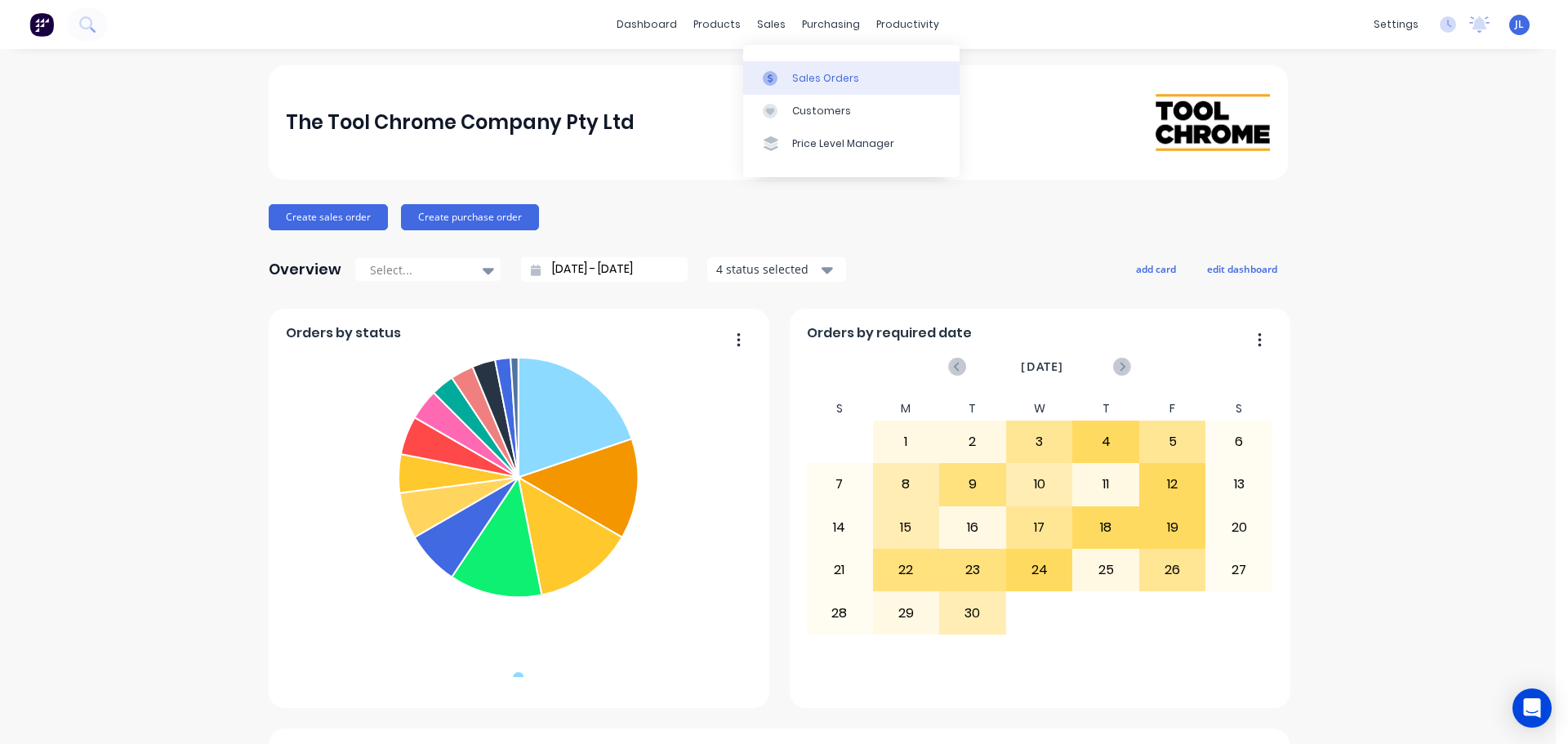
click at [790, 82] on link "Sales Orders" at bounding box center [850, 78] width 216 height 33
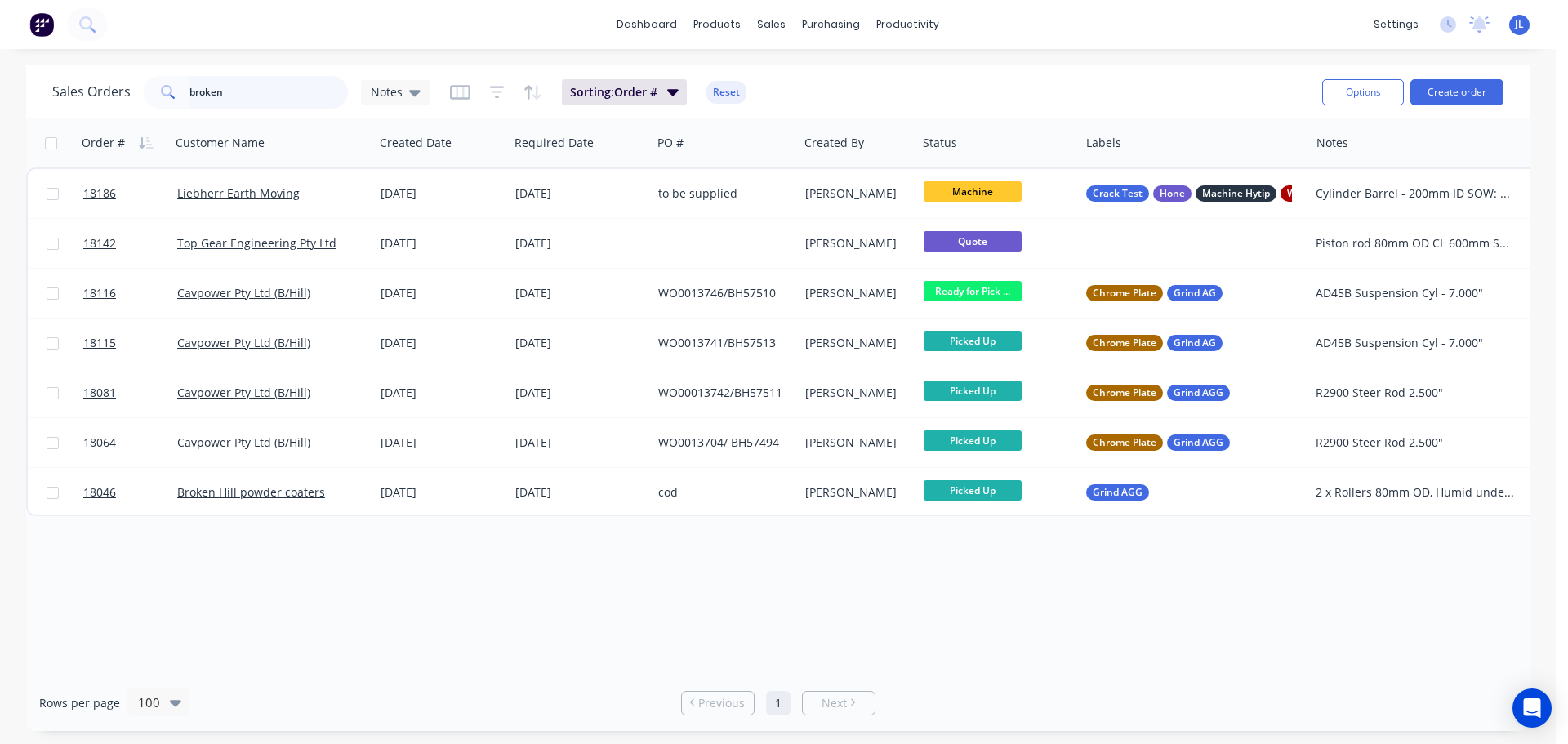
click at [268, 80] on input "broken" at bounding box center [269, 92] width 159 height 33
